Goal: Communication & Community: Answer question/provide support

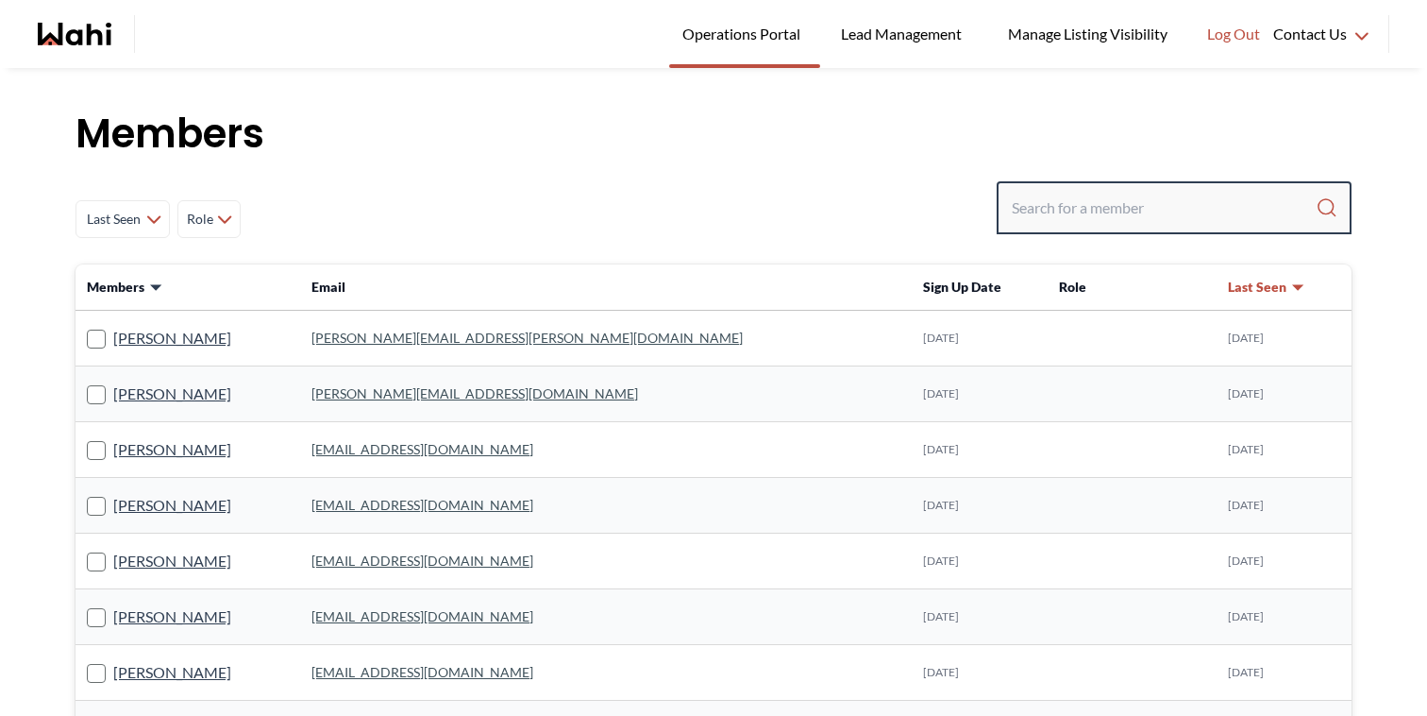
click at [1095, 214] on input "Search input" at bounding box center [1164, 208] width 304 height 34
paste input "maitamahatma@yahoo.com"
type input "maitamahatma@yahoo.com"
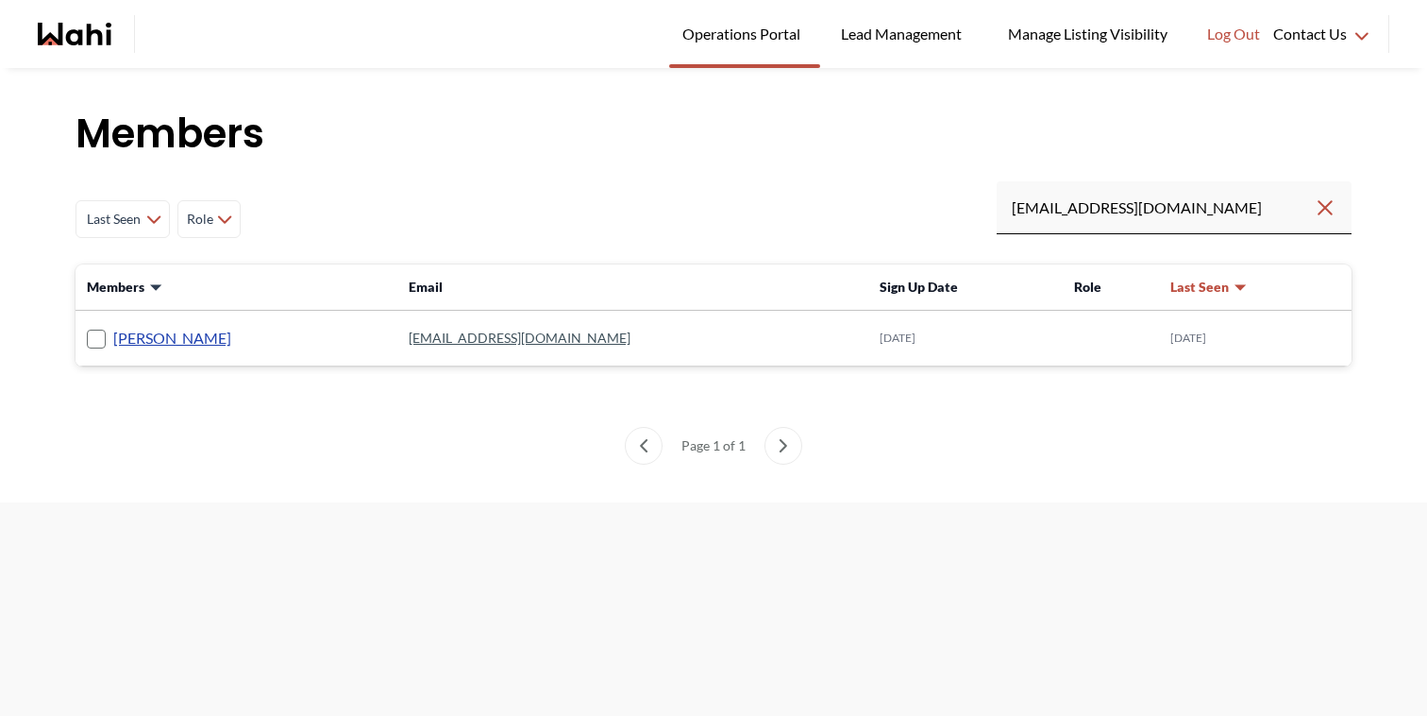
click at [197, 338] on link "Maita Navarro" at bounding box center [172, 338] width 118 height 25
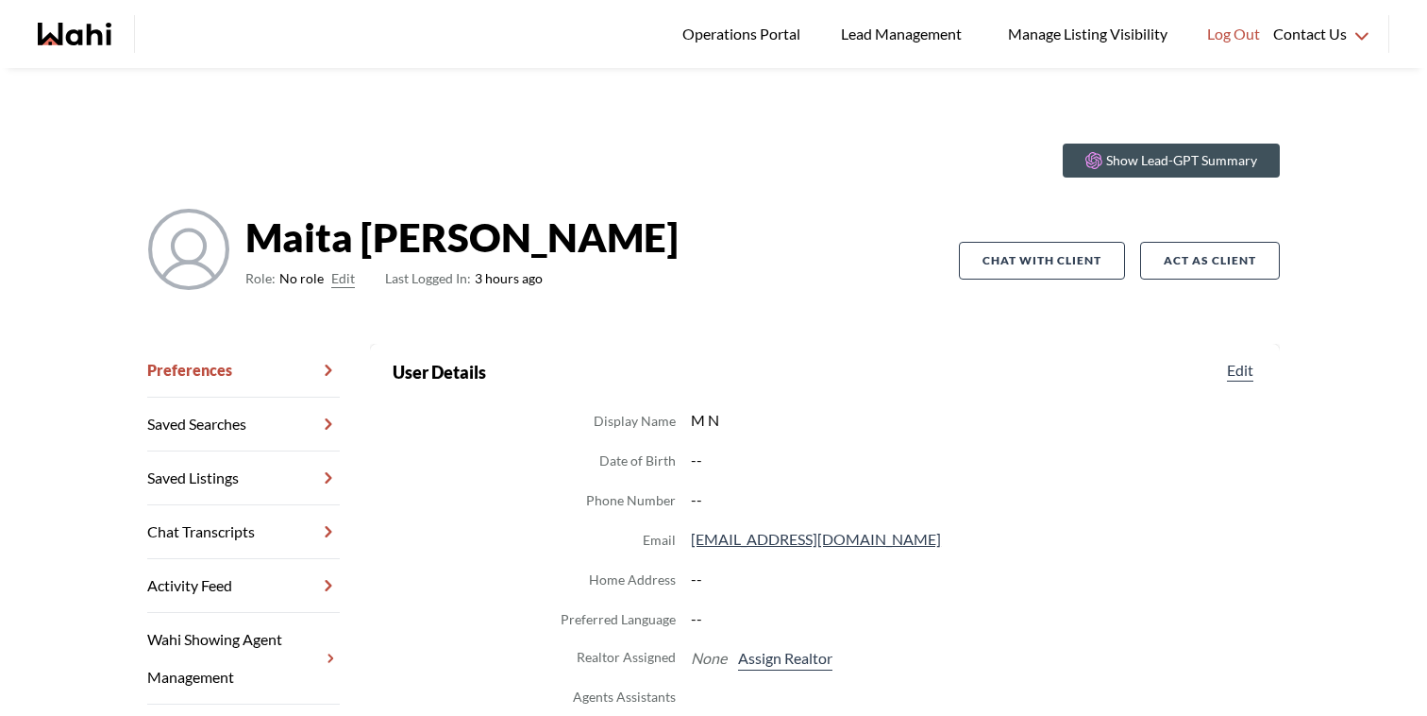
click at [346, 274] on button "Edit" at bounding box center [343, 278] width 24 height 23
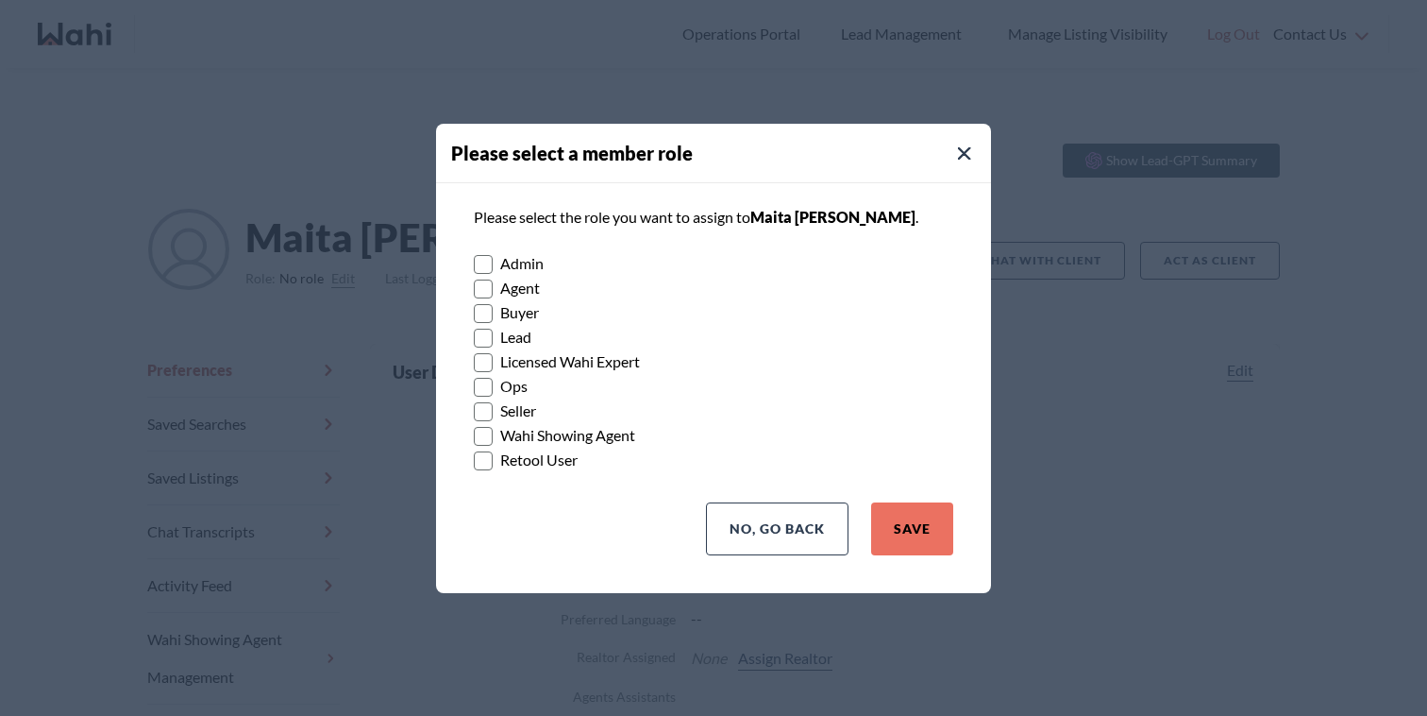
click at [531, 319] on label "Buyer" at bounding box center [714, 312] width 480 height 25
click at [474, 312] on input "Buyer" at bounding box center [474, 306] width 0 height 12
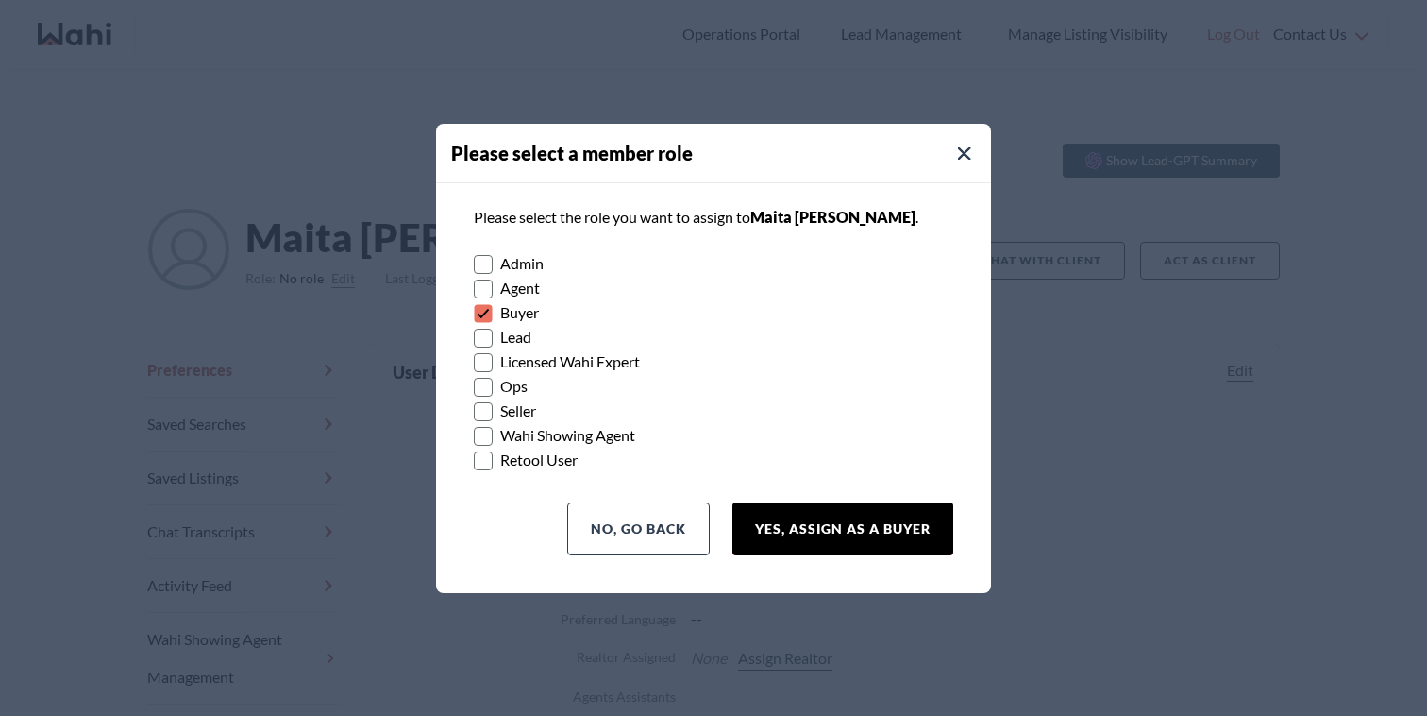
click at [835, 527] on button "Yes, Assign as a Buyer" at bounding box center [843, 528] width 221 height 53
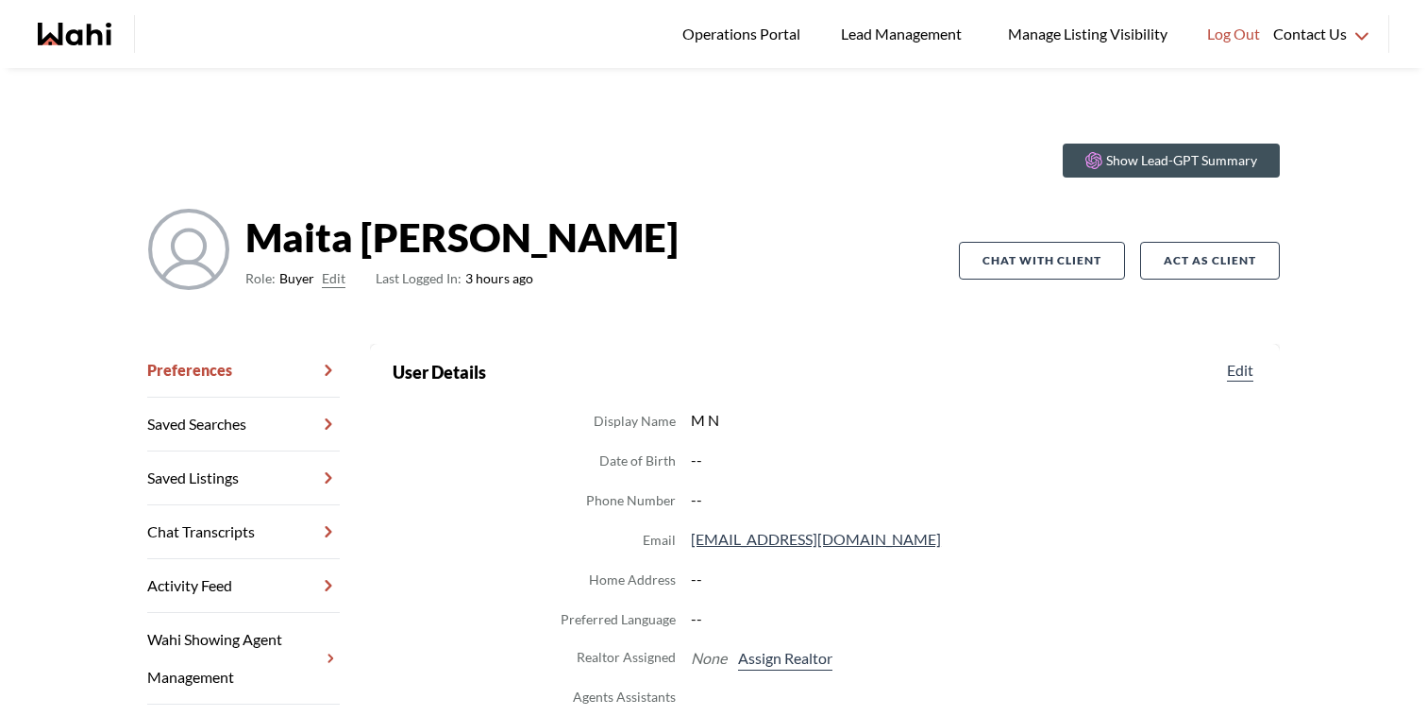
scroll to position [269, 0]
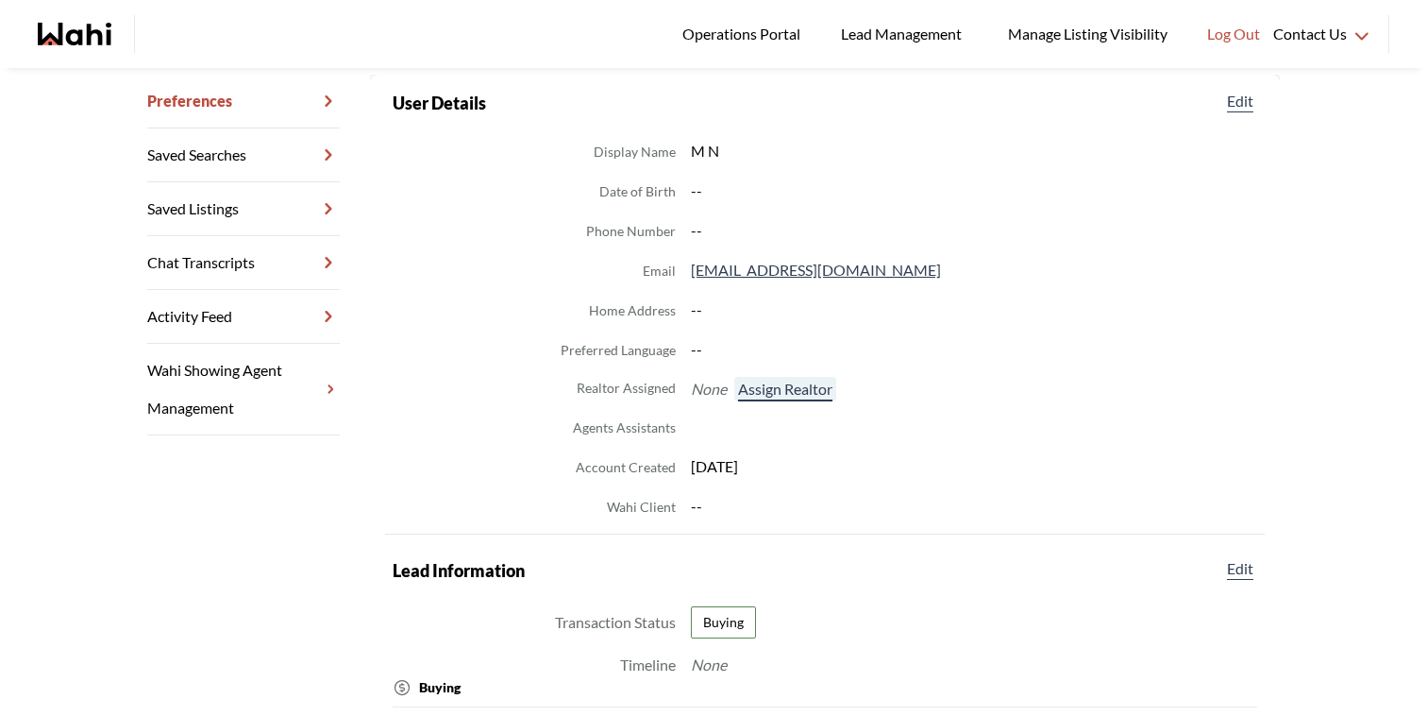
click at [803, 388] on button "Assign Realtor" at bounding box center [785, 389] width 102 height 25
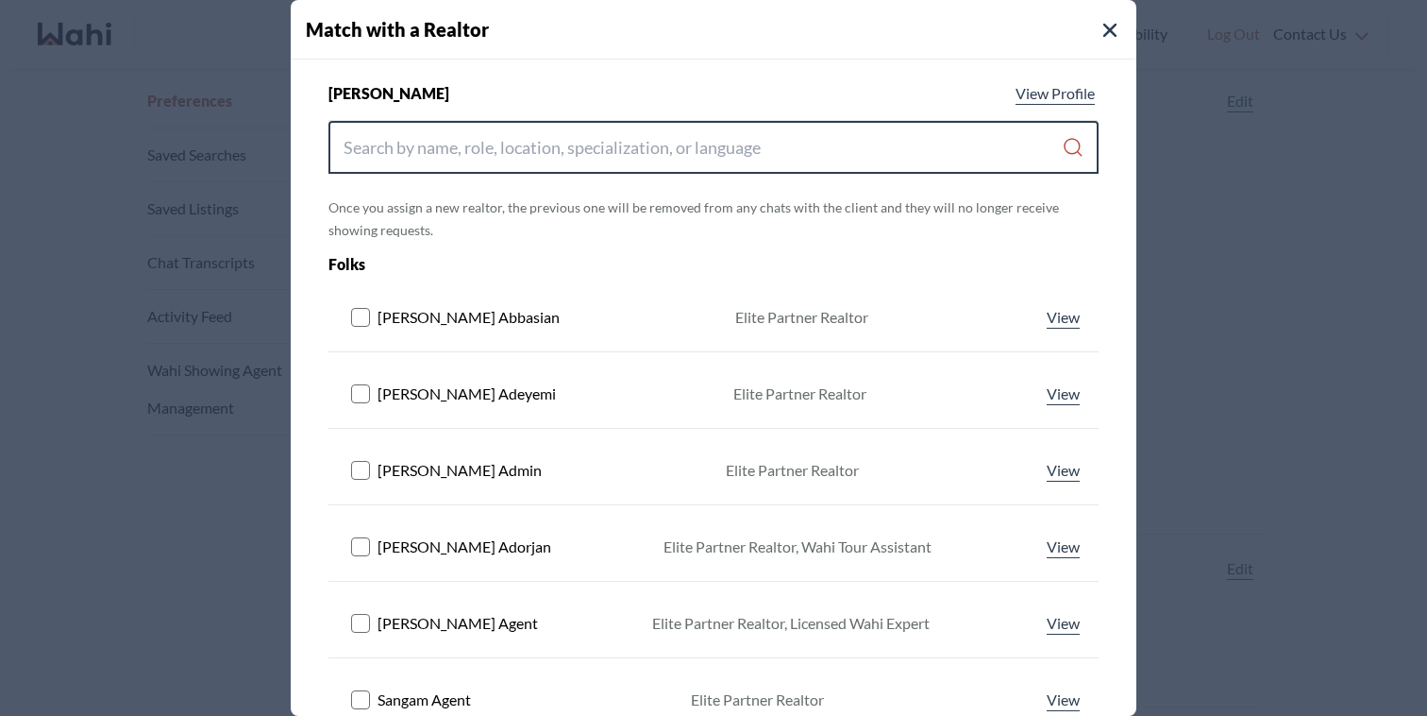
click at [598, 150] on input "Search input" at bounding box center [703, 147] width 718 height 34
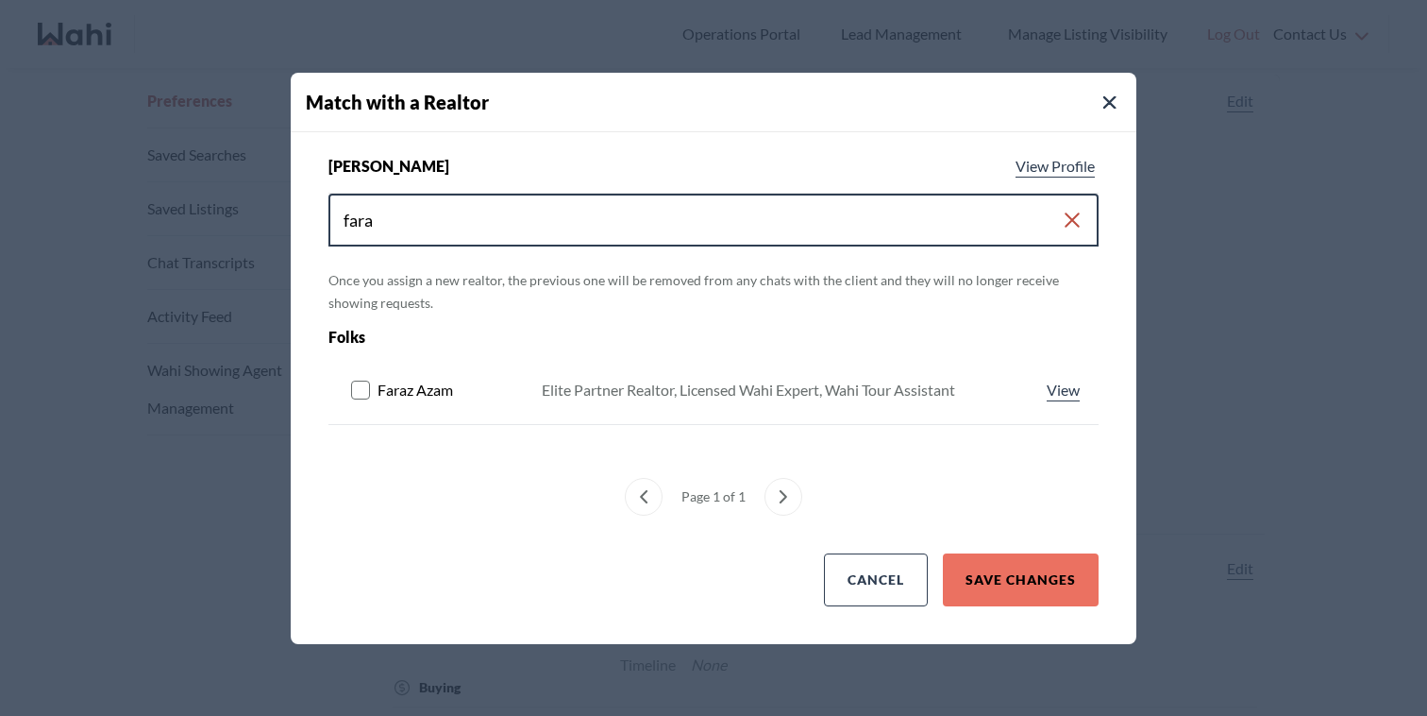
type input "fara"
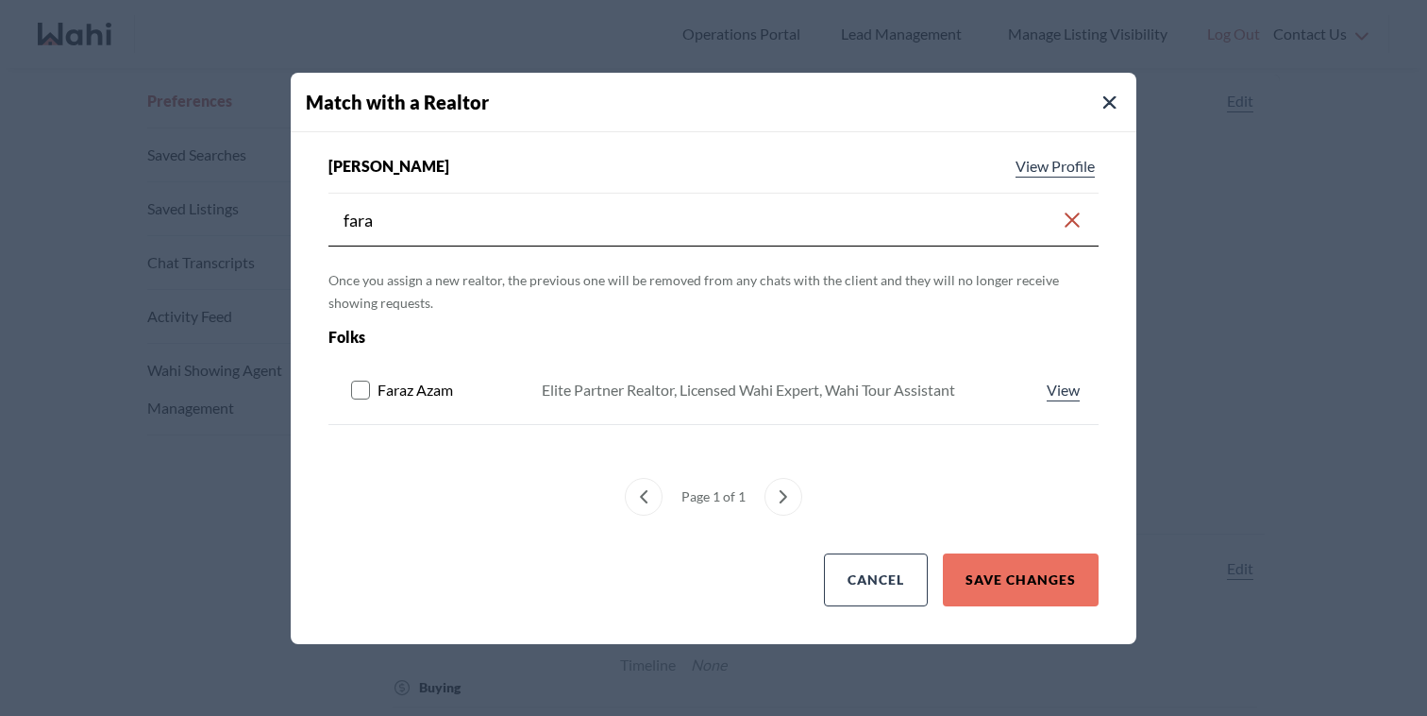
click at [365, 386] on rect at bounding box center [361, 389] width 18 height 18
click at [1022, 563] on button "Save Changes" at bounding box center [1021, 579] width 156 height 53
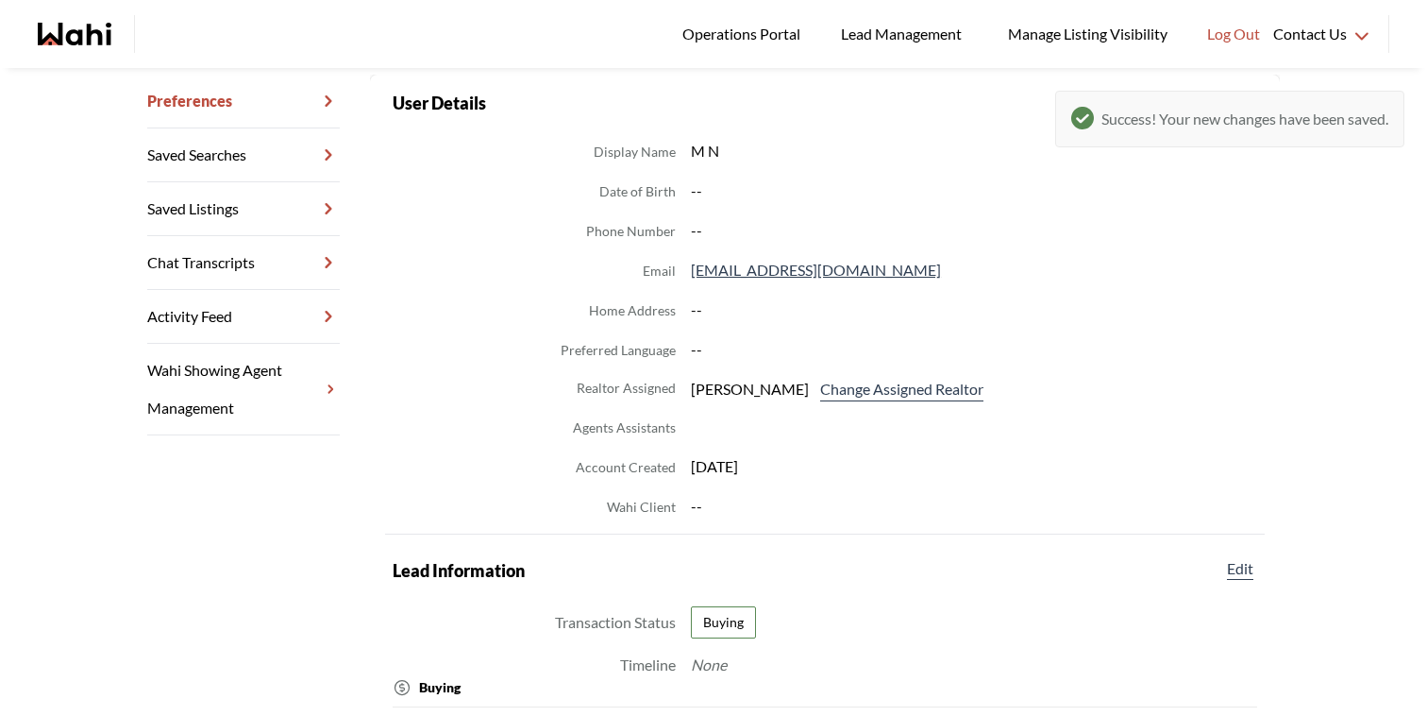
scroll to position [0, 0]
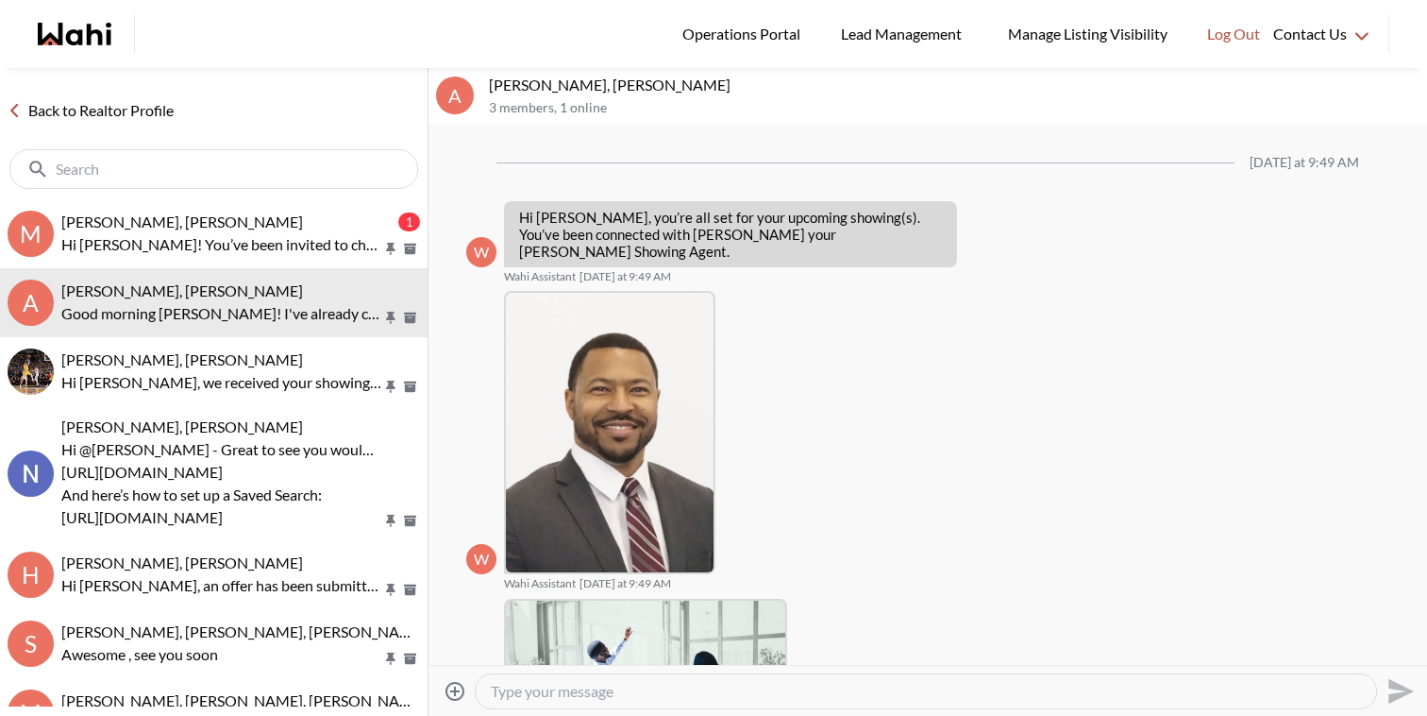
scroll to position [355, 0]
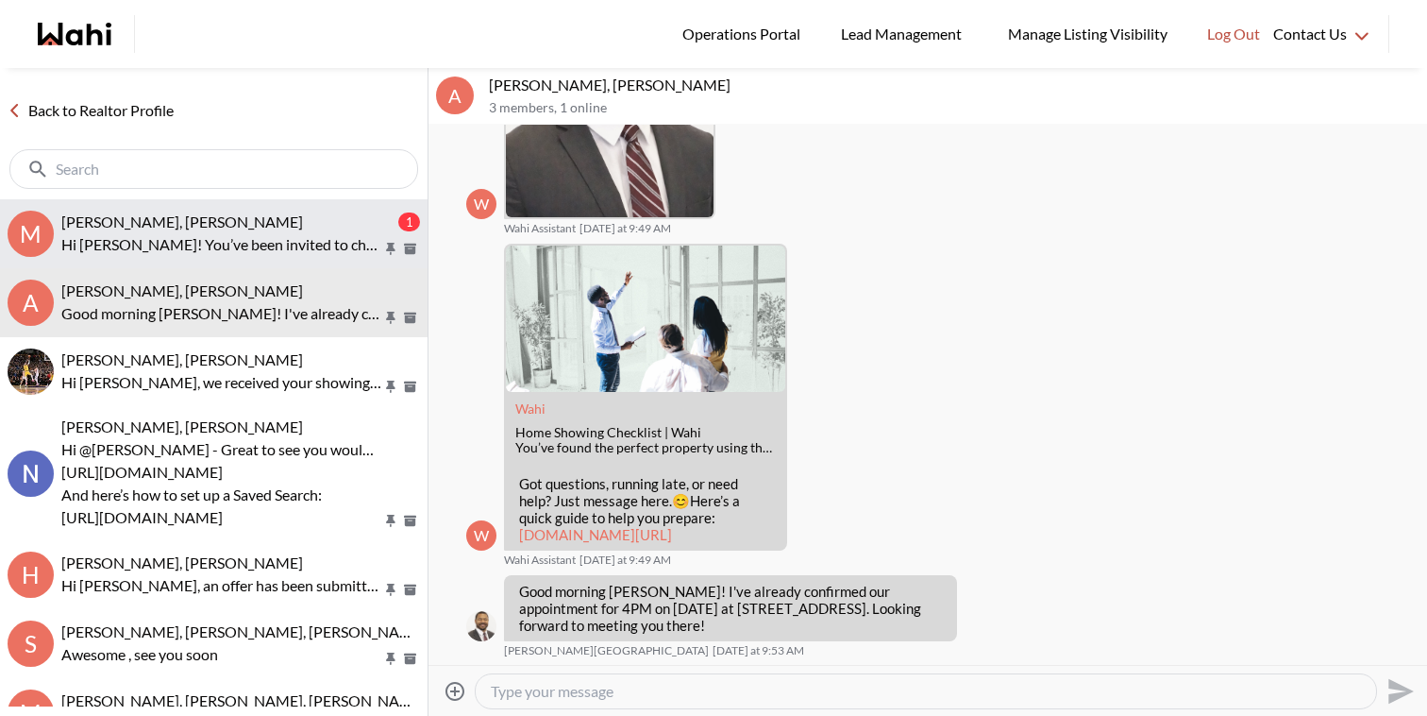
click at [211, 216] on div "Maita Navarro, Faraz" at bounding box center [227, 221] width 333 height 19
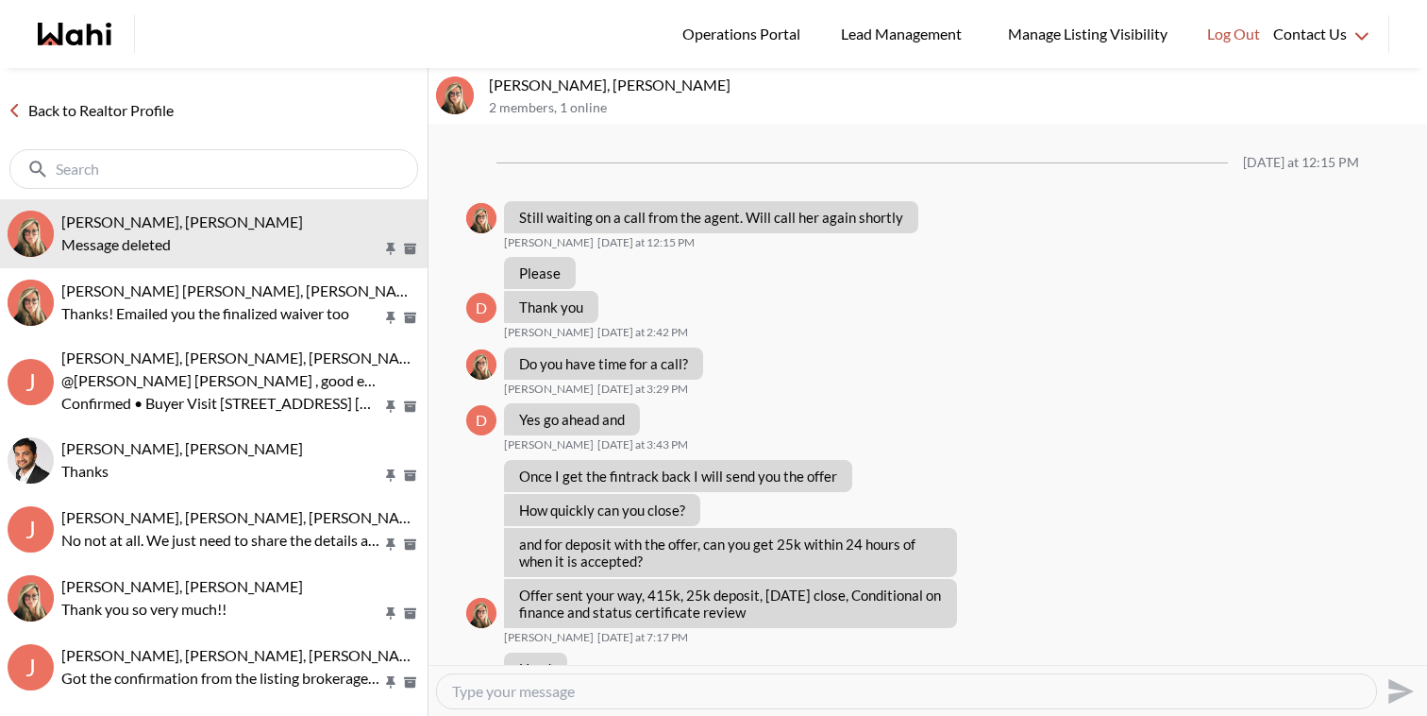
scroll to position [2064, 0]
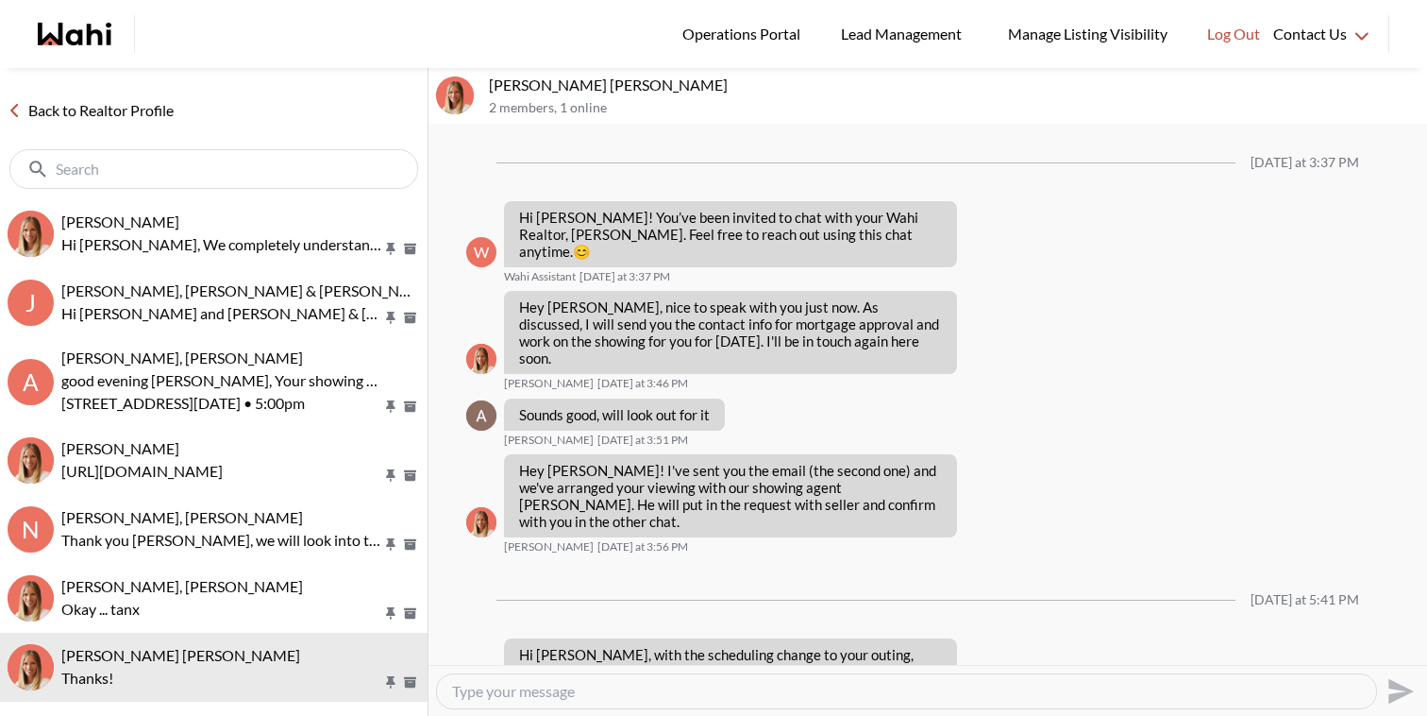
scroll to position [109, 0]
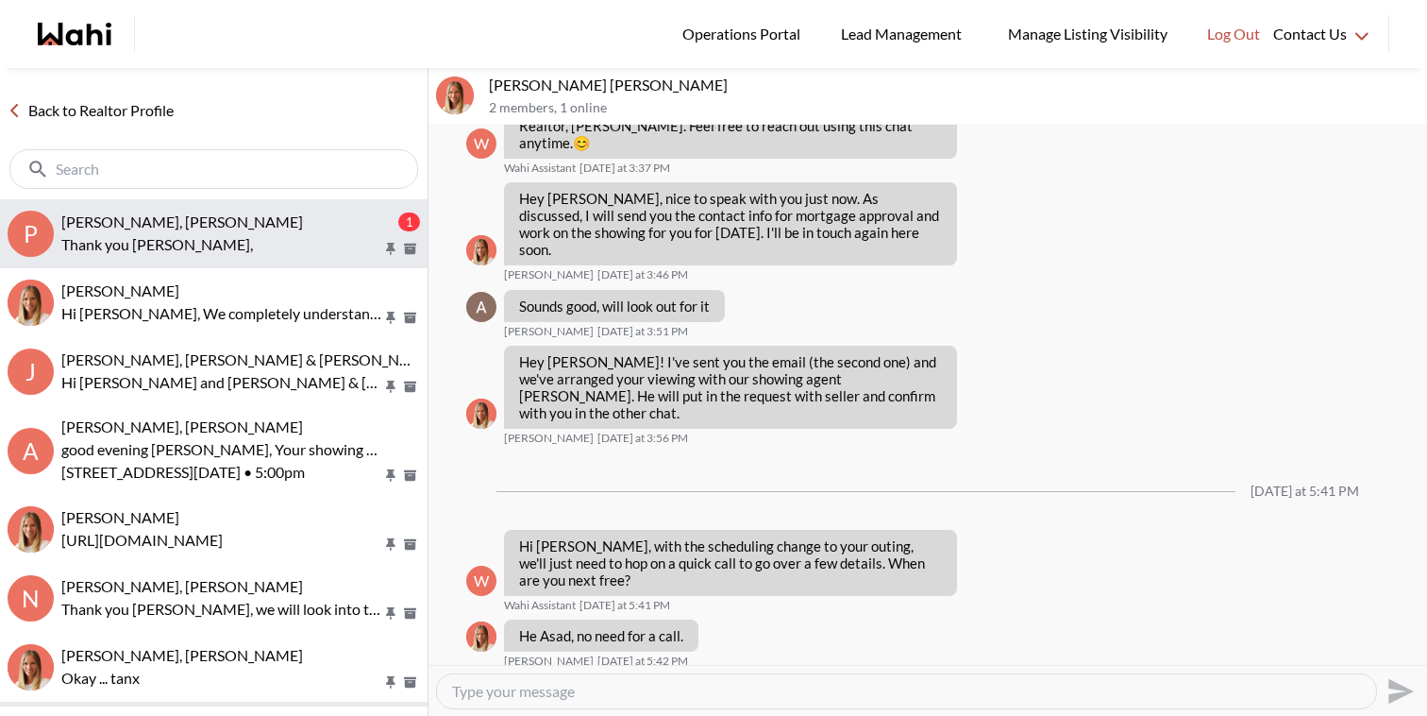
click at [210, 242] on p "Thank you Michelle," at bounding box center [221, 244] width 321 height 23
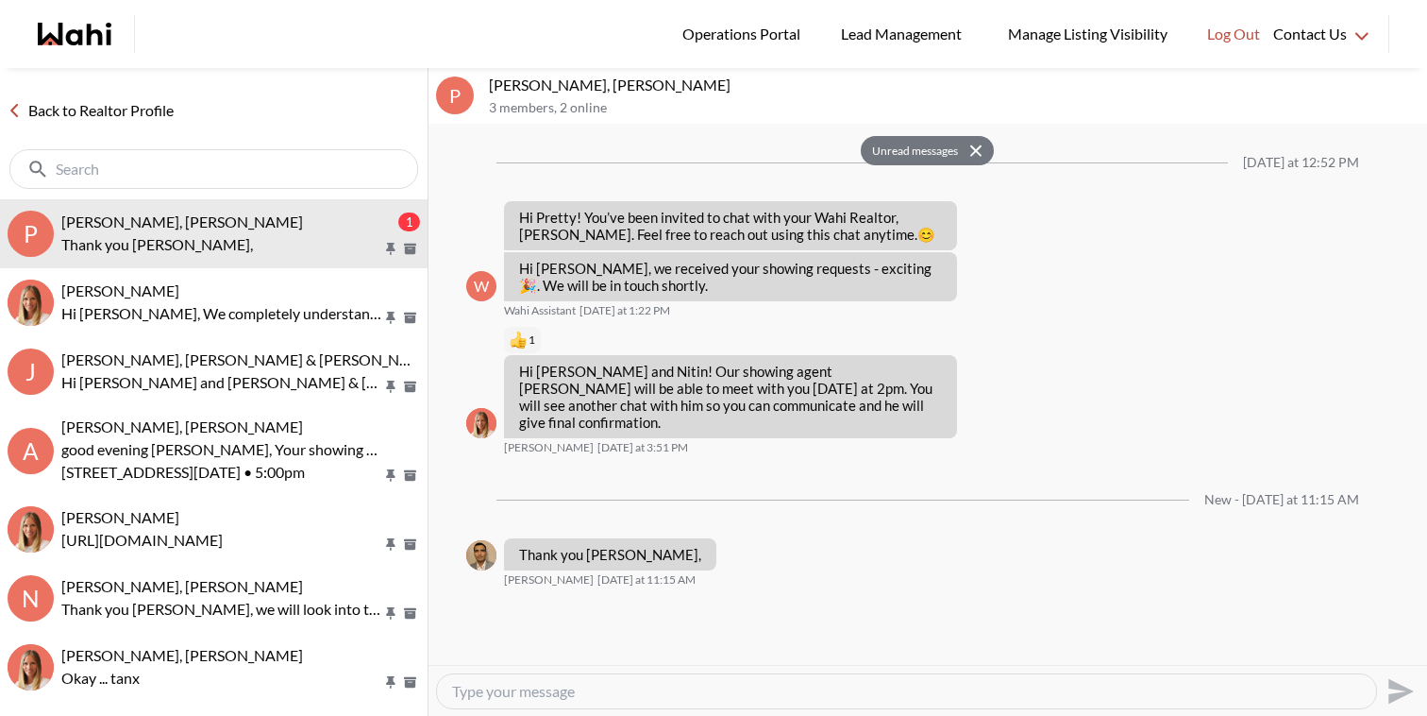
click at [553, 690] on textarea "Type your message" at bounding box center [906, 691] width 909 height 19
type textarea "Our Pleasure"
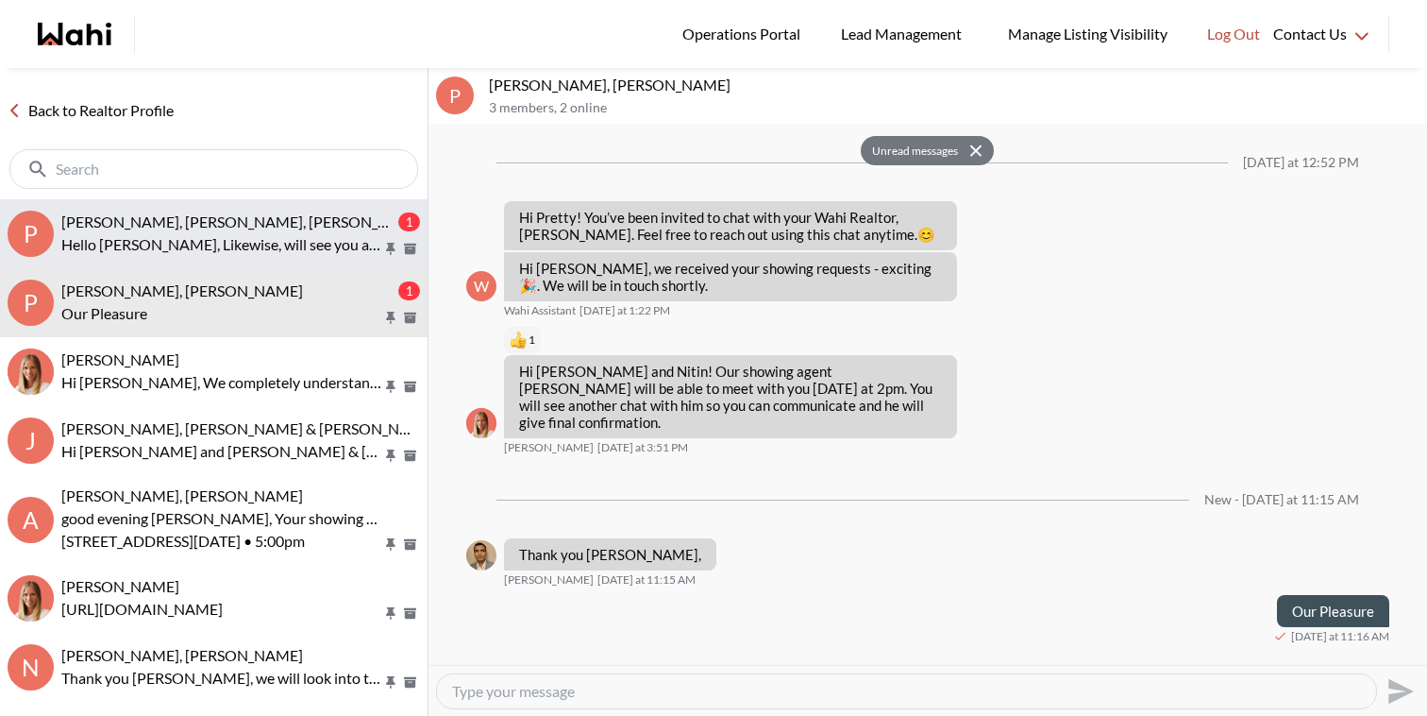
click at [296, 251] on p "Hello [PERSON_NAME], Likewise, will see you at 2" at bounding box center [221, 244] width 321 height 23
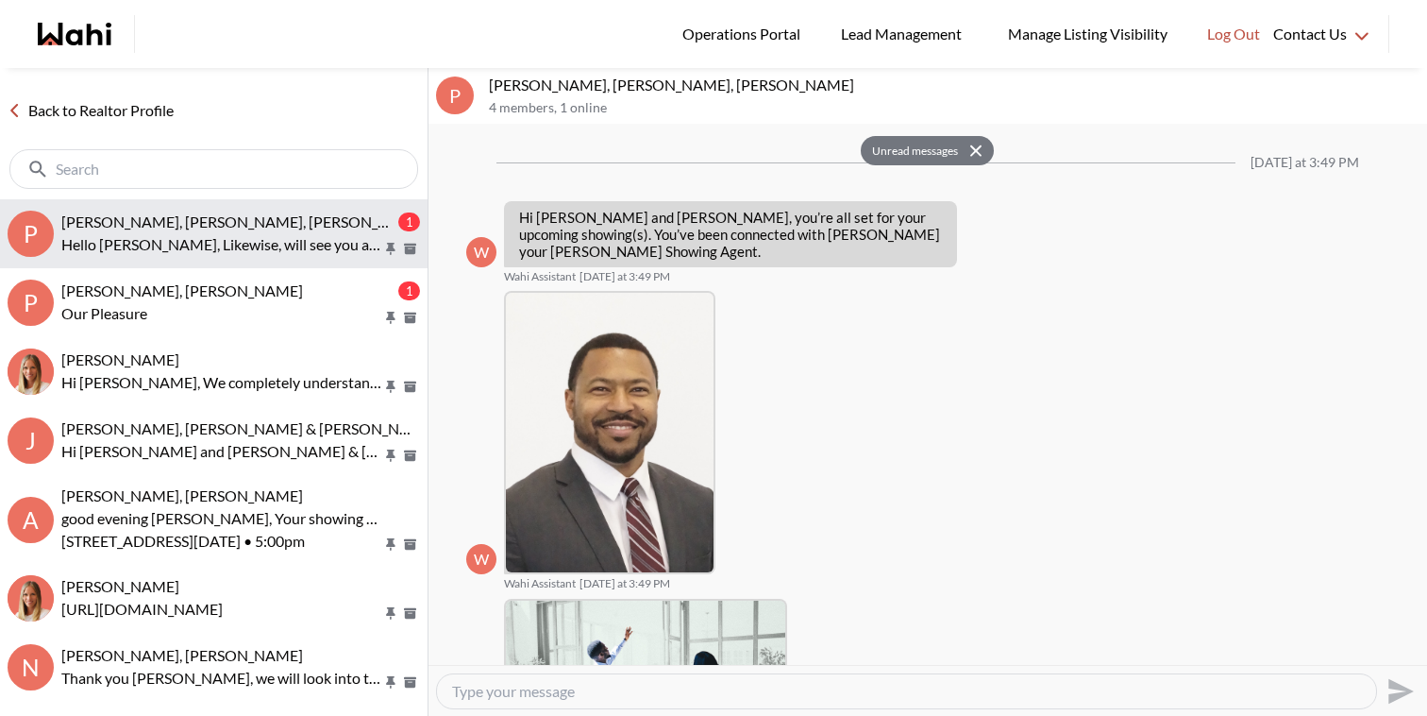
scroll to position [517, 0]
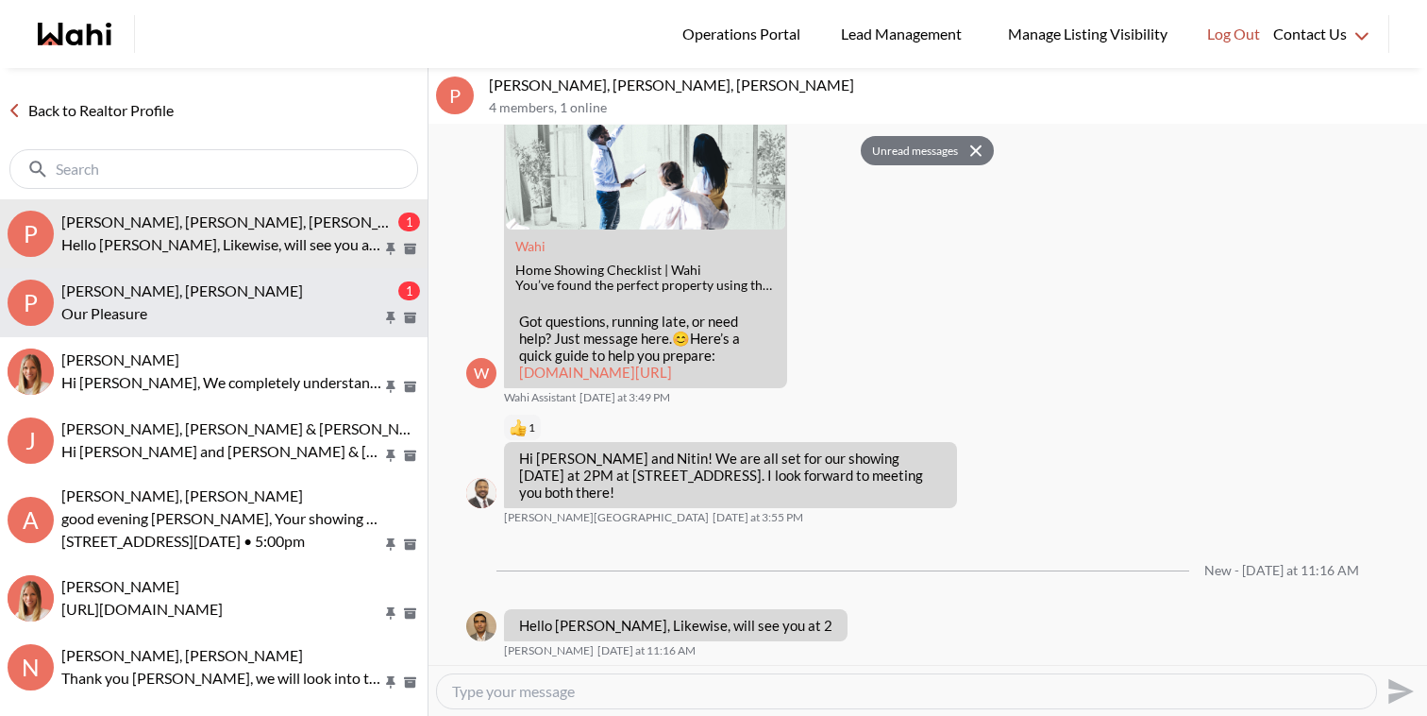
click at [302, 302] on p "Our Pleasure" at bounding box center [221, 313] width 321 height 23
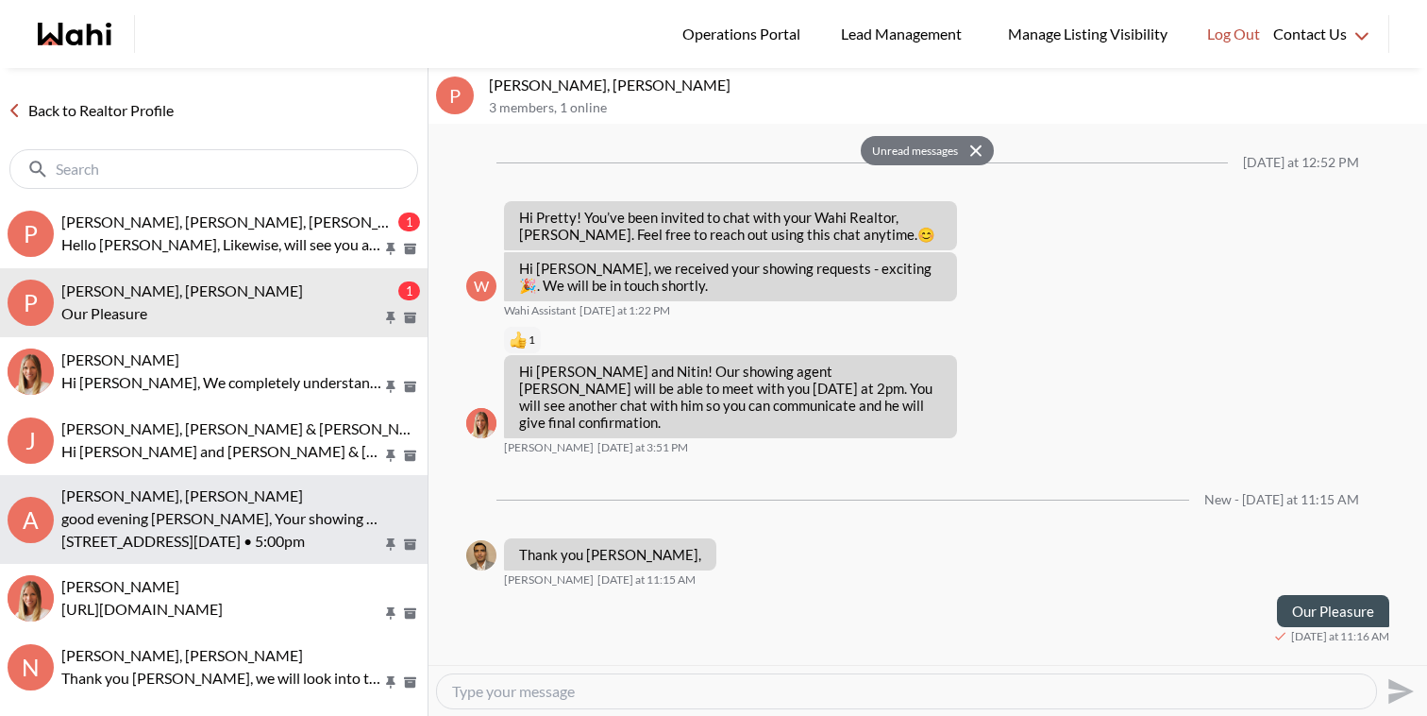
click at [250, 517] on p "good evening Asad, Your showing request is confirmed" at bounding box center [221, 518] width 321 height 23
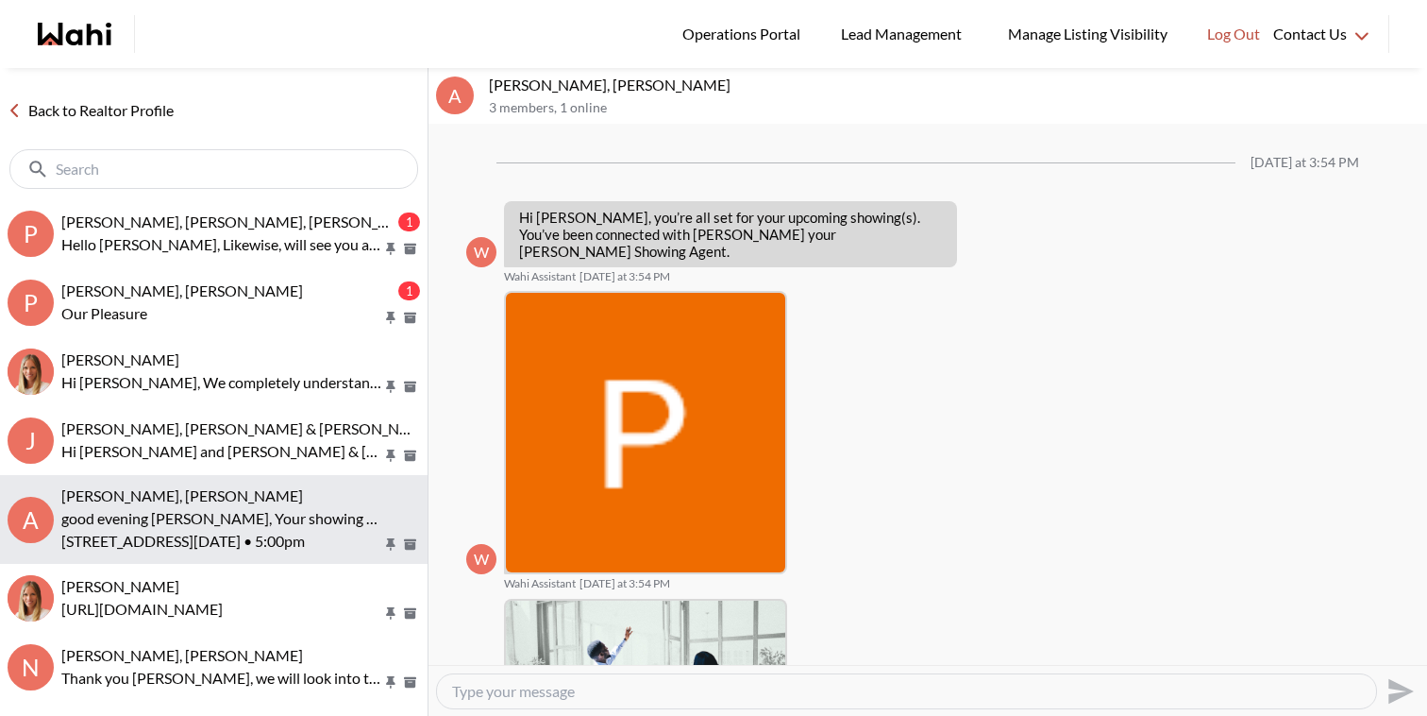
scroll to position [1228, 0]
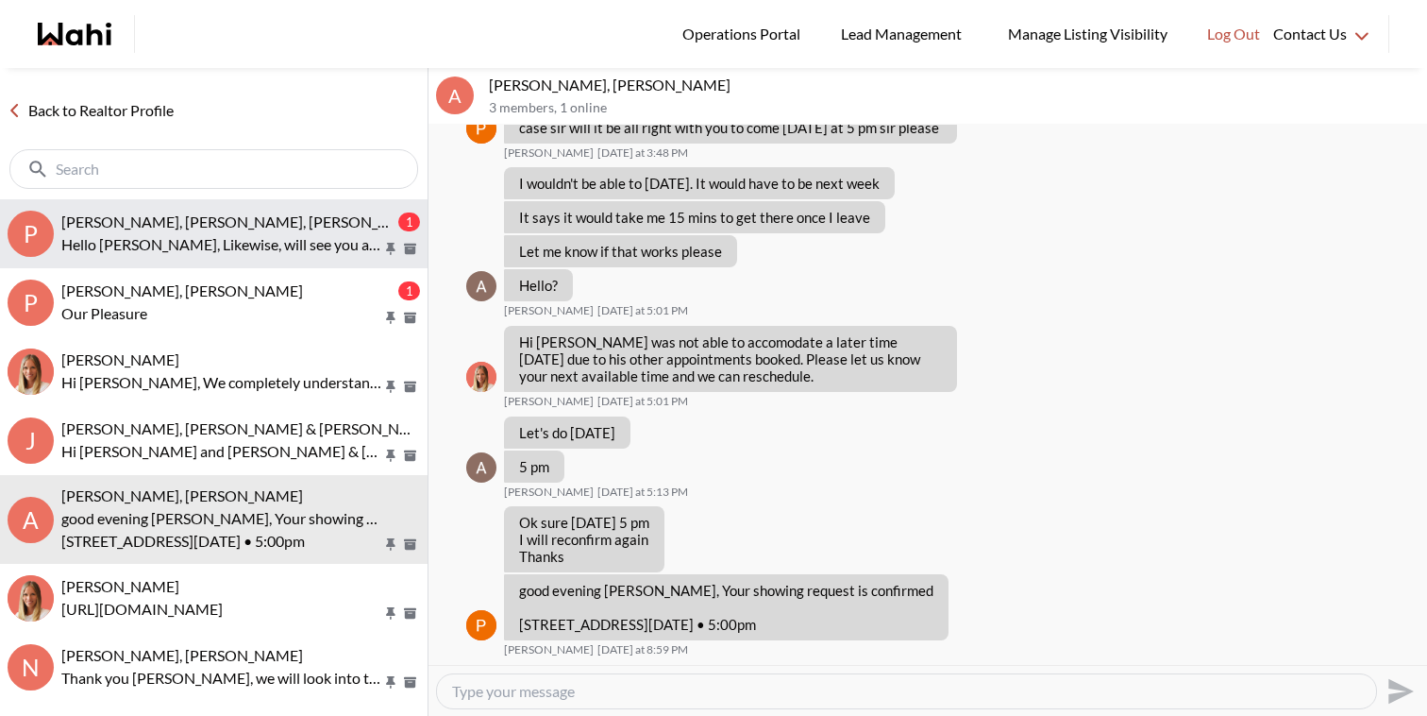
click at [238, 201] on button "P Pallawi Kalyan, Nitin Kumar, Duane, Michelle 1 Hello Duane, Likewise, will se…" at bounding box center [214, 233] width 428 height 69
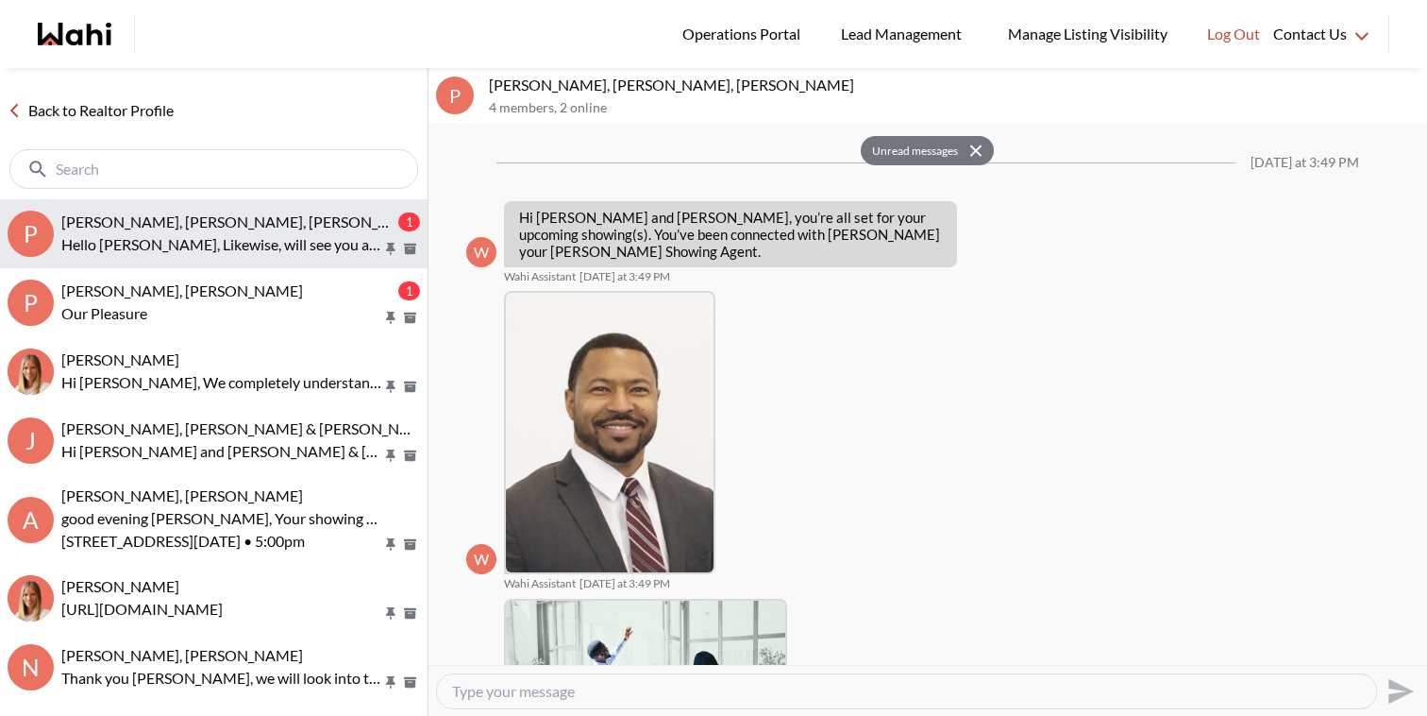
scroll to position [517, 0]
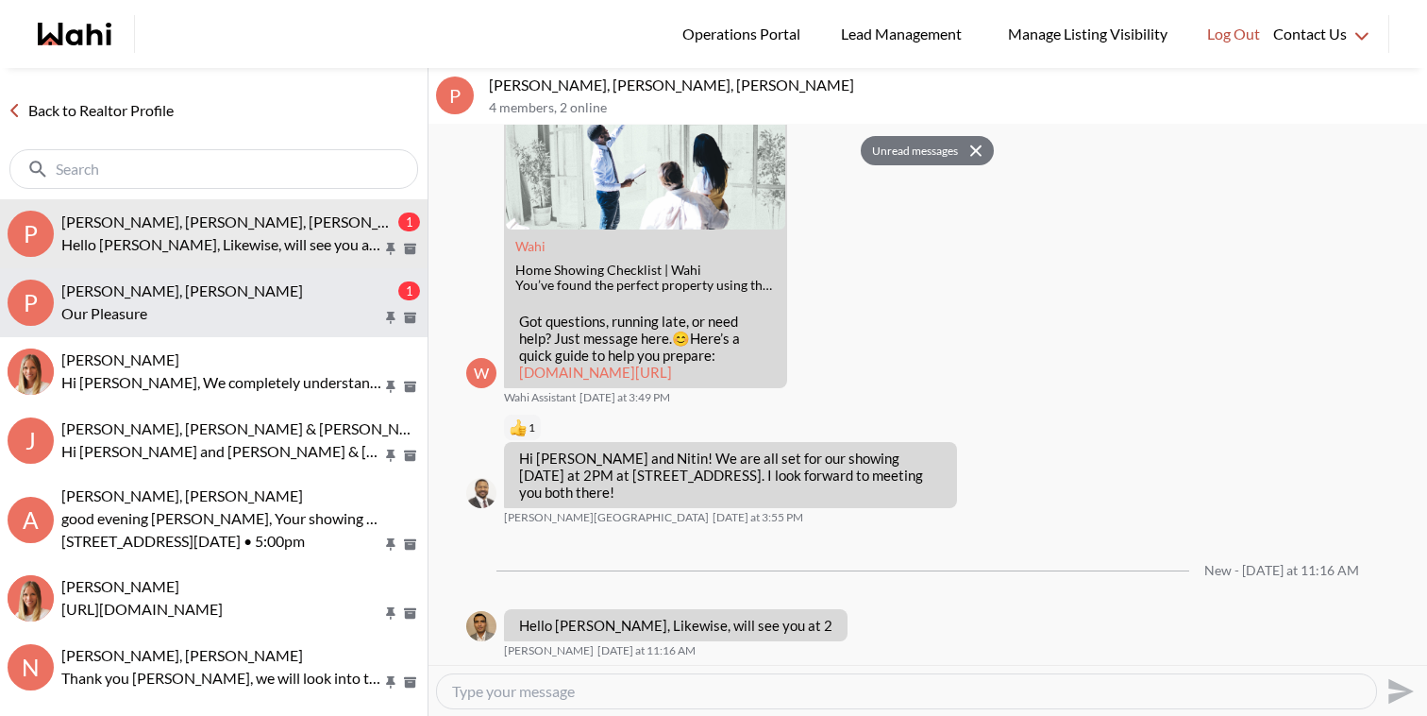
click at [249, 299] on div "Pallawi Kalyan, Nitin Kumar, Michelle 1 Our Pleasure" at bounding box center [240, 302] width 359 height 43
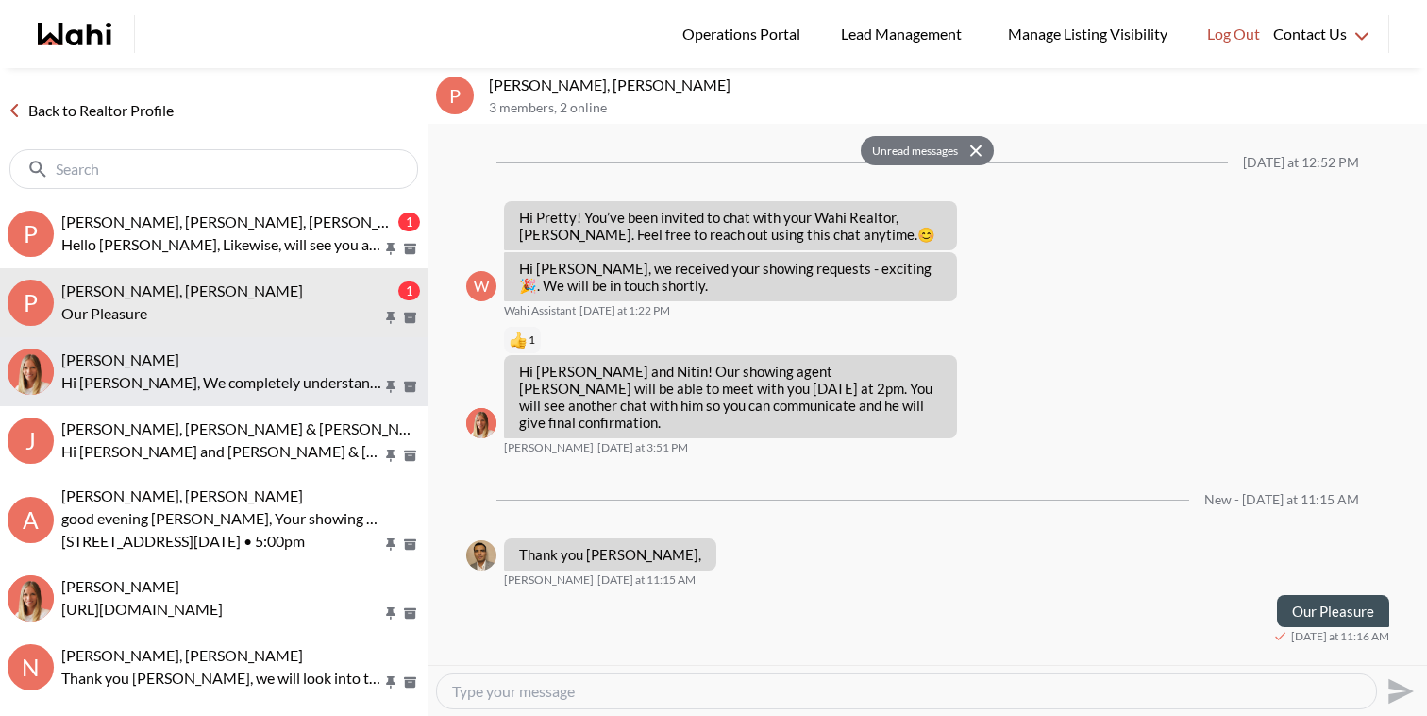
click at [245, 371] on p "Hi Tadia, We completely understand. Was Amy able to give you an estimate for ho…" at bounding box center [221, 382] width 321 height 23
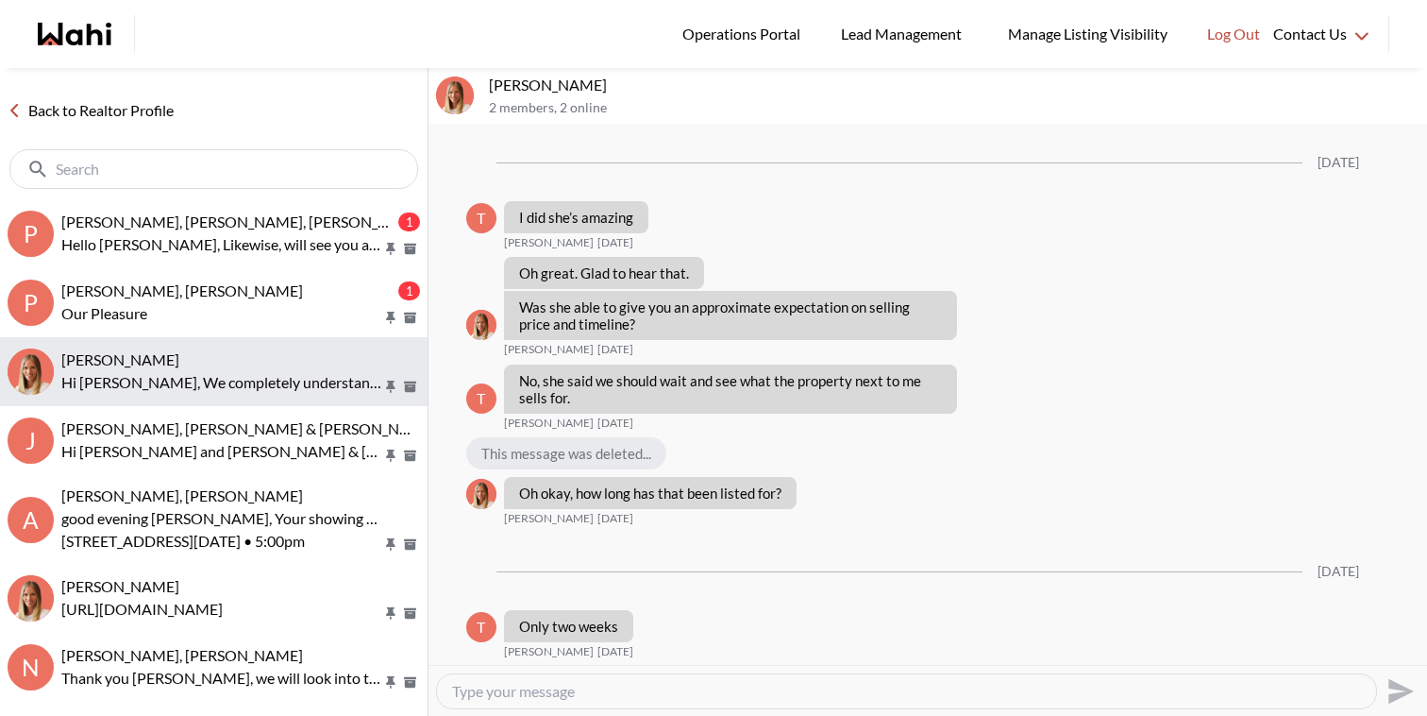
scroll to position [1586, 0]
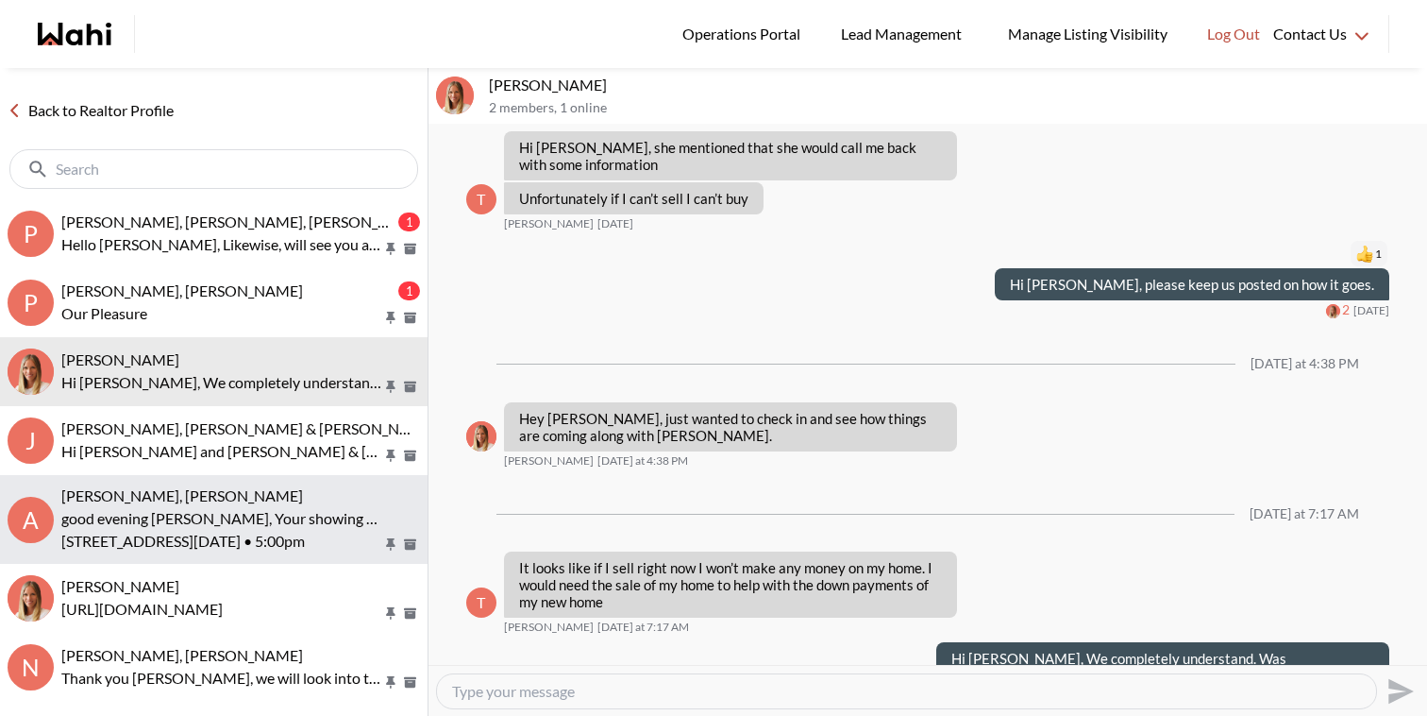
click at [182, 543] on p "950 Portage Parkway #Unit 811 Tue, Sep 2 • 5:00pm" at bounding box center [221, 541] width 321 height 23
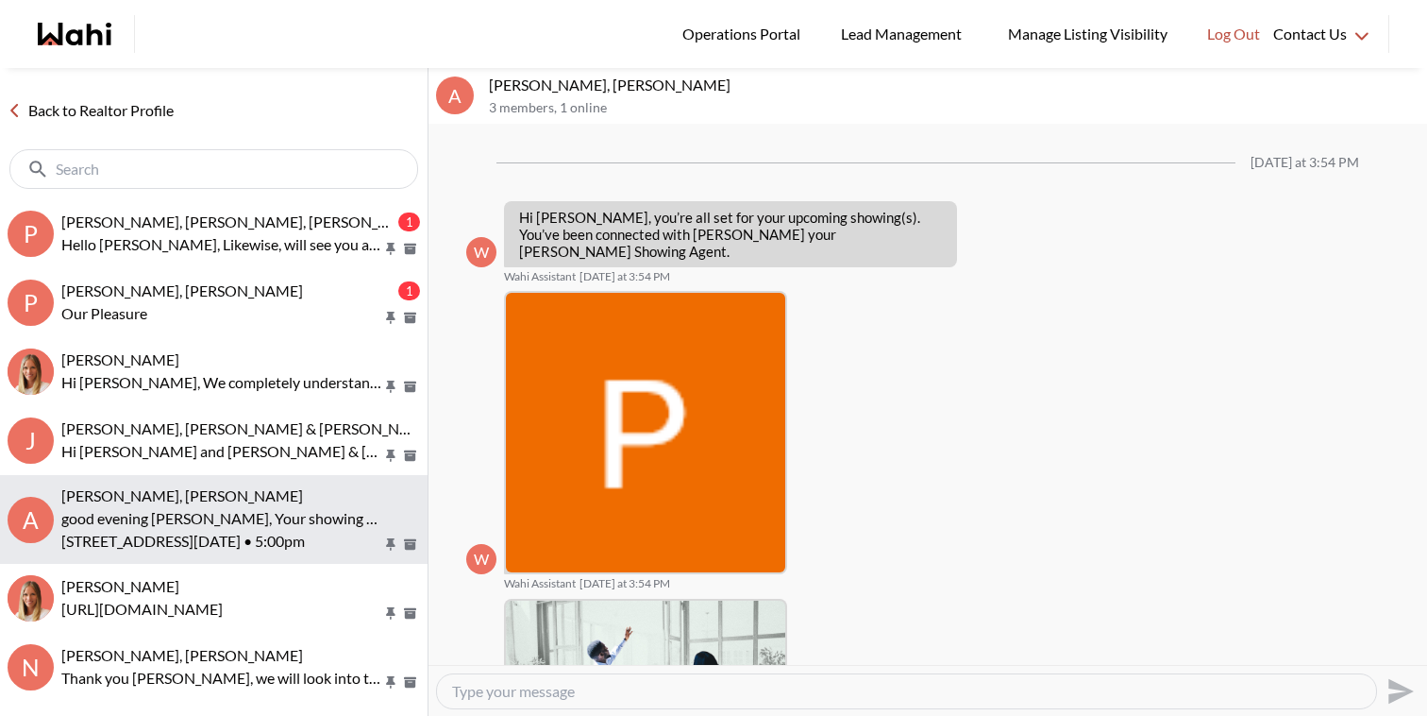
scroll to position [1228, 0]
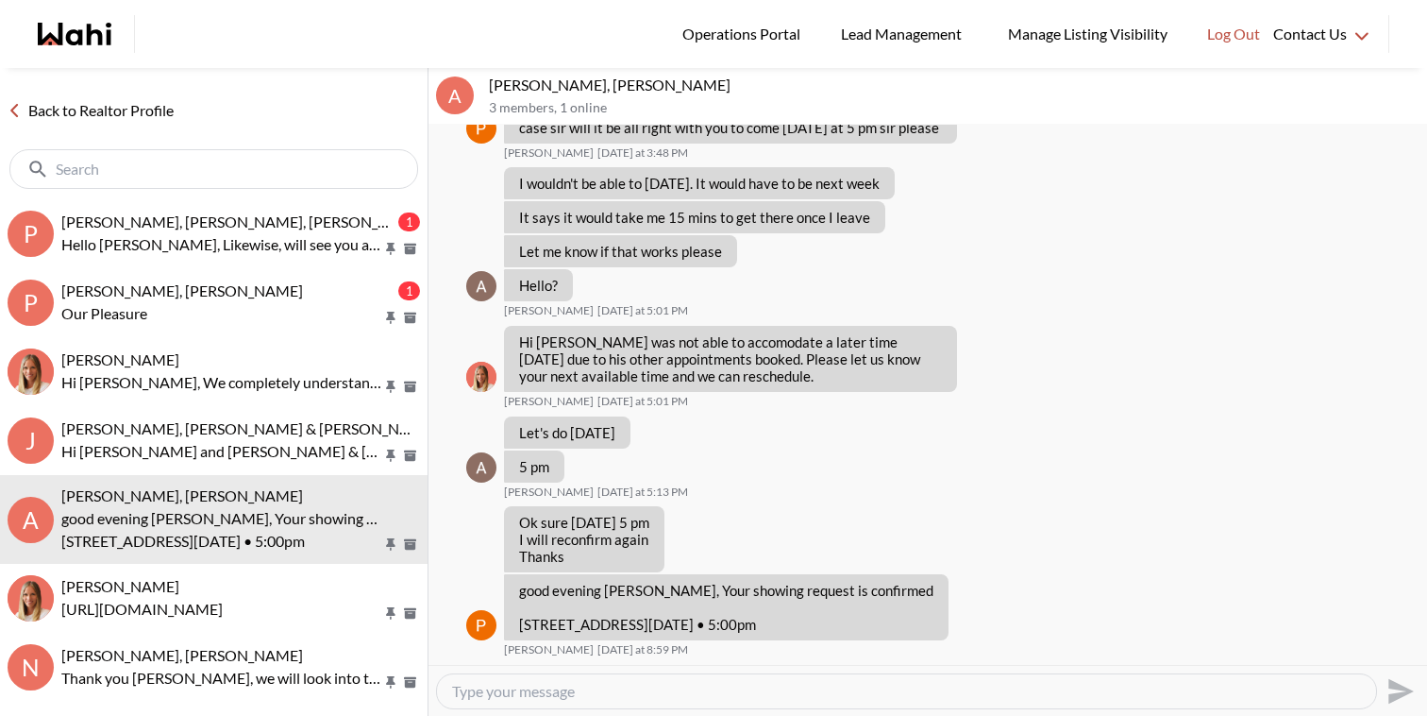
click at [608, 683] on textarea "Type your message" at bounding box center [906, 691] width 909 height 19
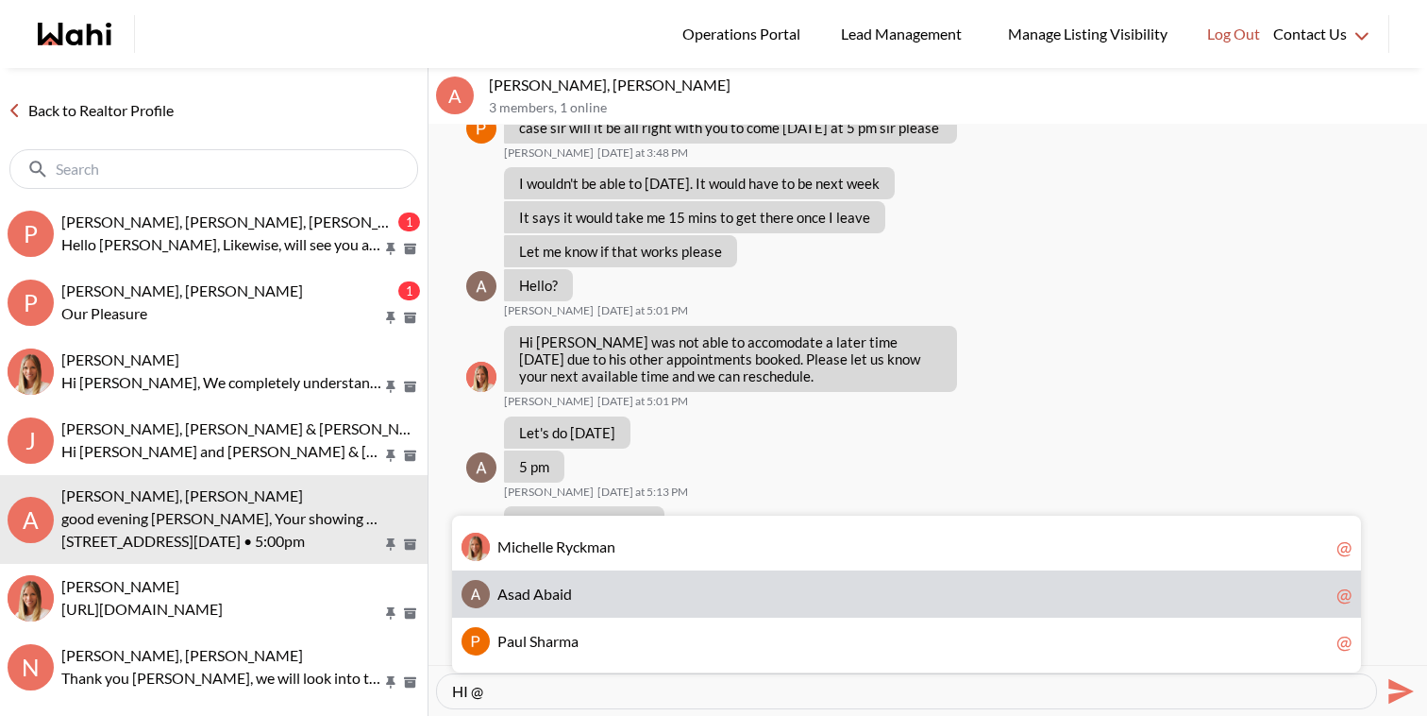
click at [598, 601] on span "A s a d A b a i d" at bounding box center [913, 593] width 832 height 19
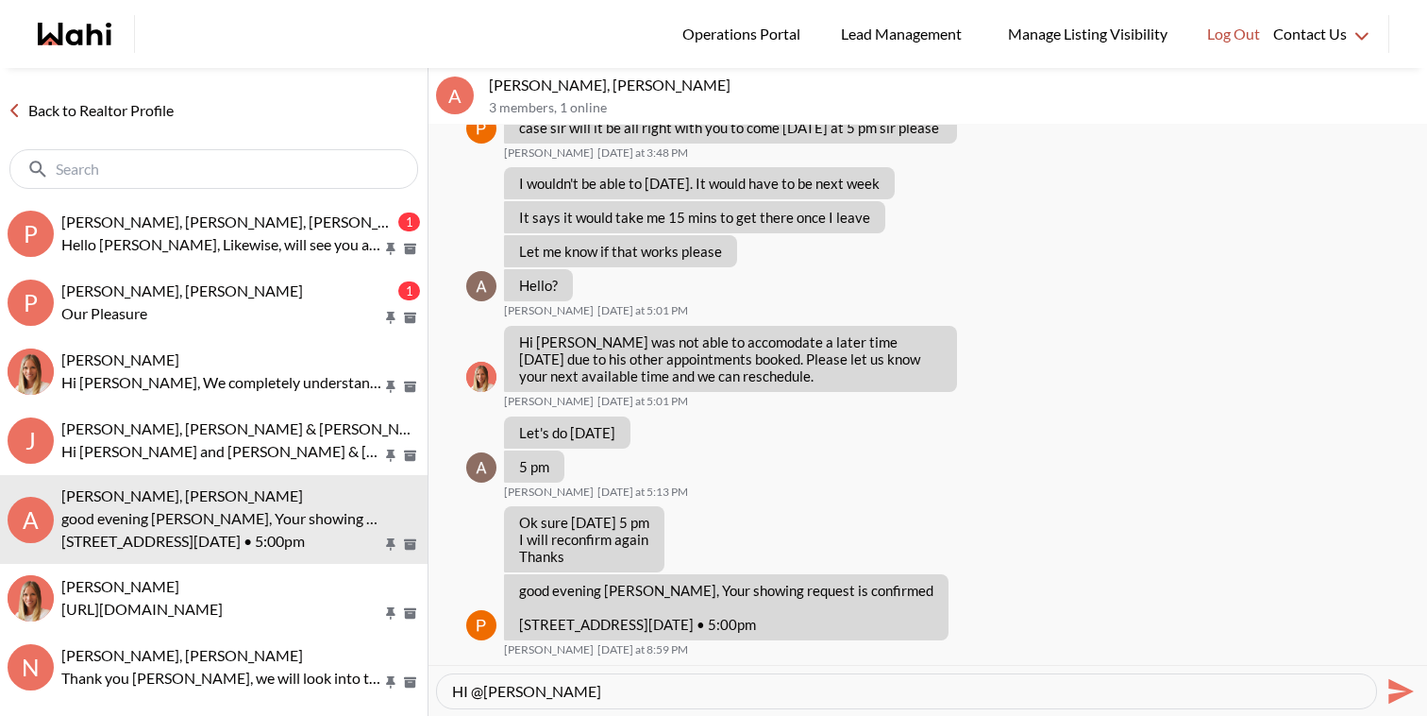
click at [465, 691] on textarea "HI @Asad Abaid" at bounding box center [906, 691] width 909 height 19
click at [602, 689] on textarea "Hi @Asad Abaid" at bounding box center [906, 691] width 909 height 19
drag, startPoint x: 725, startPoint y: 605, endPoint x: 522, endPoint y: 601, distance: 203.0
click at [522, 615] on p "950 Portage Parkway #Unit 811 Tue, Sep 2 • 5:00pm" at bounding box center [726, 623] width 414 height 17
copy p "950 Portage Parkway #Unit 811"
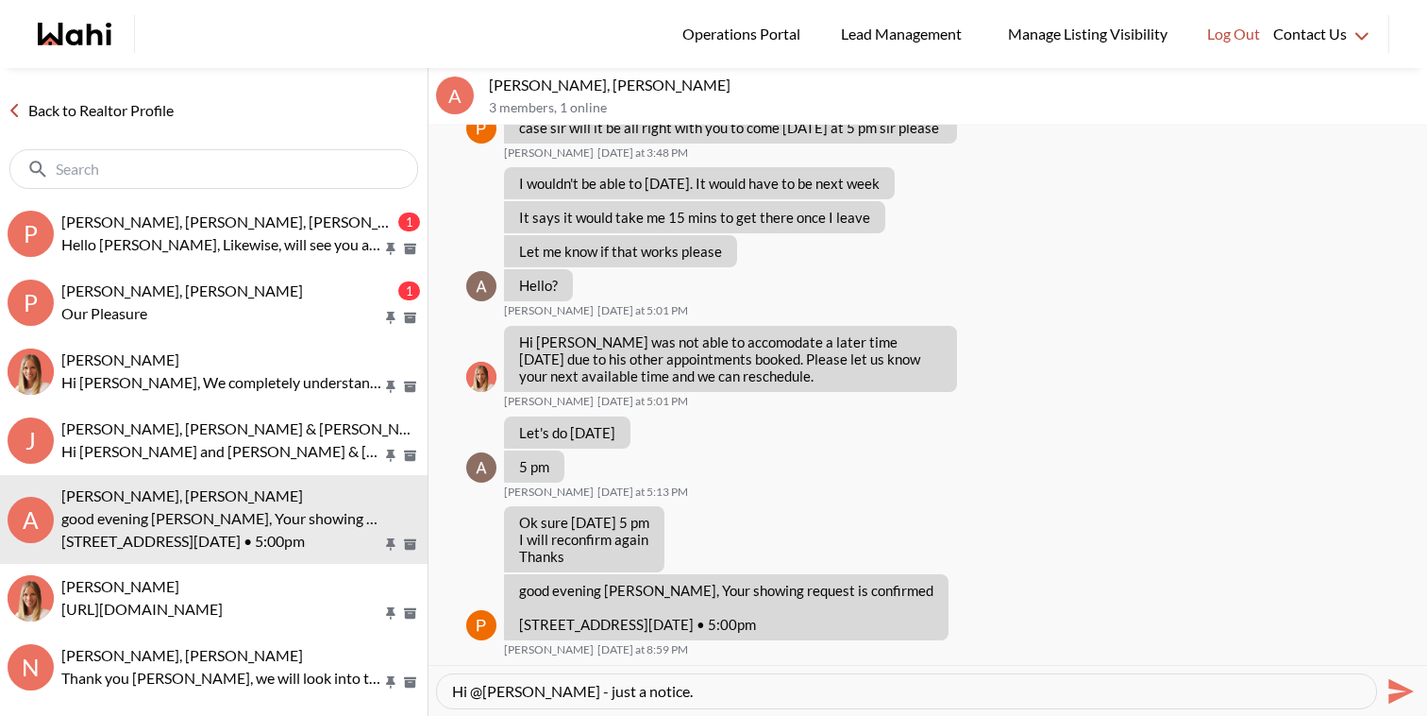
click at [733, 690] on textarea "Hi @Asad Abaid - just a notice." at bounding box center [906, 691] width 909 height 19
paste textarea "950 Portage Parkway #Unit 811"
type textarea "Hi @Asad Abaid - just a notice. 950 Portage Parkway #Unit 811 will be terminate…"
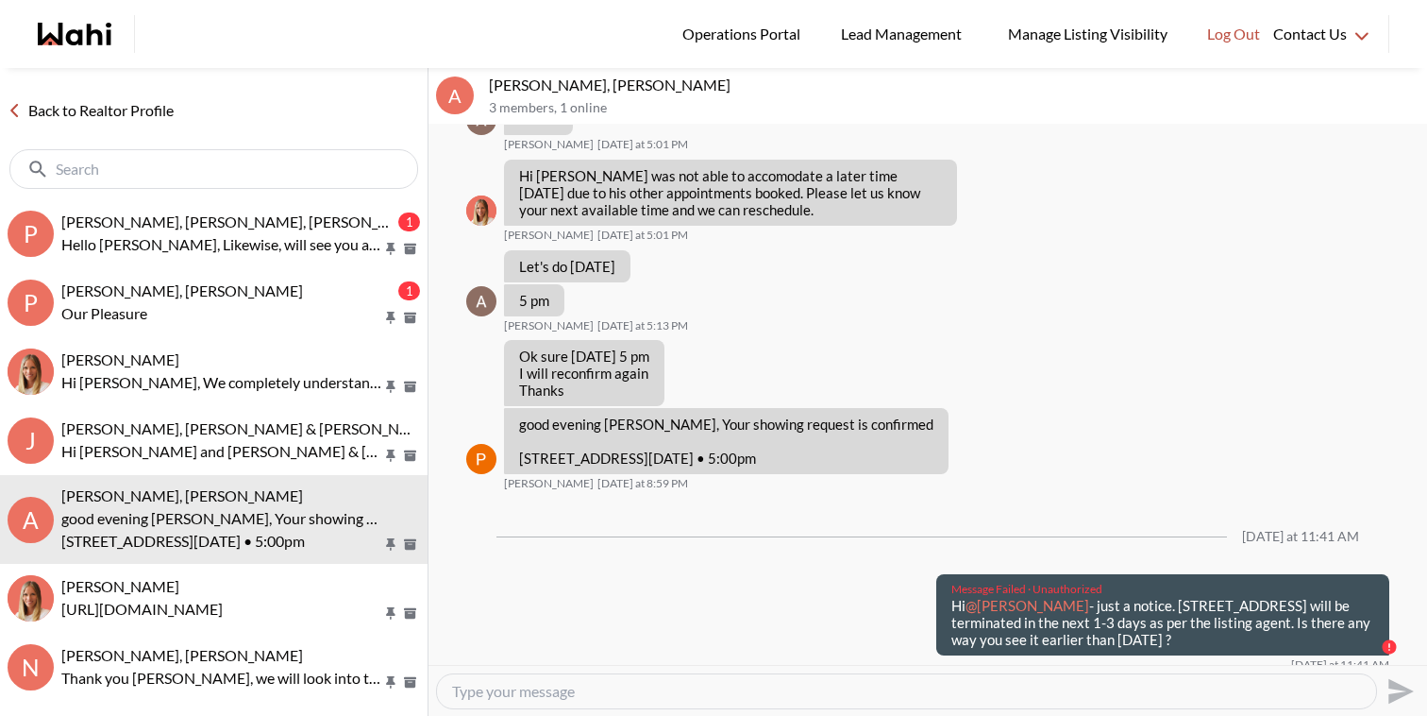
drag, startPoint x: 1211, startPoint y: 638, endPoint x: 950, endPoint y: 604, distance: 263.7
click at [950, 604] on div "Message Failed · Unauthorized Hi @Asad Abaid - just a notice. 950 Portage Parkw…" at bounding box center [1162, 614] width 453 height 81
copy p "Hi @Asad Abaid - just a notice. 950 Portage Parkway #Unit 811 will be terminate…"
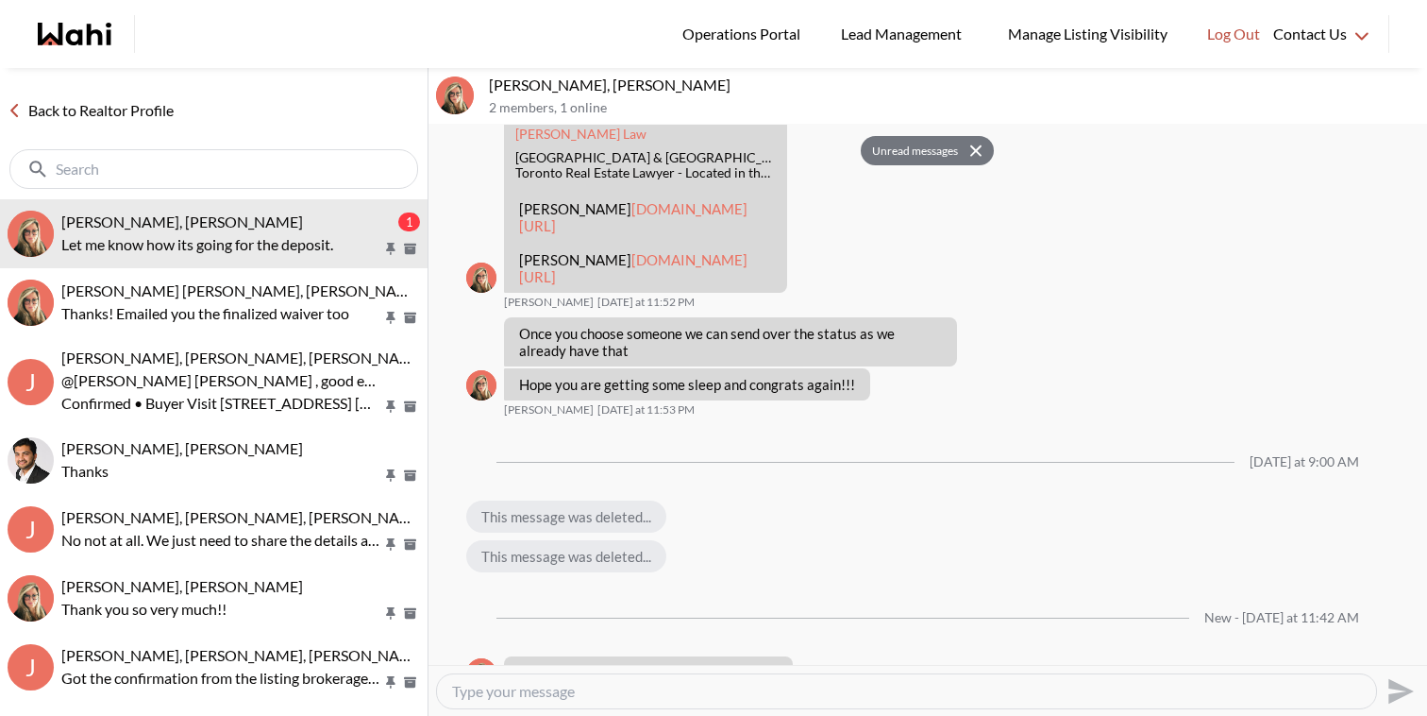
scroll to position [2197, 0]
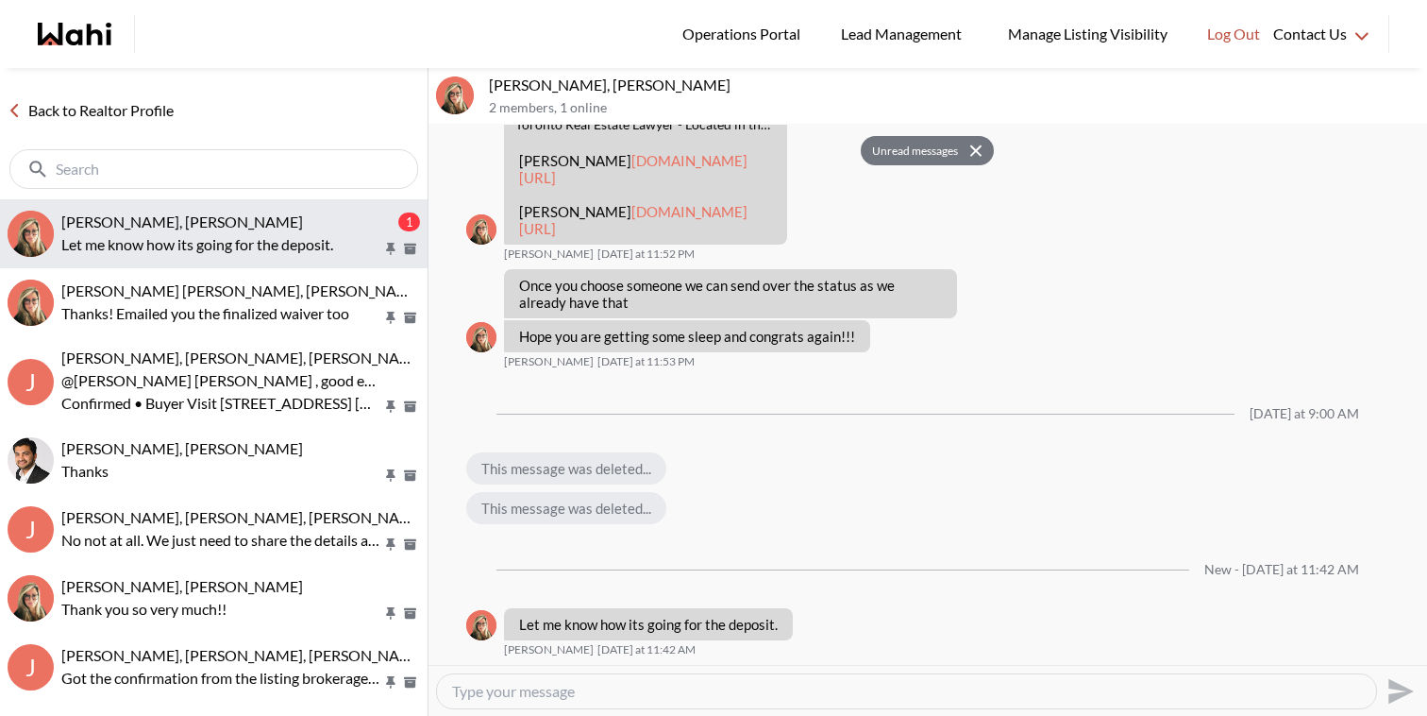
click at [328, 223] on div "David Rodriguez, Barbara" at bounding box center [227, 221] width 333 height 19
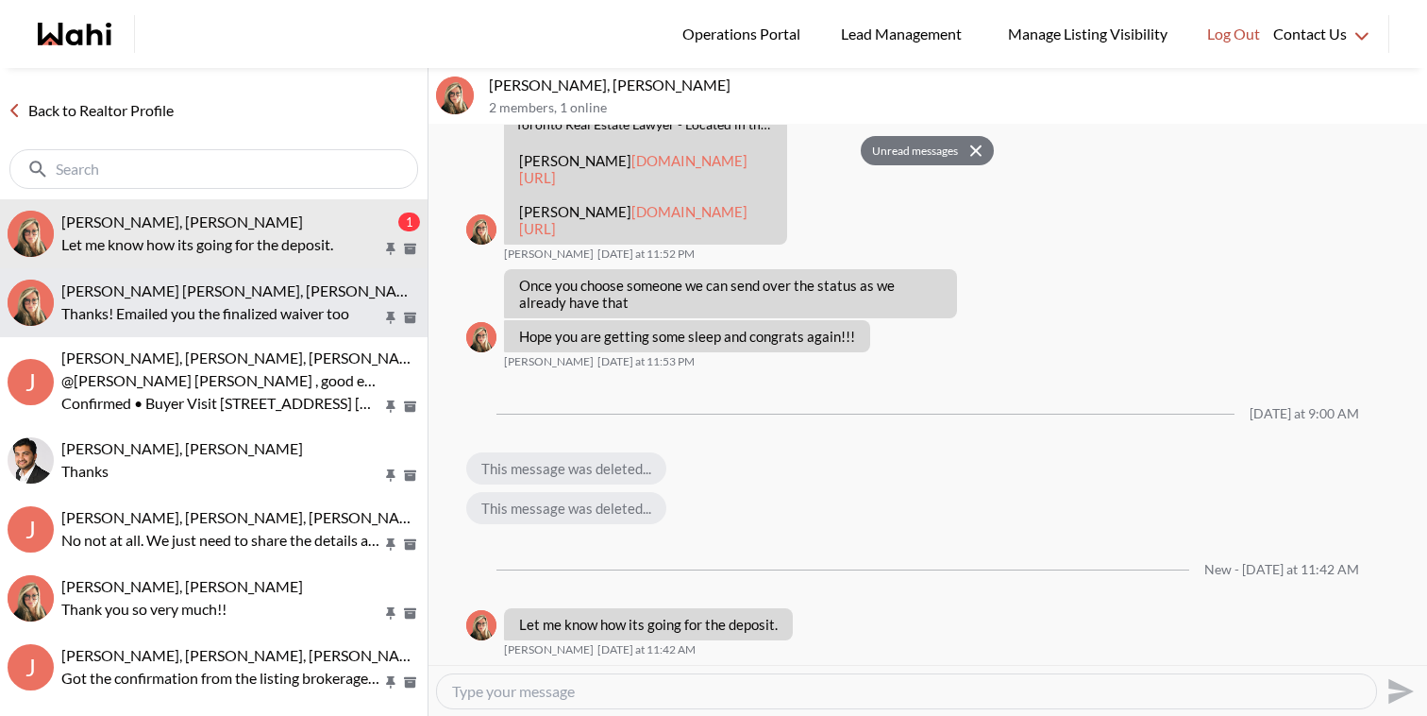
click at [298, 308] on p "Thanks! Emailed you the finalized waiver too" at bounding box center [221, 313] width 321 height 23
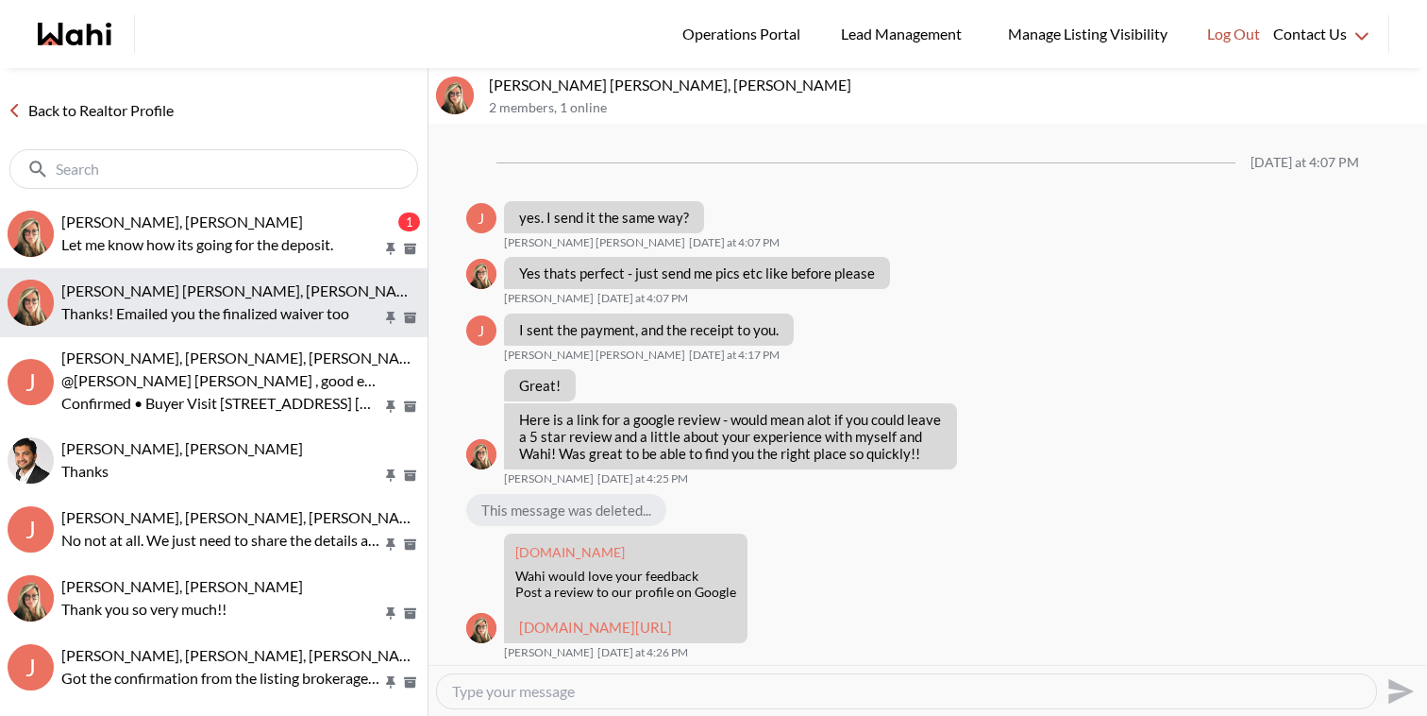
scroll to position [1257, 0]
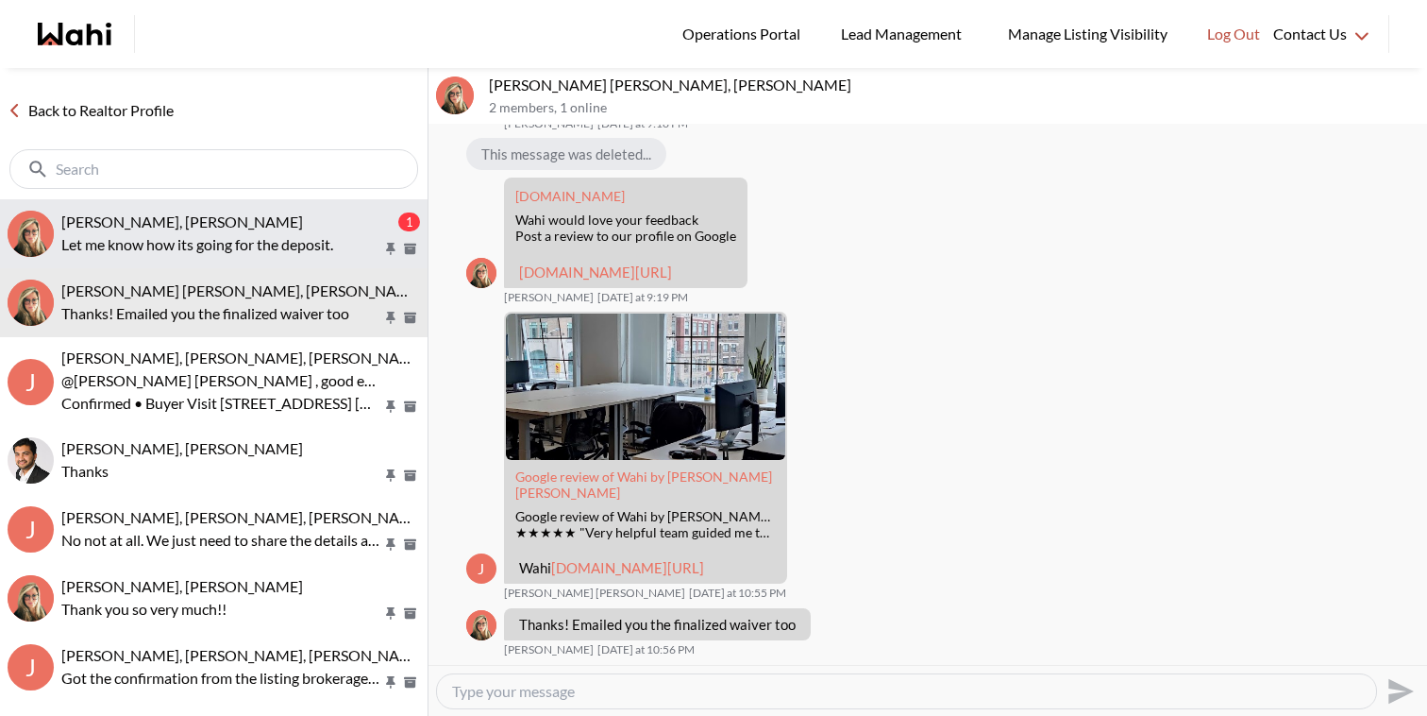
click at [327, 226] on div "David Rodriguez, Barbara" at bounding box center [227, 221] width 333 height 19
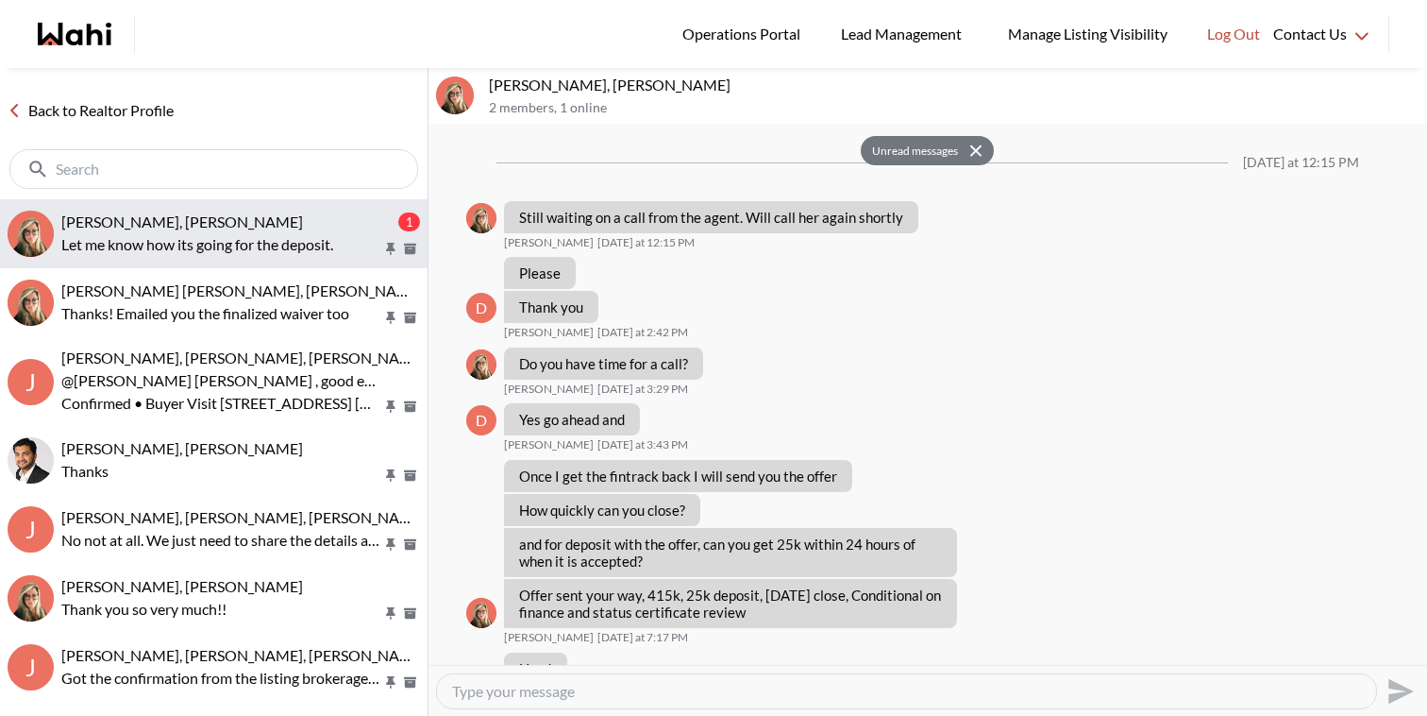
scroll to position [2197, 0]
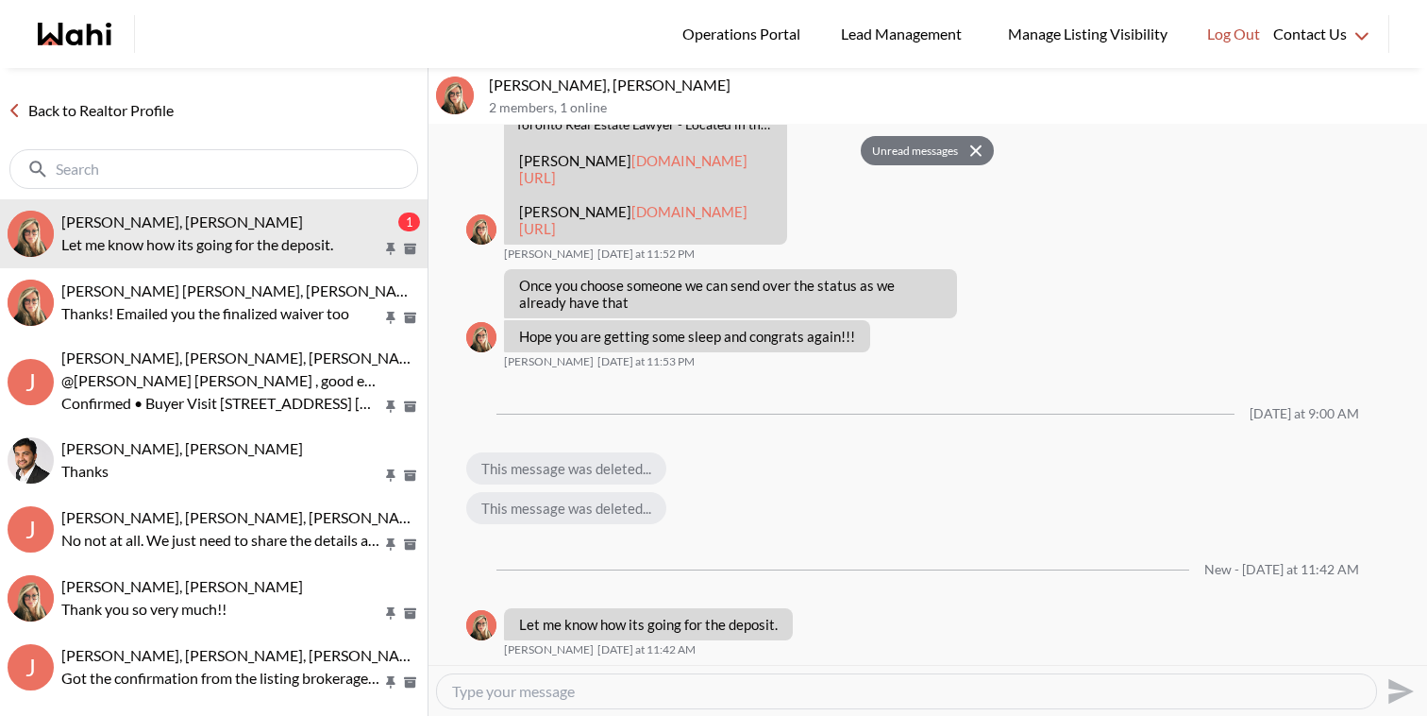
click at [914, 154] on button "Unread messages" at bounding box center [912, 151] width 103 height 30
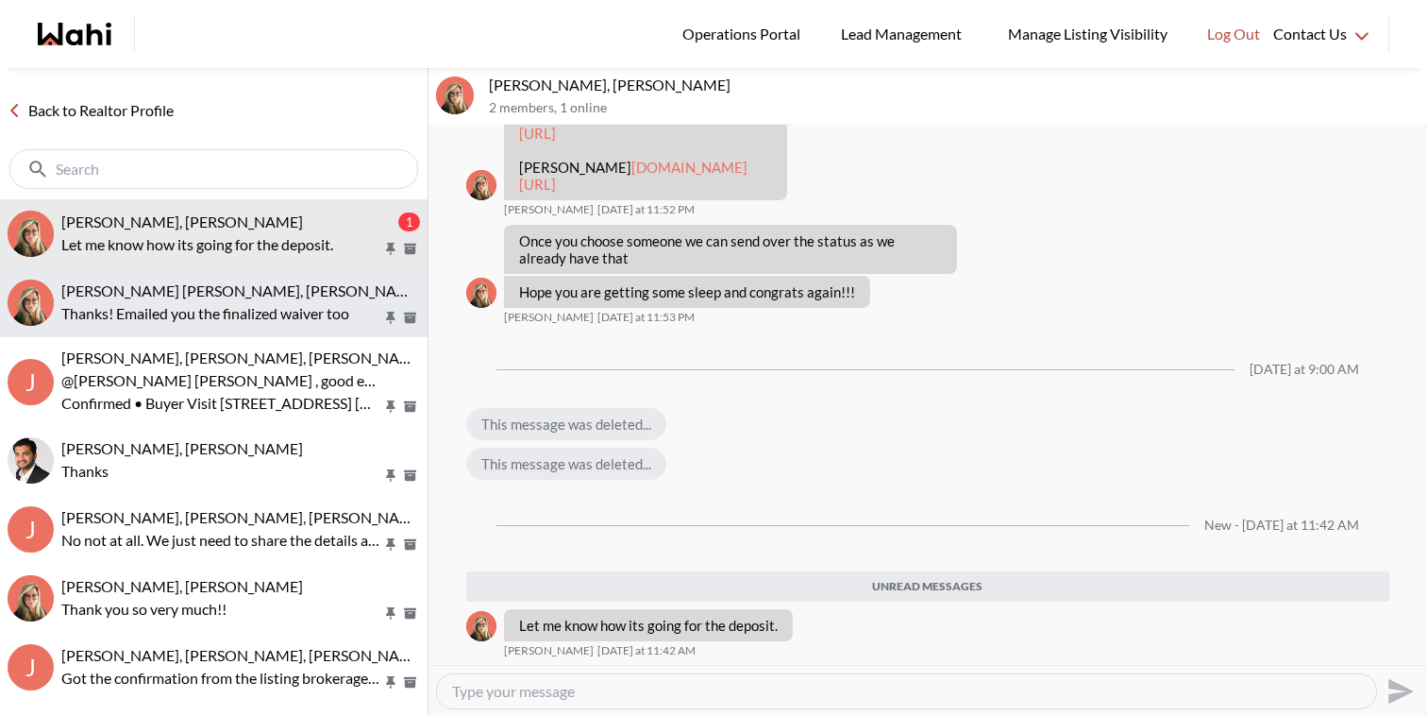
click at [245, 303] on p "Thanks! Emailed you the finalized waiver too" at bounding box center [221, 313] width 321 height 23
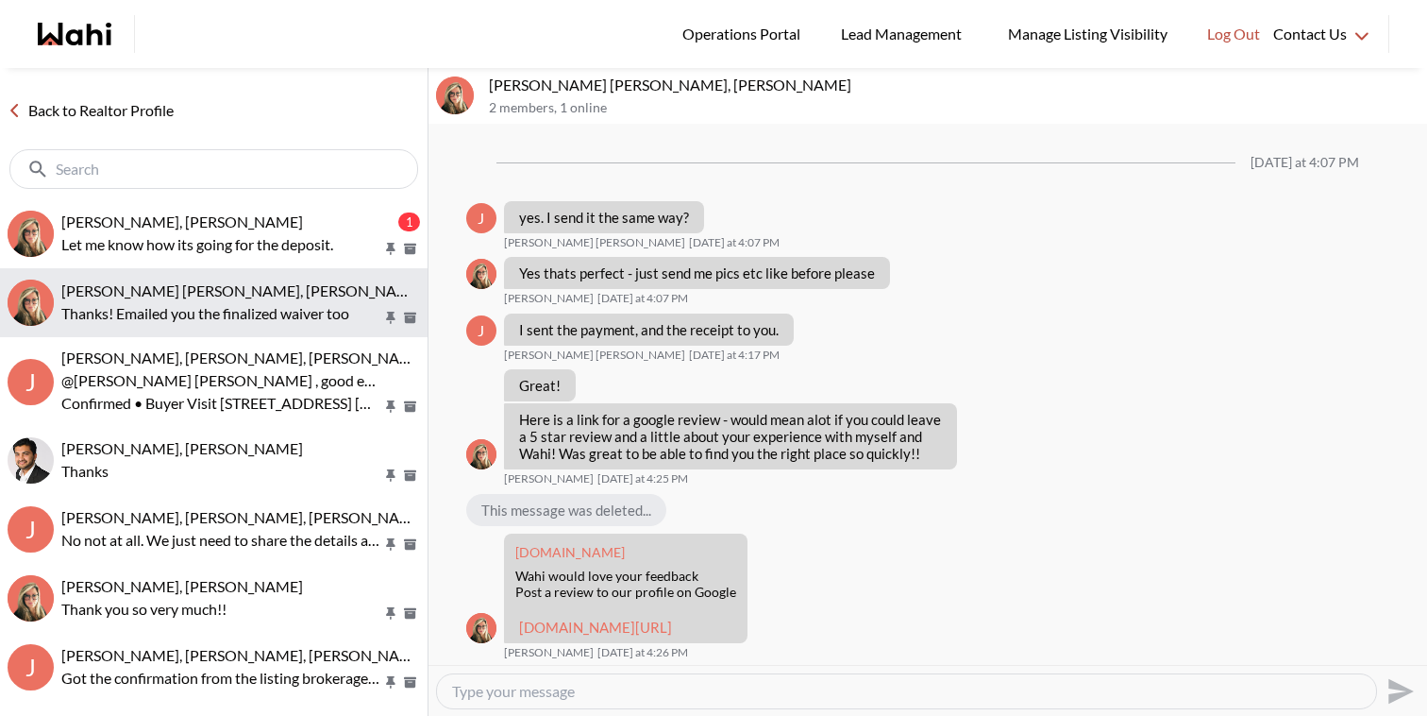
scroll to position [1257, 0]
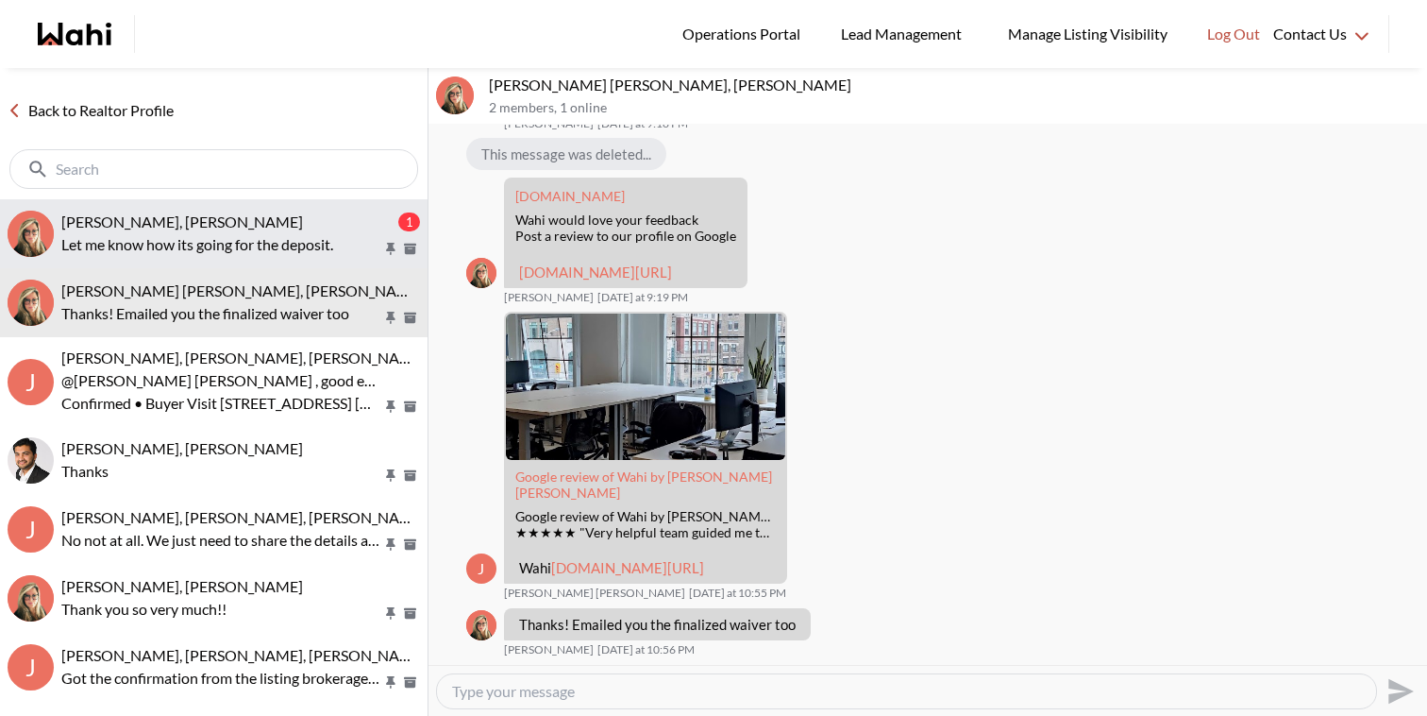
click at [295, 228] on div "David Rodriguez, Barbara" at bounding box center [227, 221] width 333 height 19
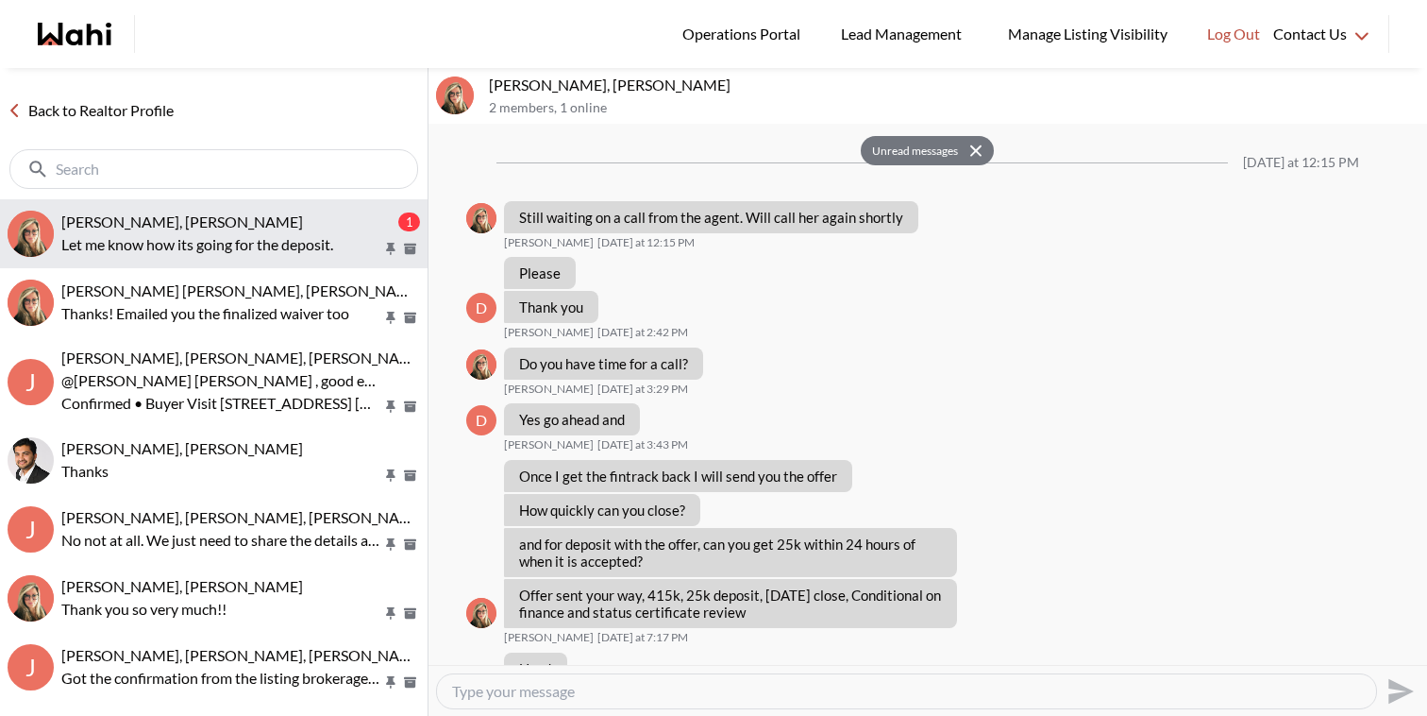
scroll to position [2197, 0]
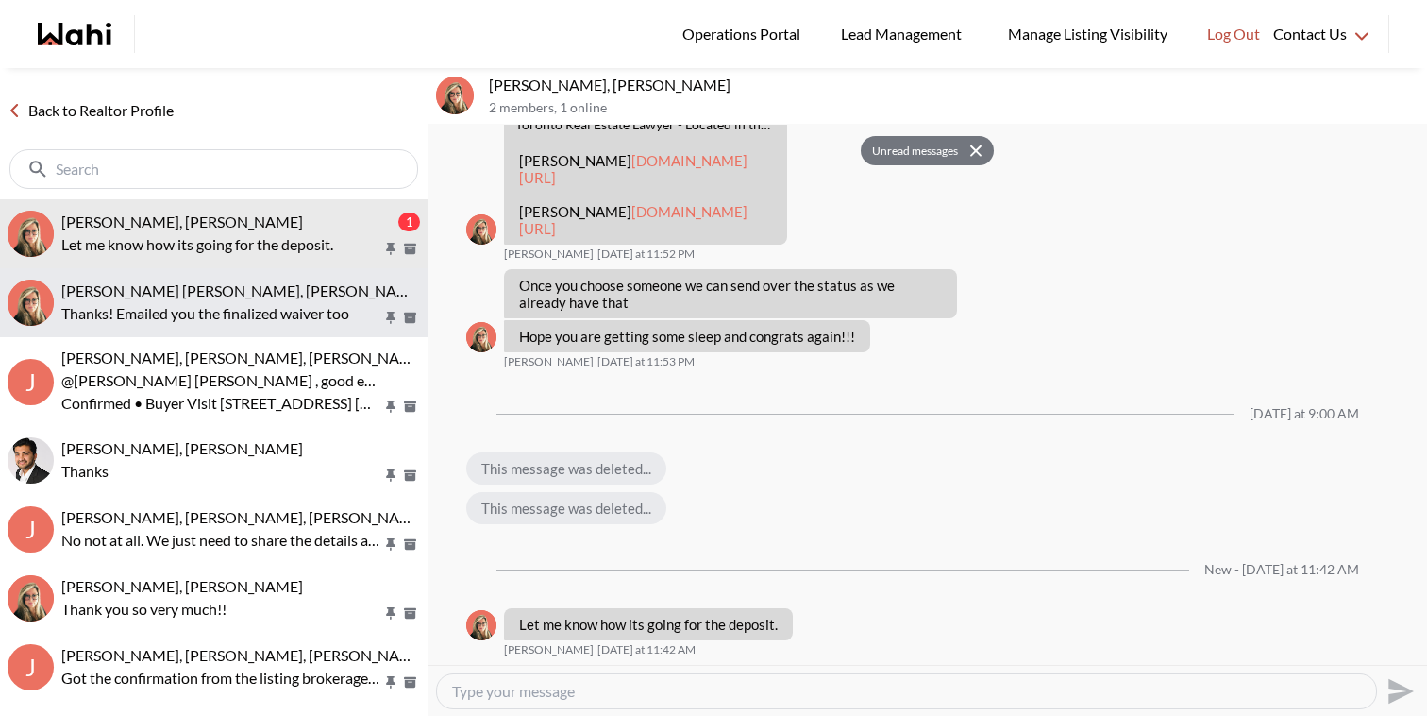
click at [284, 306] on p "Thanks! Emailed you the finalized waiver too" at bounding box center [221, 313] width 321 height 23
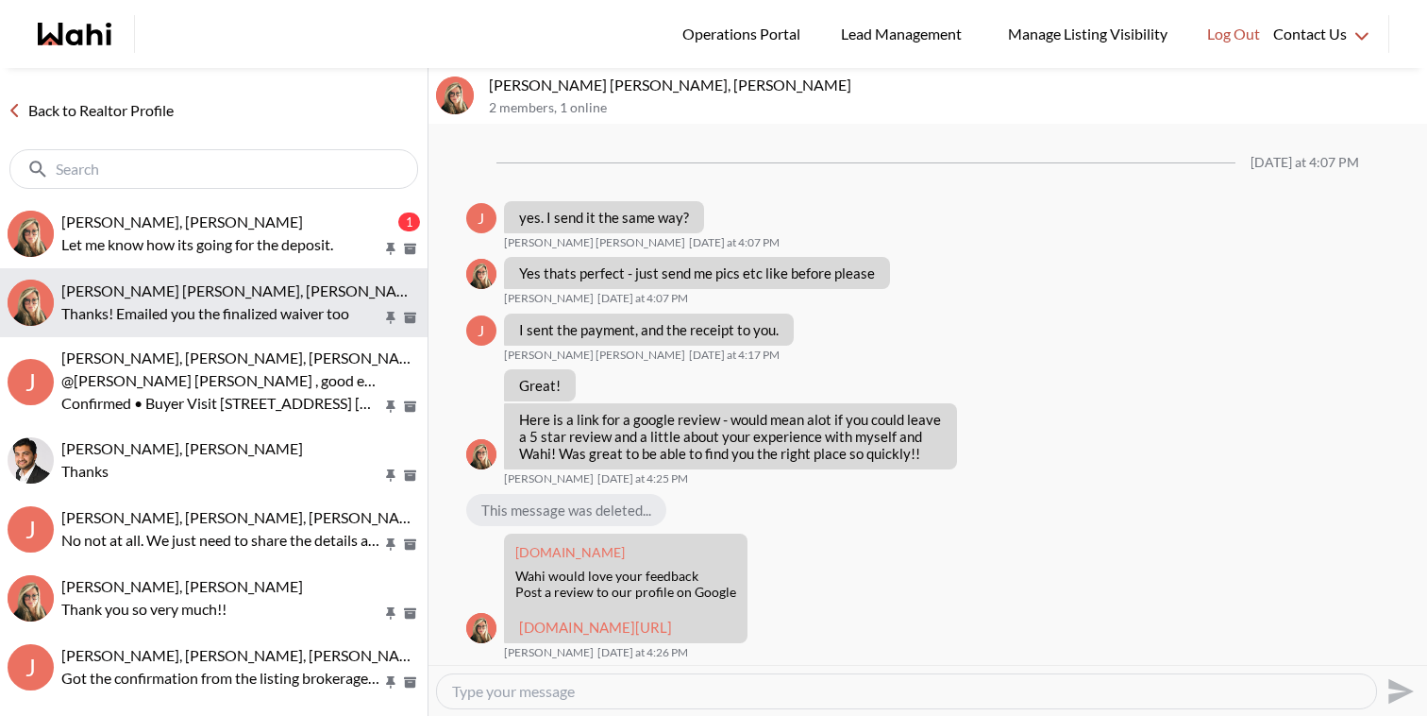
scroll to position [1257, 0]
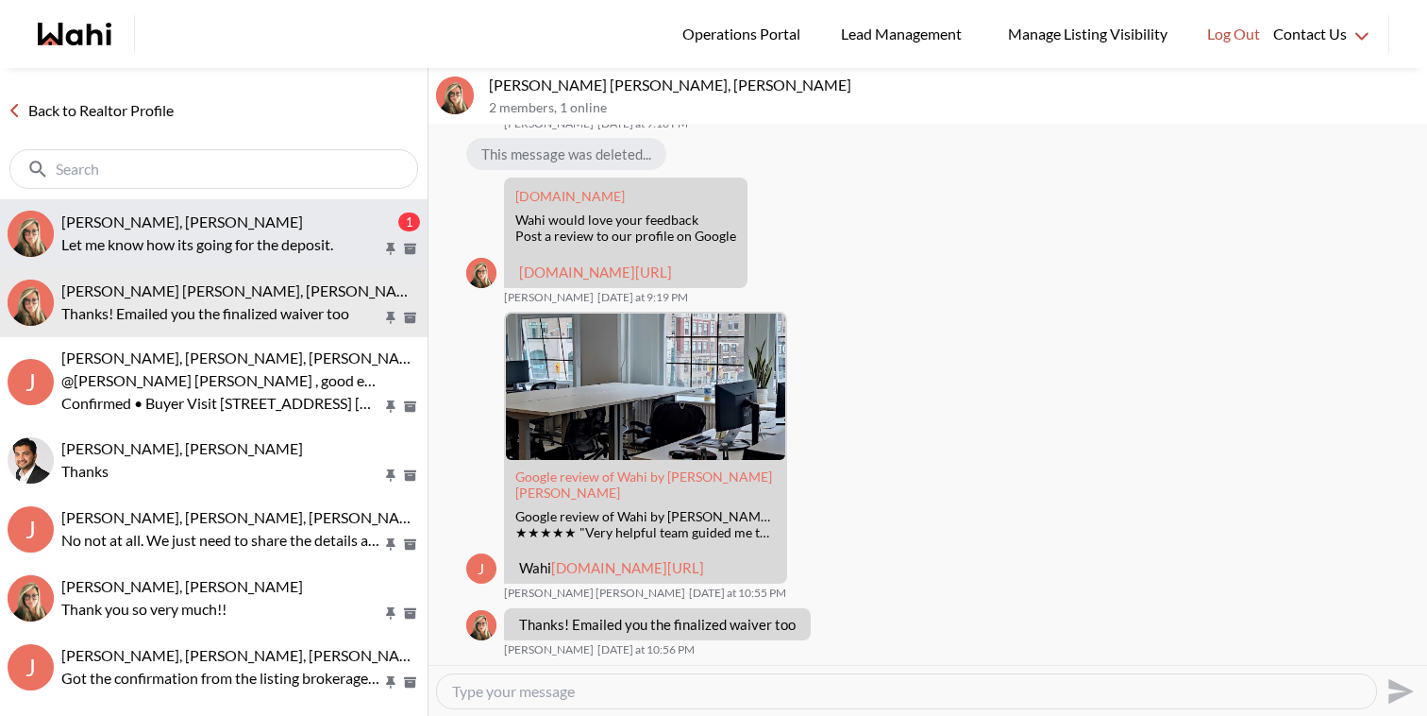
click at [305, 234] on p "Let me know how its going for the deposit." at bounding box center [221, 244] width 321 height 23
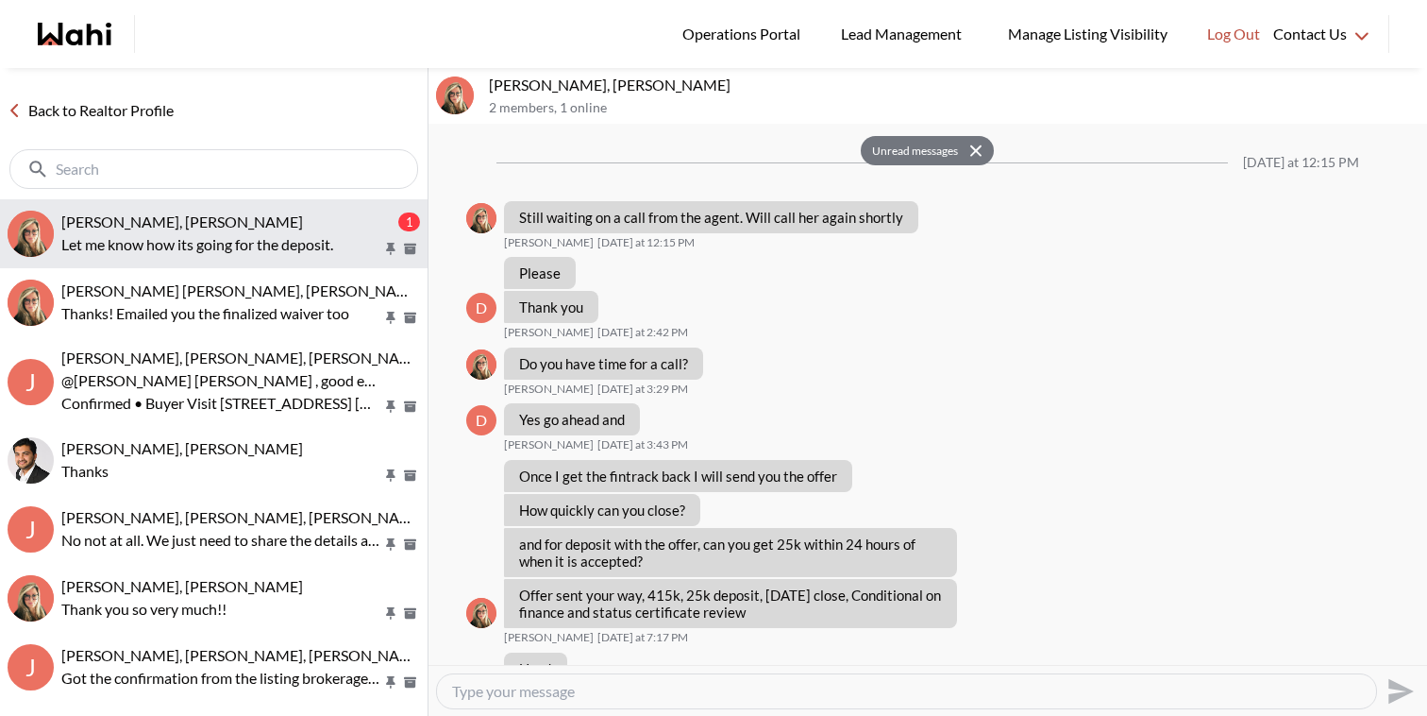
scroll to position [2197, 0]
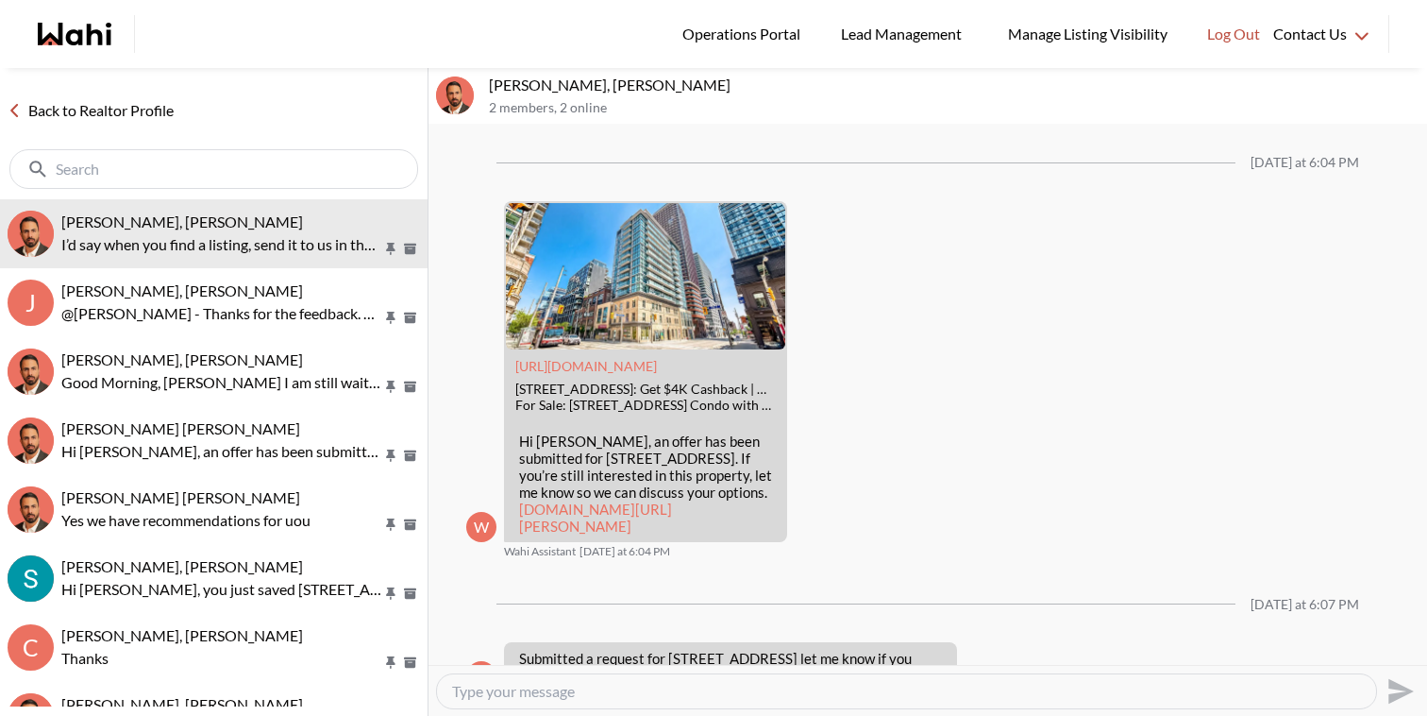
scroll to position [2126, 0]
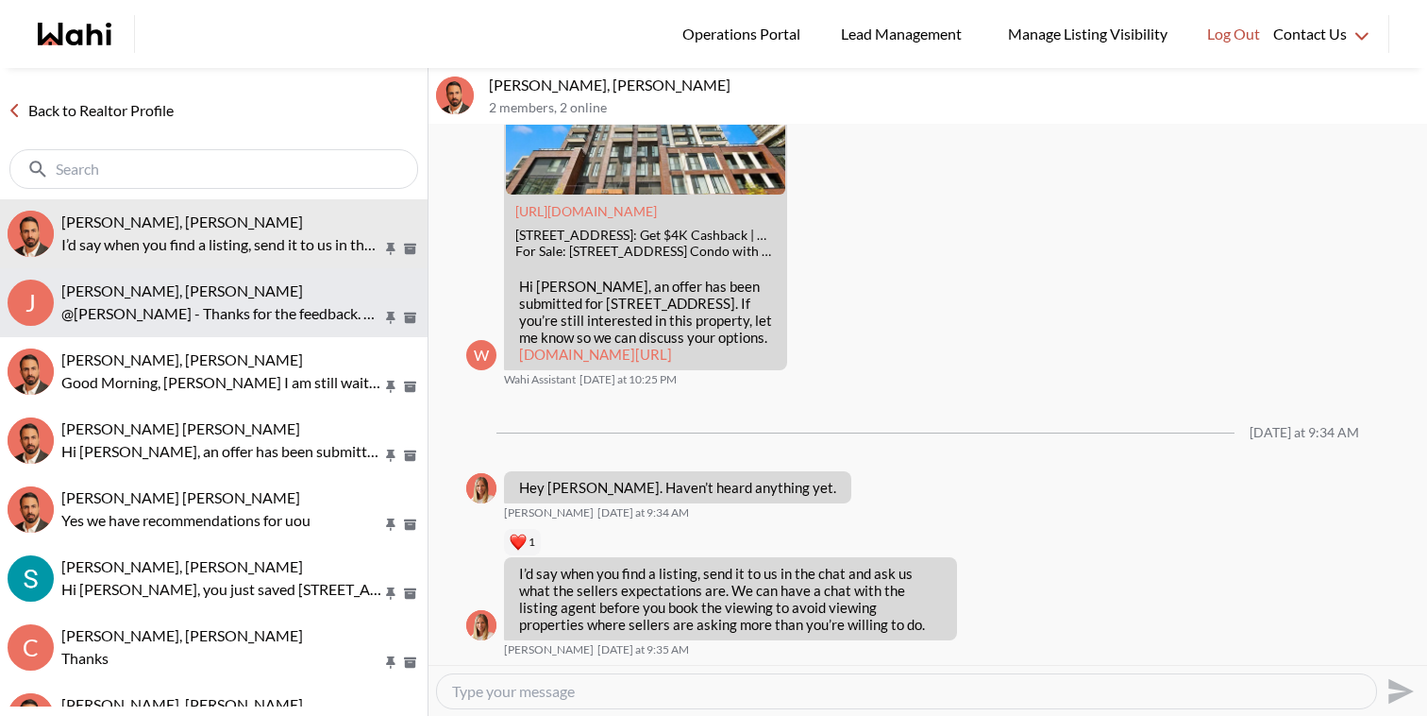
click at [254, 302] on p "@Khalid Rizkana - Thanks for the feedback. @Josh Hortaleza Let us know if you h…" at bounding box center [221, 313] width 321 height 23
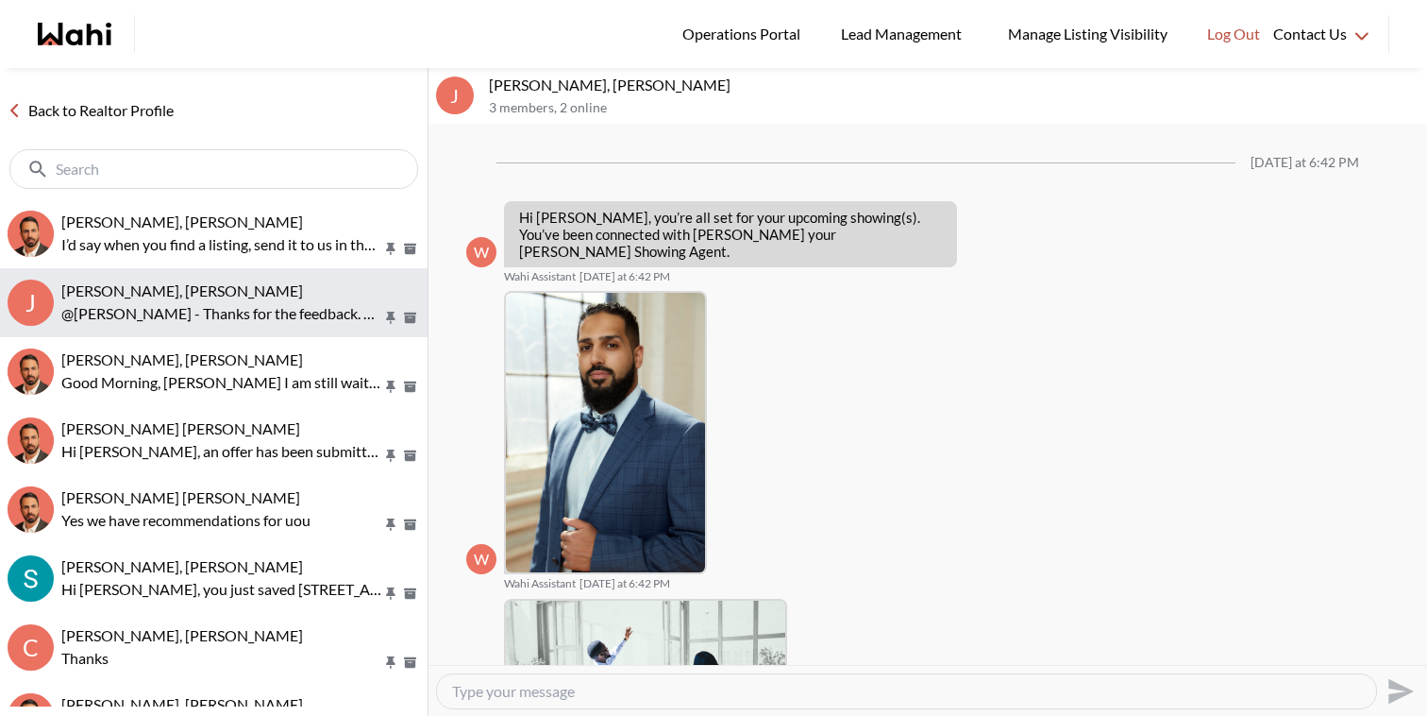
scroll to position [1079, 0]
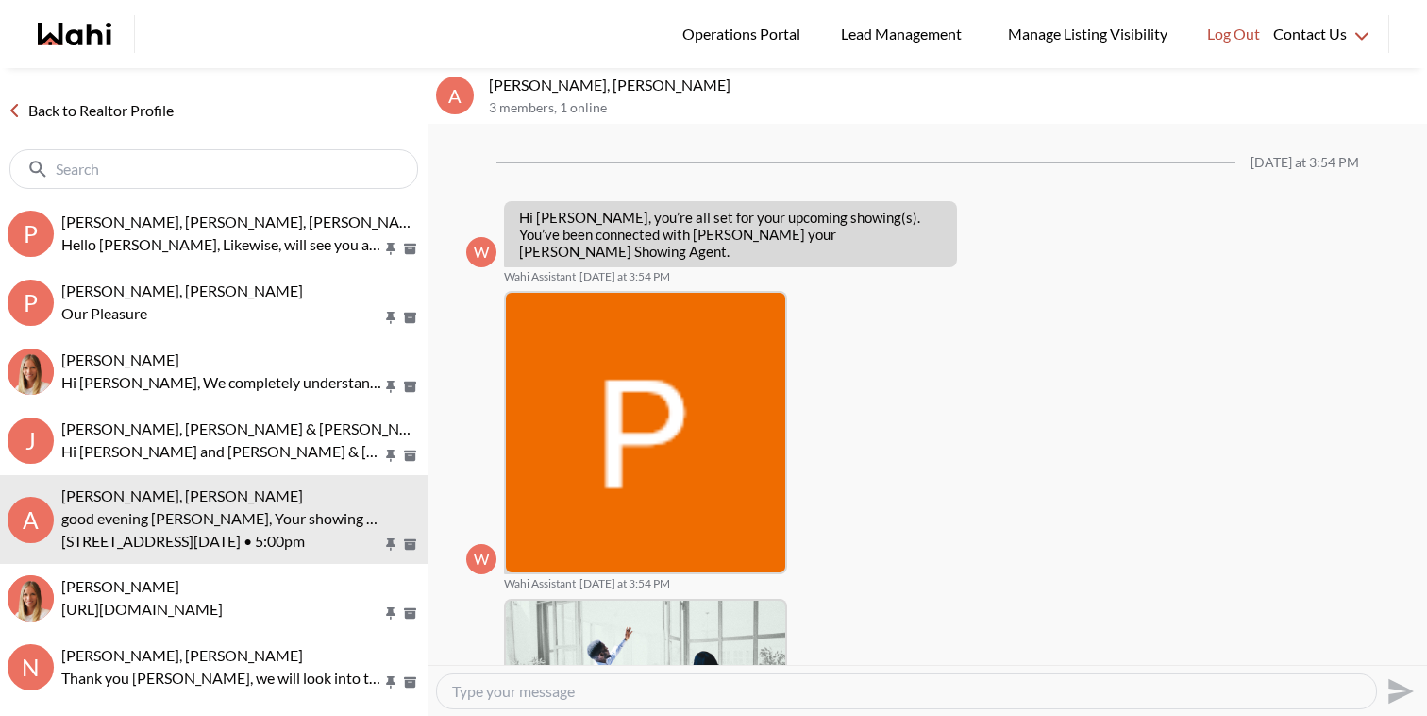
scroll to position [1228, 0]
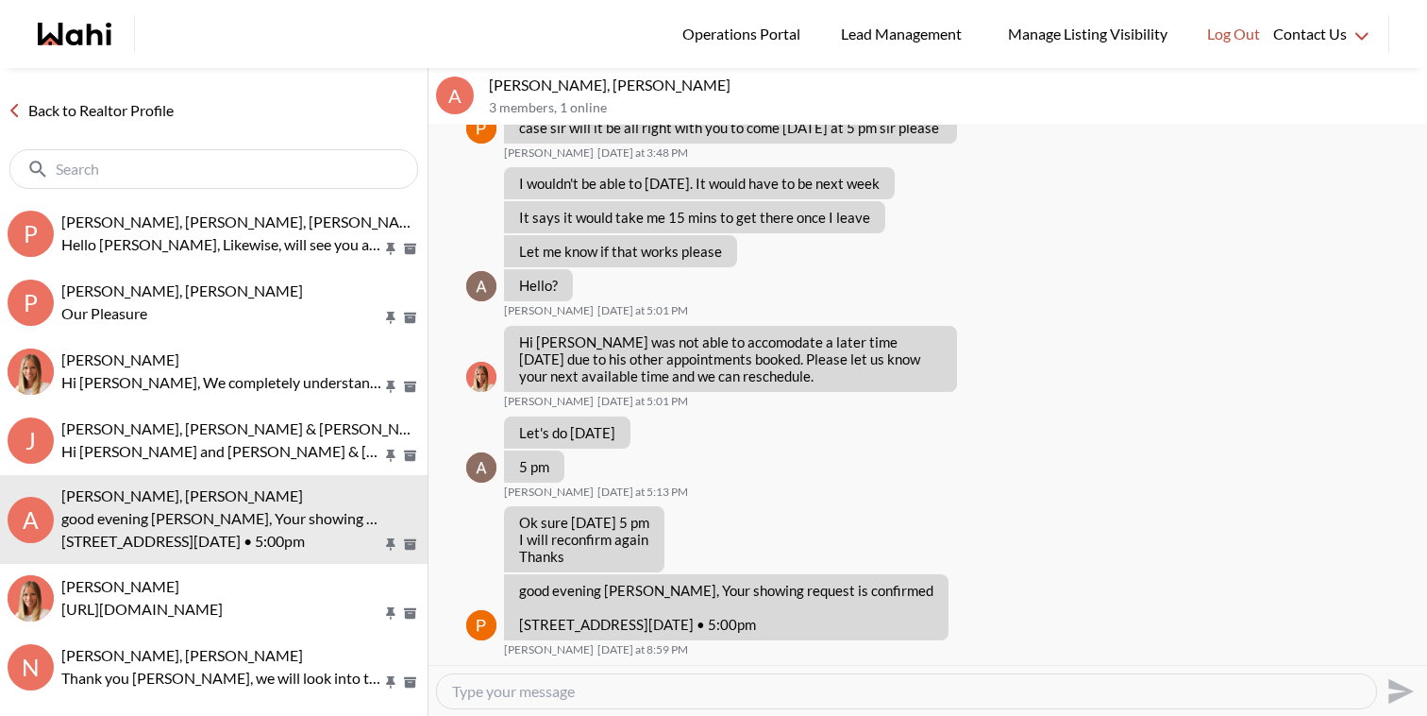
click at [696, 687] on textarea "Type your message" at bounding box center [906, 691] width 909 height 19
paste textarea "Hi @Asad Abaid - just a notice. 950 Portage Parkway #Unit 811 will be terminate…"
type textarea "Hi @Asad Abaid - just a notice. 950 Portage Parkway #Unit 811 will be terminate…"
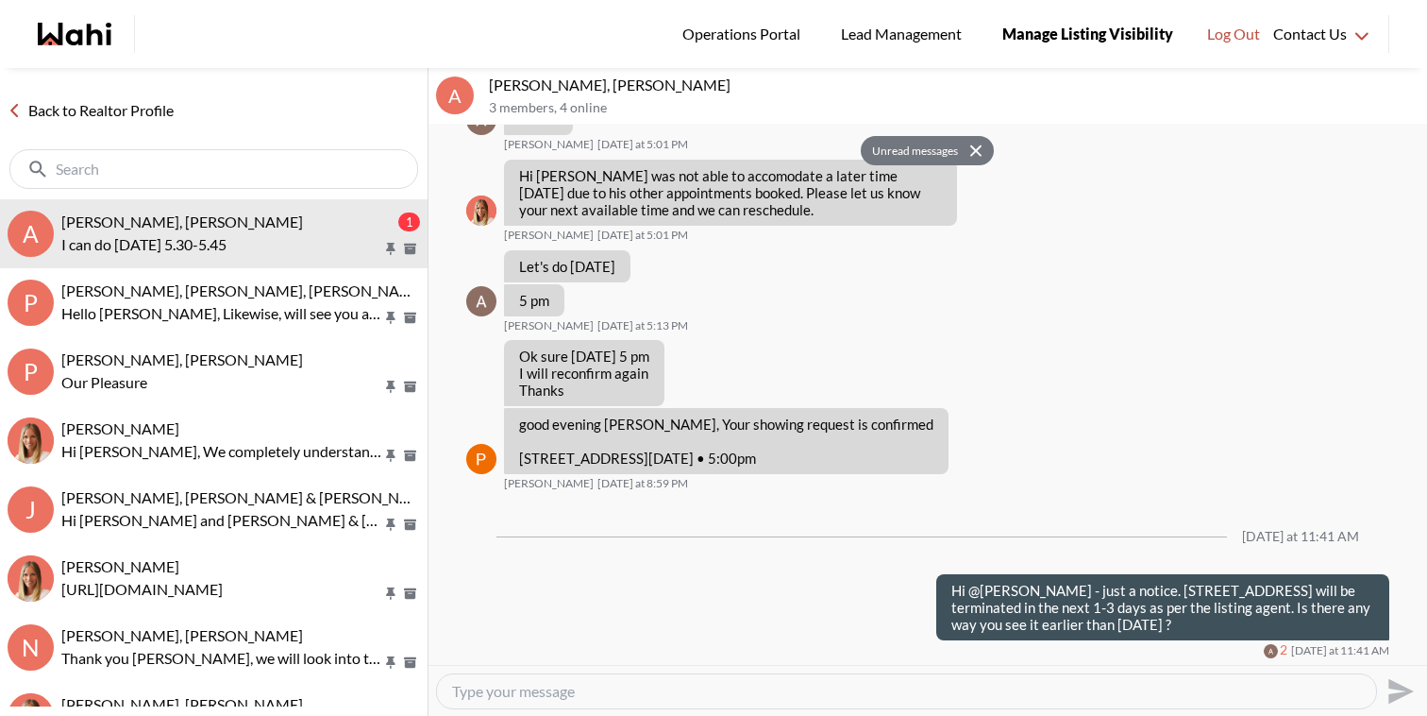
scroll to position [1452, 0]
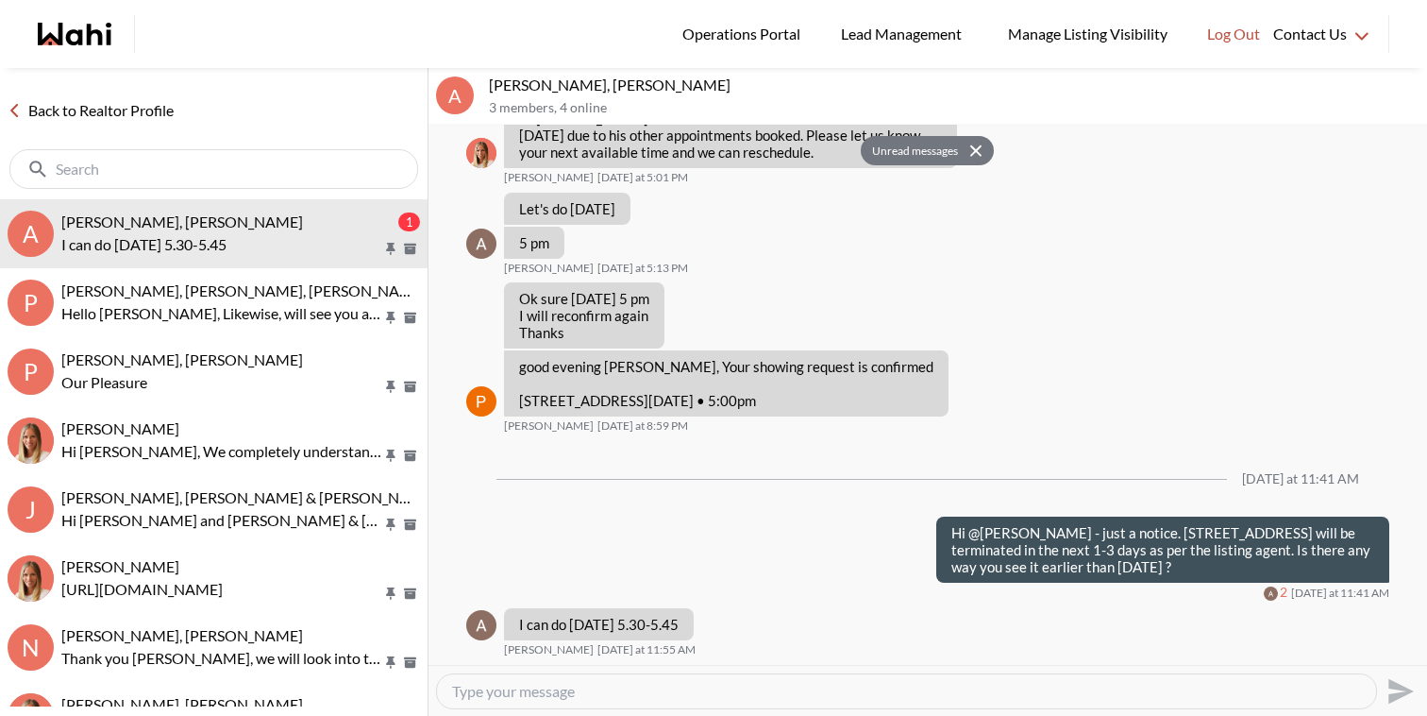
click at [1106, 682] on textarea "Type your message" at bounding box center [906, 691] width 909 height 19
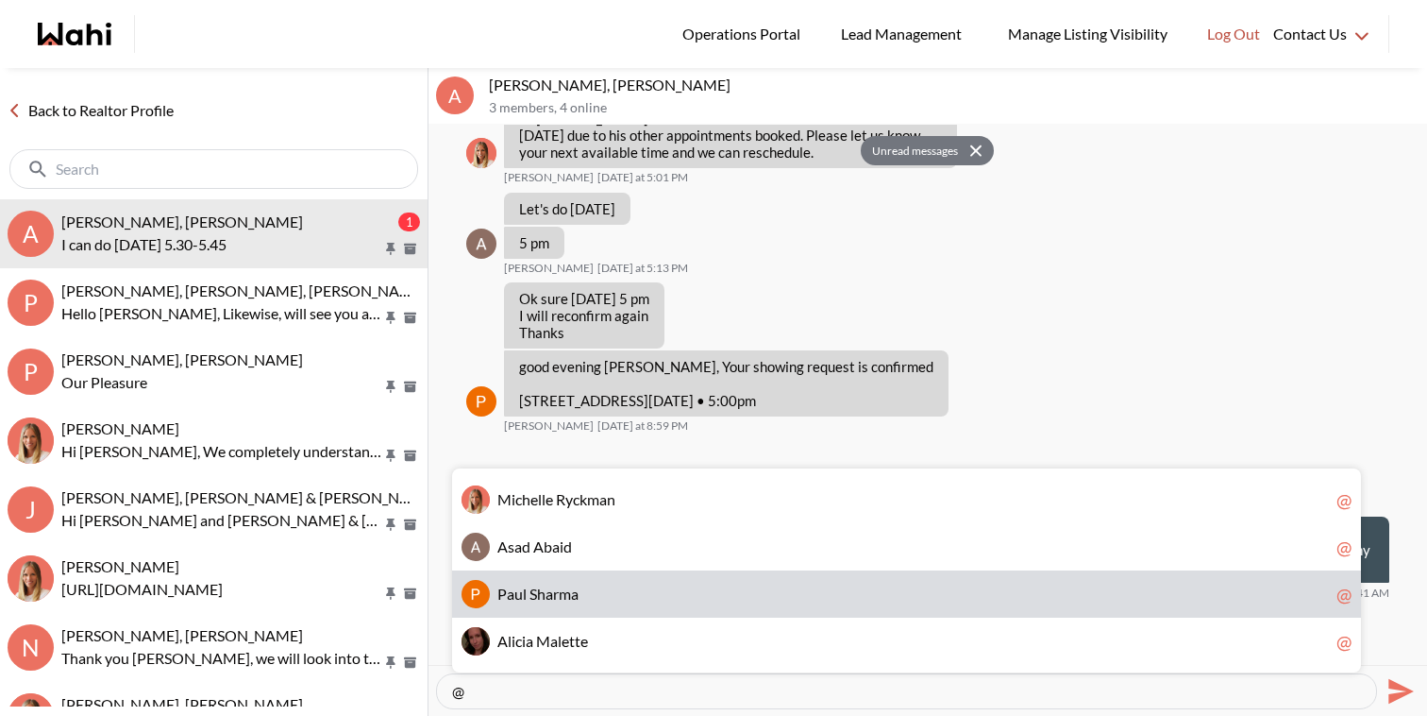
click at [777, 599] on span "P a u l S h a r m a" at bounding box center [913, 593] width 832 height 19
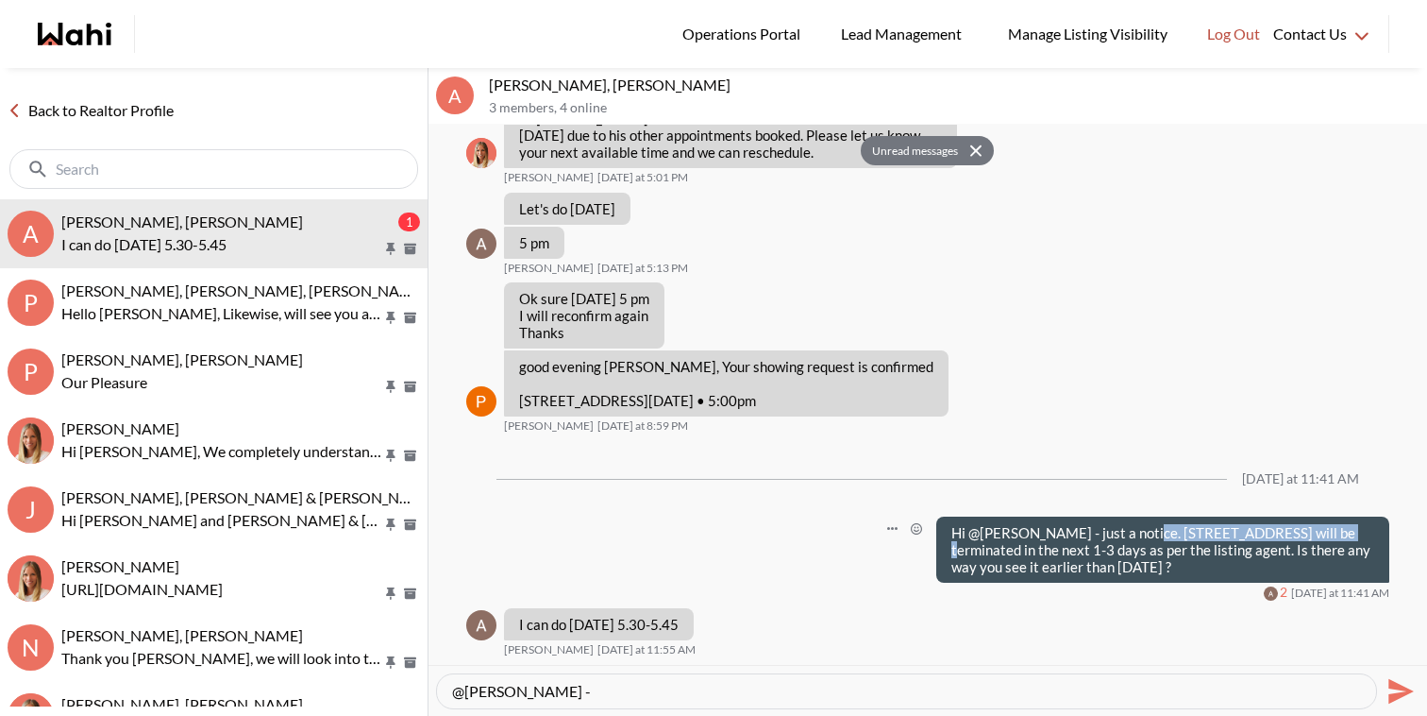
drag, startPoint x: 1138, startPoint y: 534, endPoint x: 1338, endPoint y: 531, distance: 200.2
click at [1338, 531] on p "Hi @[PERSON_NAME] - just a notice. [STREET_ADDRESS] will be terminated in the n…" at bounding box center [1163, 549] width 423 height 51
copy p "[STREET_ADDRESS]"
click at [600, 695] on textarea "@Paul Sharma -" at bounding box center [906, 691] width 909 height 19
type textarea "@[PERSON_NAME] - Possible to show this unit [DATE] at 5:30 pm ?"
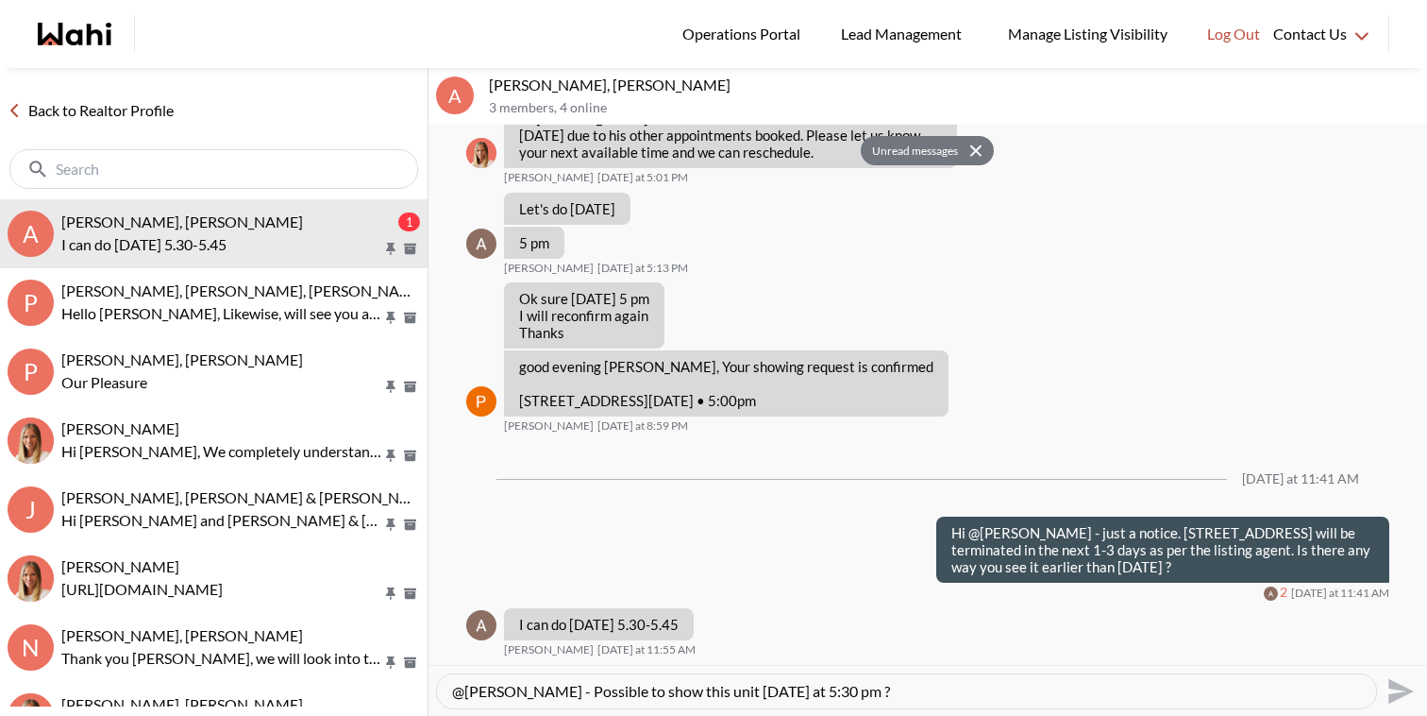
scroll to position [1508, 0]
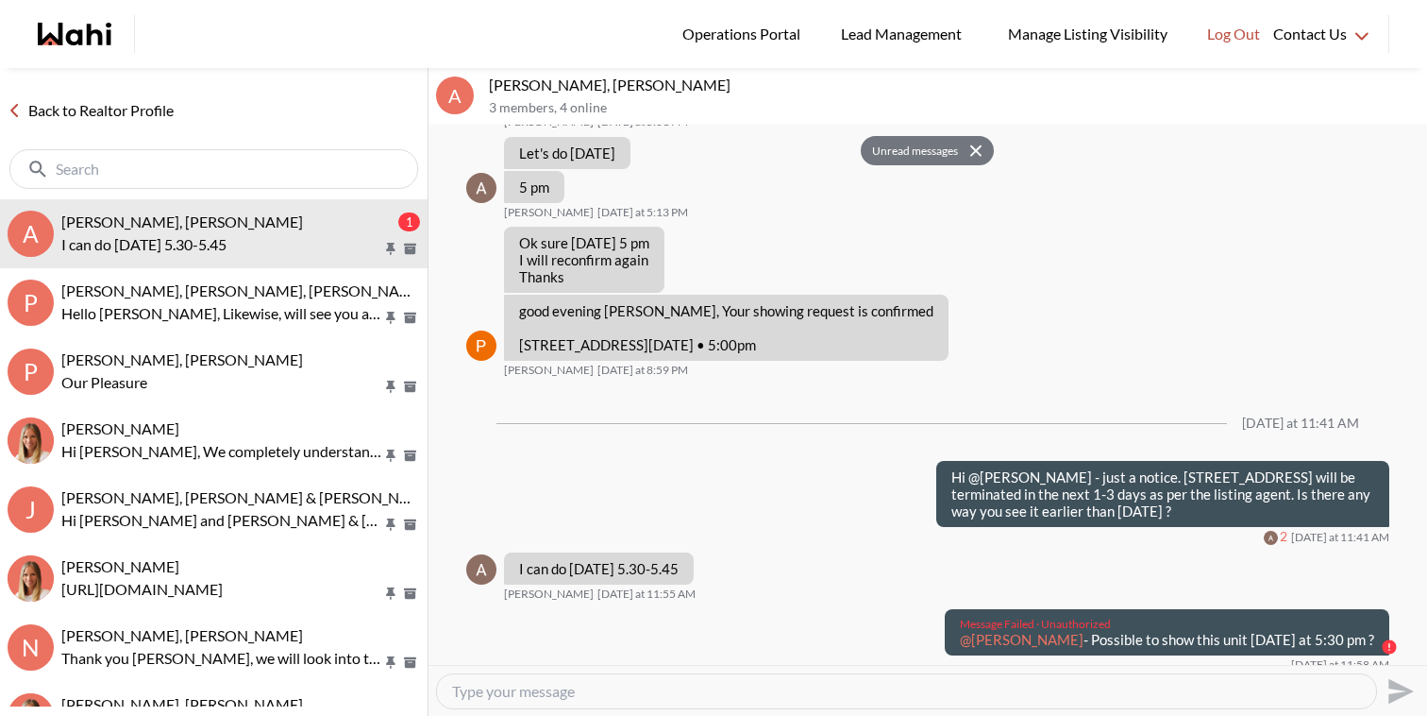
click at [1131, 638] on p "@Paul Sharma - Possible to show this unit tomorrow at 5:30 pm ?" at bounding box center [1167, 639] width 414 height 17
copy div "@Paul Sharma - Possible to show this unit tomorrow at 5:30 pm ?"
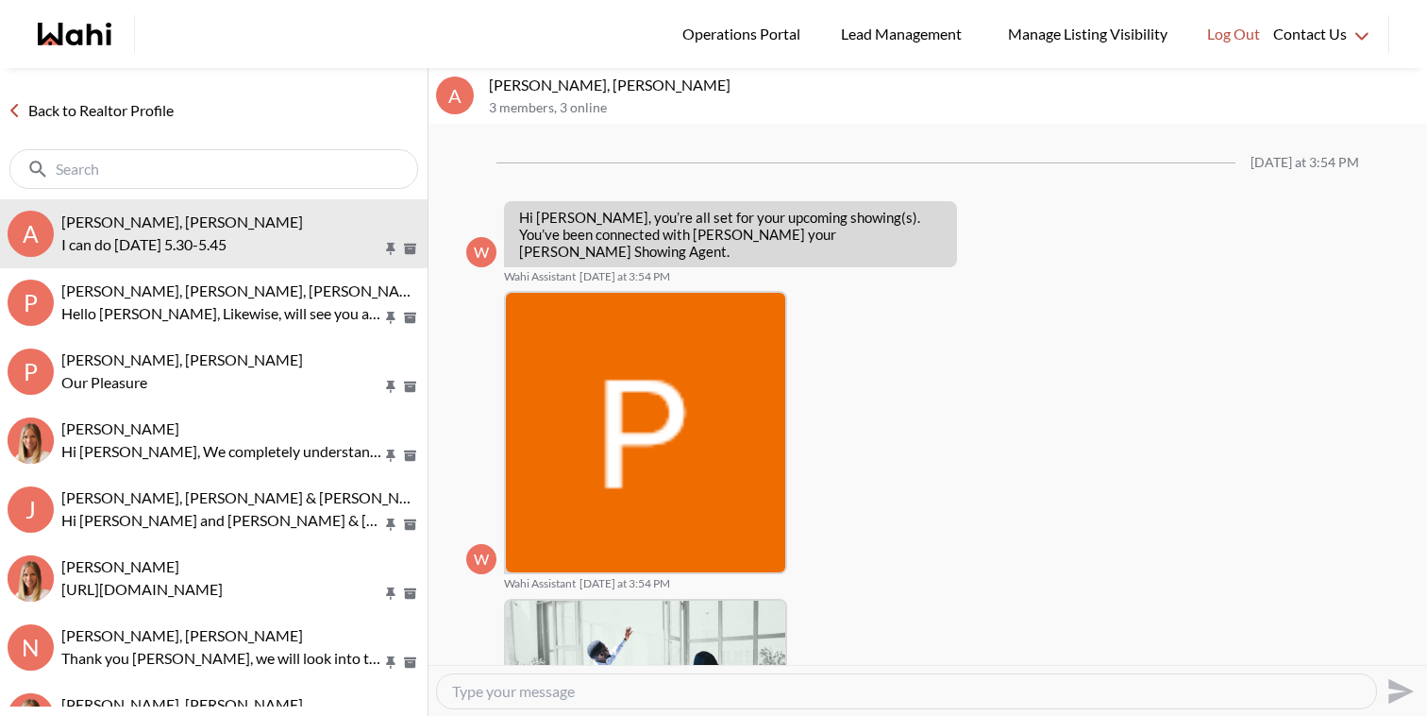
scroll to position [1452, 0]
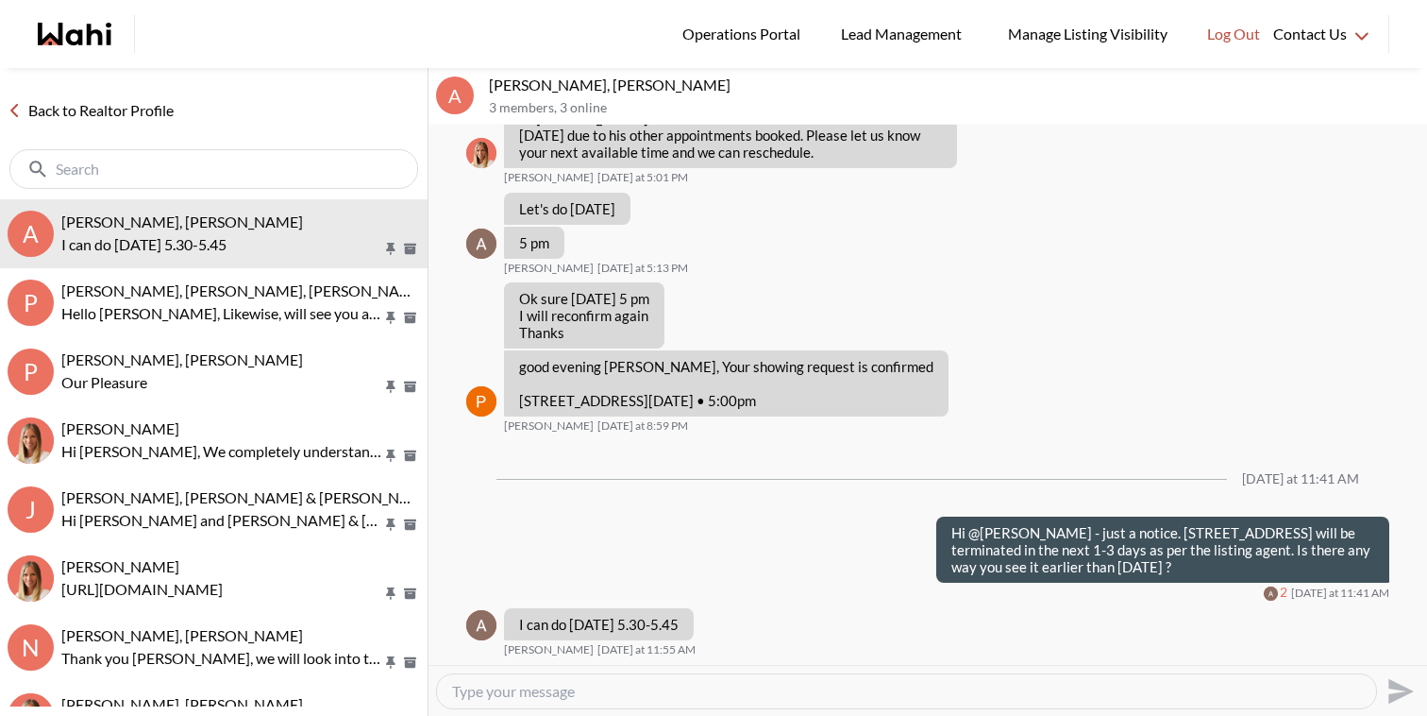
click at [875, 691] on textarea "Type your message" at bounding box center [906, 691] width 909 height 19
paste textarea "@[PERSON_NAME] - Possible to show this unit [DATE] at 5:30 pm ?"
type textarea "@[PERSON_NAME] - Possible to show this unit [DATE] at 5:30 pm ?"
click at [1397, 696] on icon "Send" at bounding box center [1401, 690] width 25 height 25
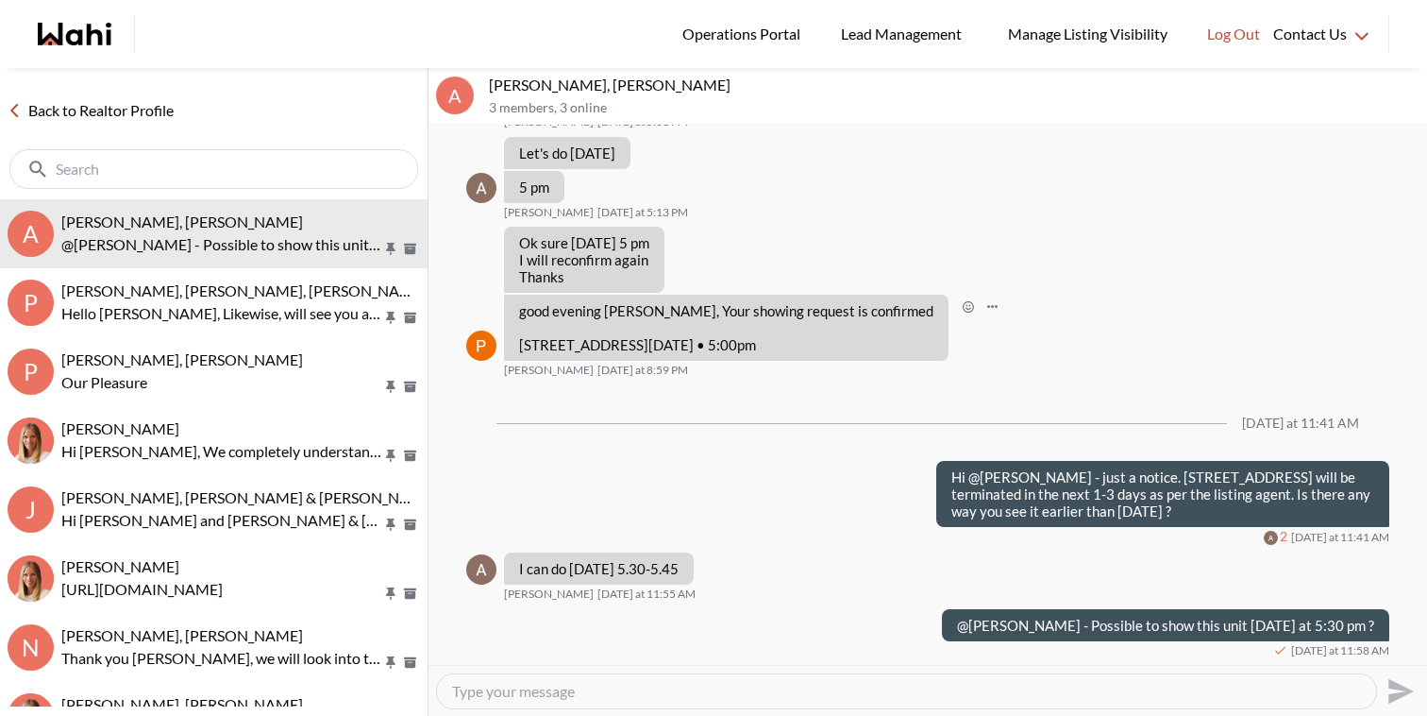
click at [642, 336] on p "[STREET_ADDRESS][DATE] • 5:00pm" at bounding box center [726, 344] width 414 height 17
copy p "[STREET_ADDRESS]"
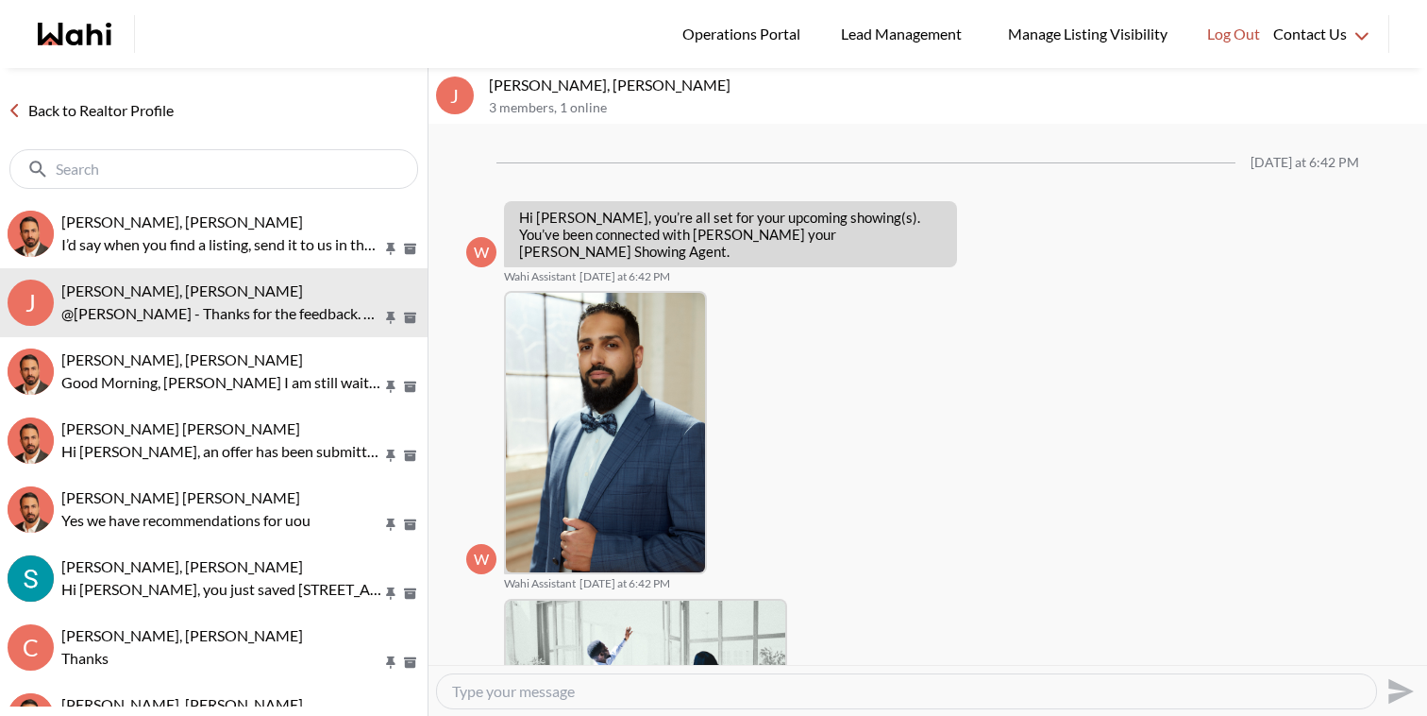
scroll to position [1079, 0]
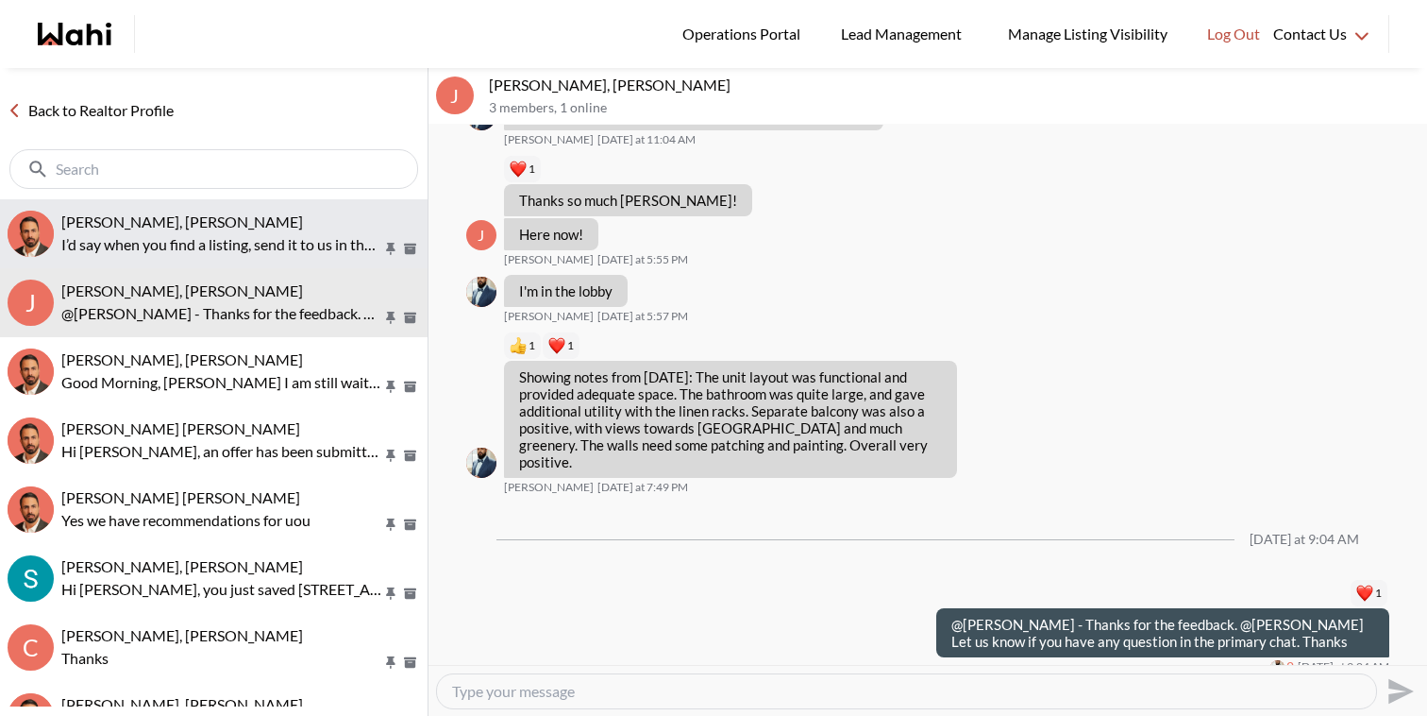
click at [298, 260] on button "[PERSON_NAME], [PERSON_NAME] I’d say when you find a listing, send it to us in …" at bounding box center [214, 233] width 428 height 69
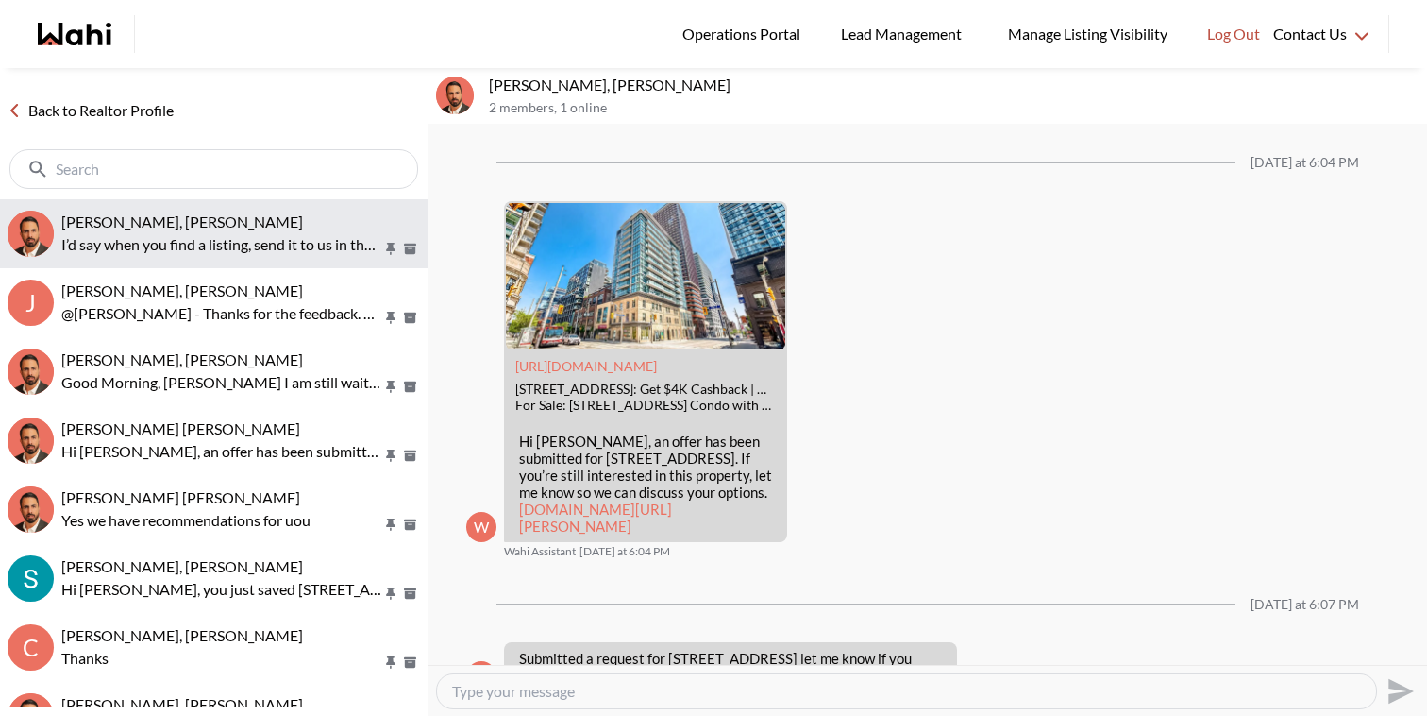
scroll to position [2126, 0]
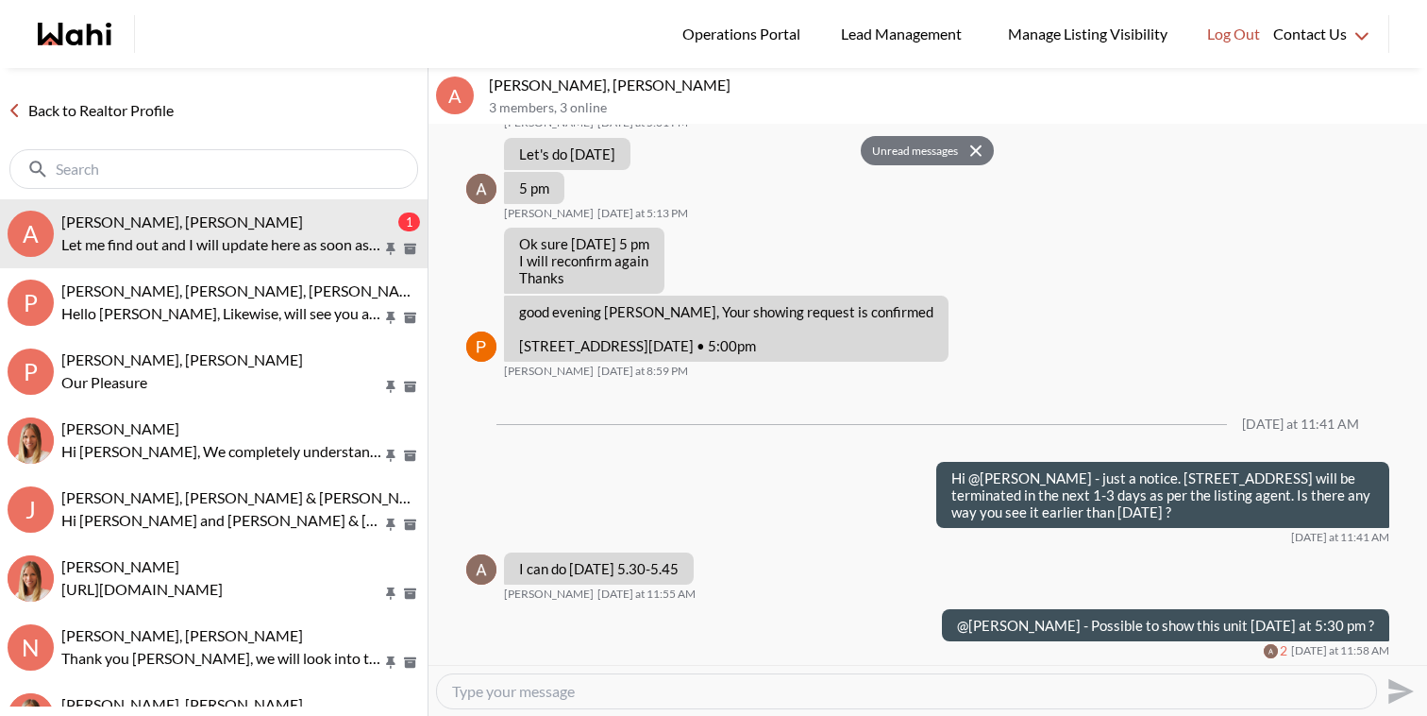
scroll to position [1658, 0]
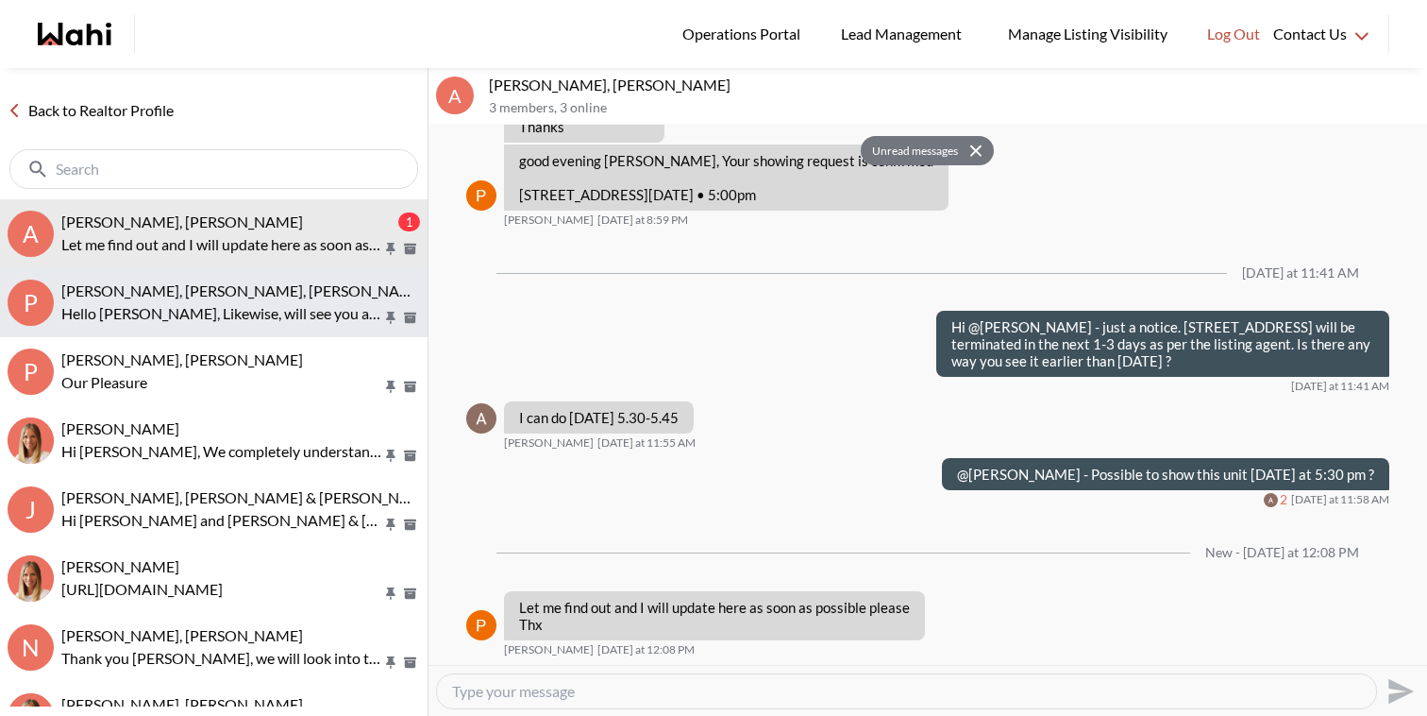
click at [245, 299] on div "Pallawi Kalyan, Nitin Kumar, Duane, Michelle Hello Duane, Likewise, will see yo…" at bounding box center [240, 302] width 359 height 43
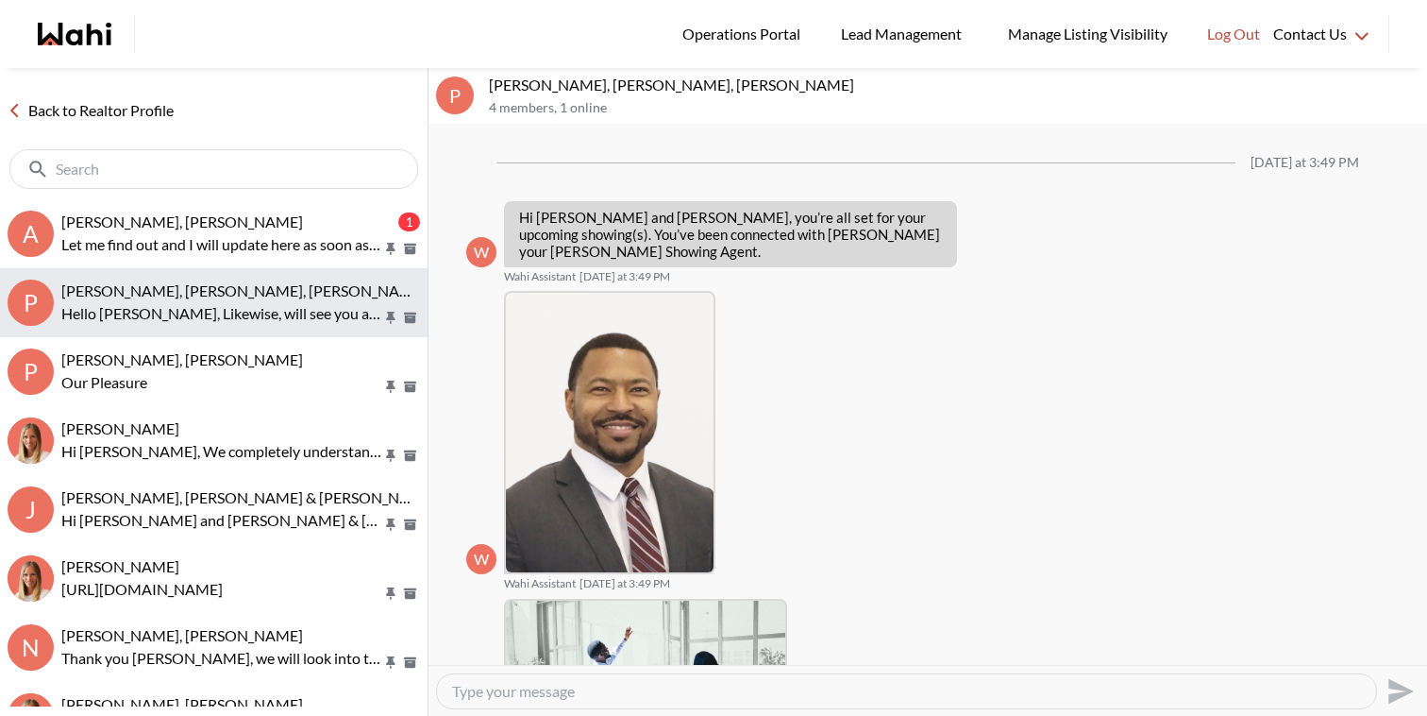
scroll to position [517, 0]
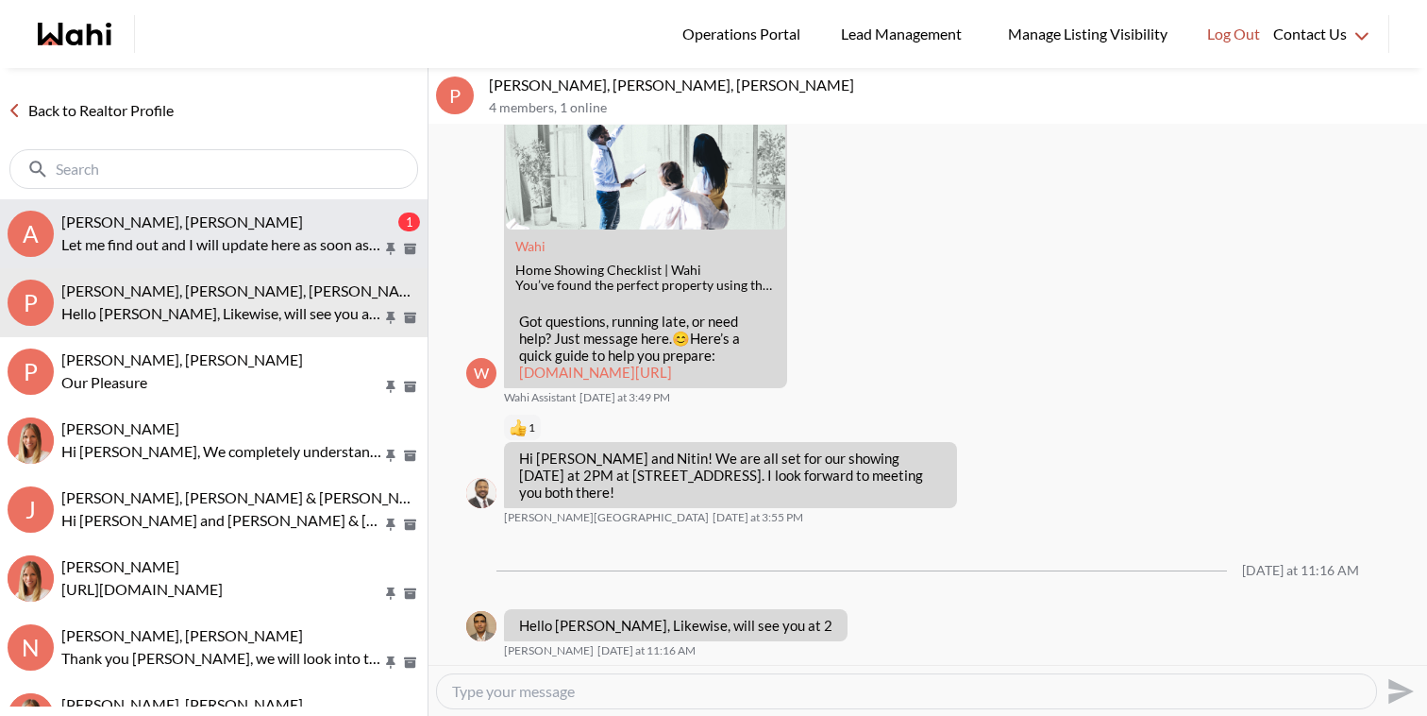
click at [276, 248] on p "Let me find out and I will update here as soon as possible please Thx" at bounding box center [221, 244] width 321 height 23
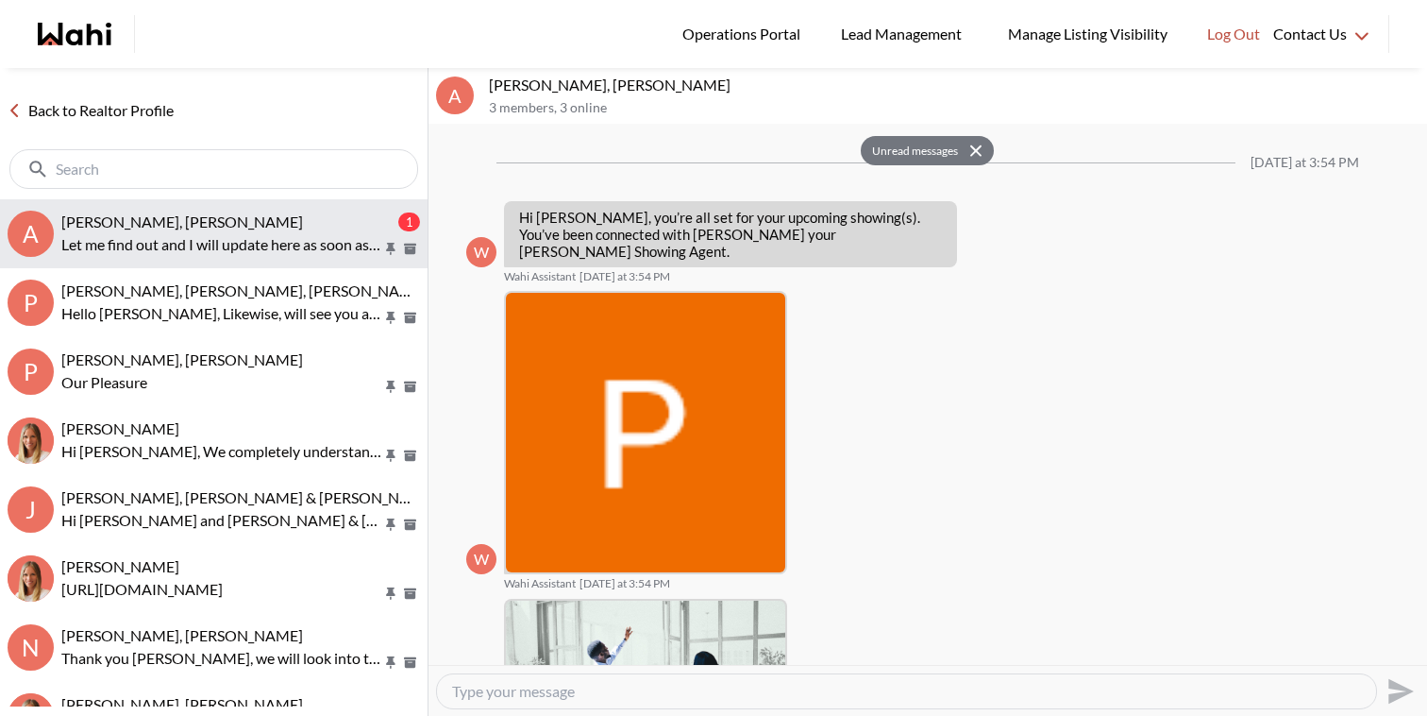
scroll to position [1658, 0]
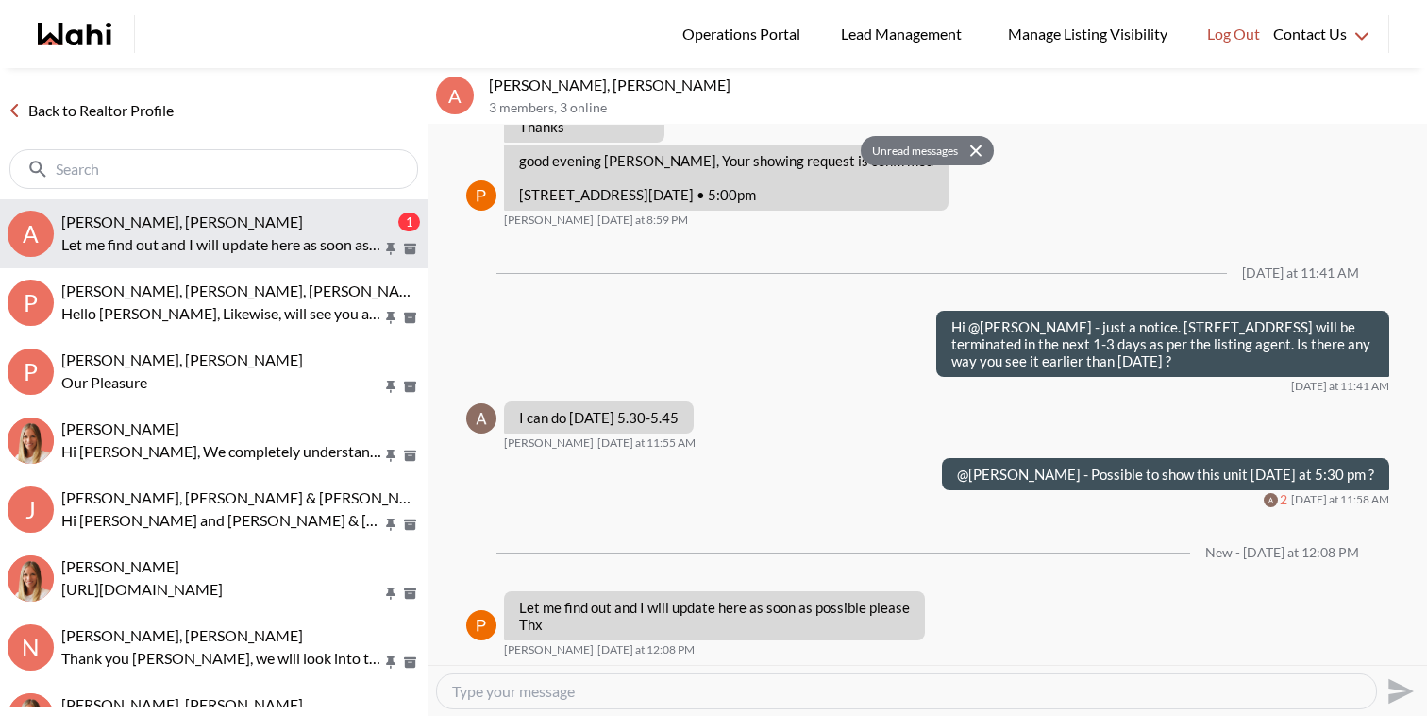
click at [276, 248] on p "Let me find out and I will update here as soon as possible please Thx" at bounding box center [221, 244] width 321 height 23
click at [969, 601] on icon "Open Message Actions Menu" at bounding box center [969, 603] width 10 height 4
click at [942, 605] on div "Mark as unread Delete" at bounding box center [928, 395] width 999 height 540
click at [942, 605] on icon "Open Reaction Selector" at bounding box center [944, 603] width 11 height 11
click at [1044, 550] on button "Select Reaction: Heart" at bounding box center [1038, 564] width 38 height 38
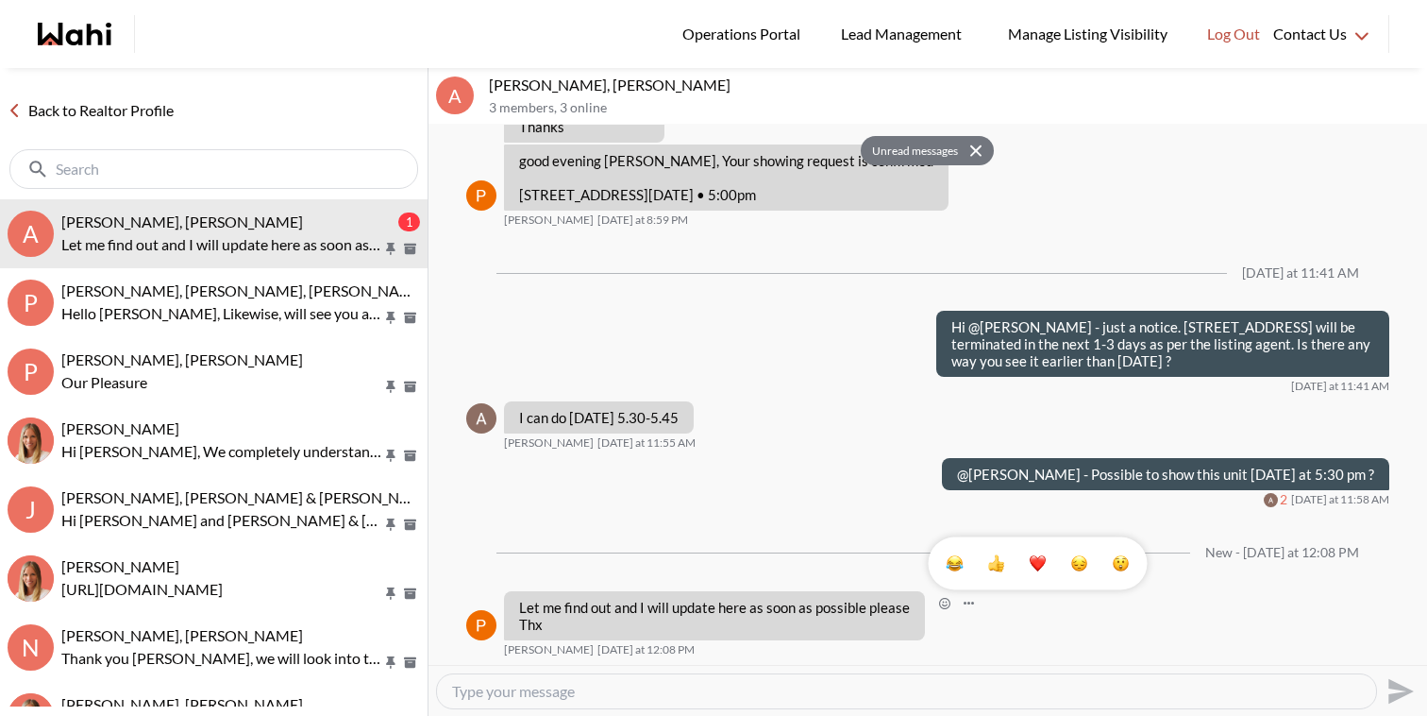
scroll to position [1687, 0]
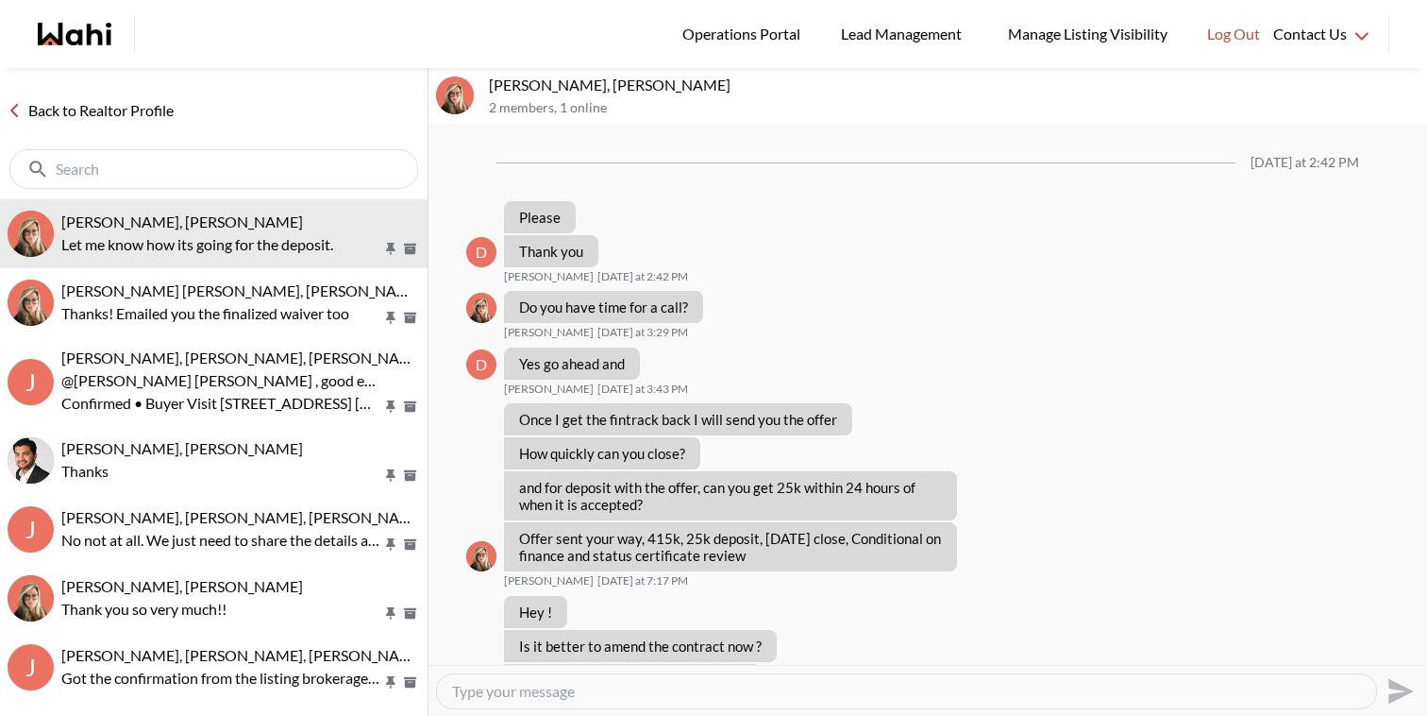
scroll to position [2064, 0]
